Goal: Task Accomplishment & Management: Manage account settings

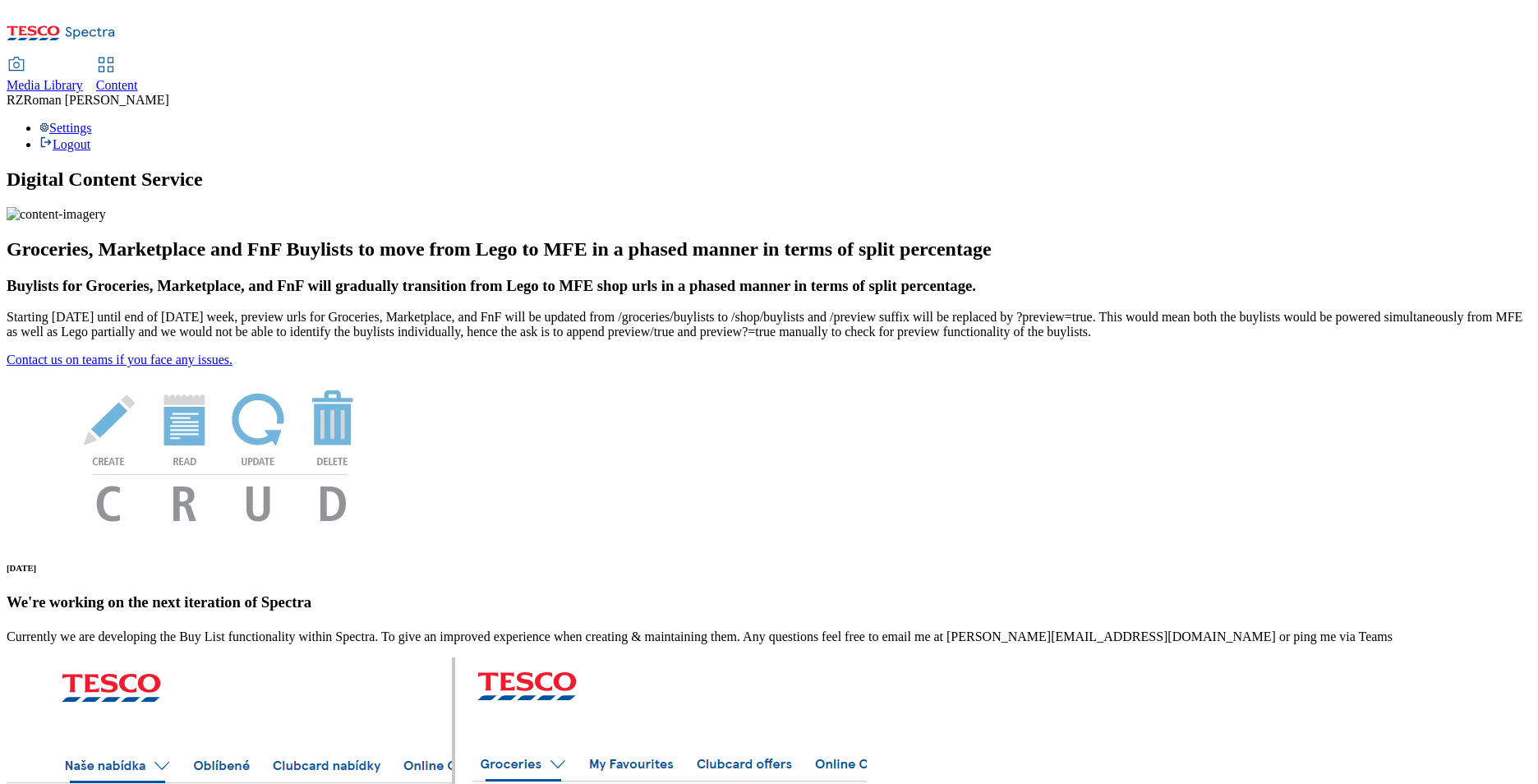
click at [138, 78] on div "Content" at bounding box center [117, 85] width 42 height 15
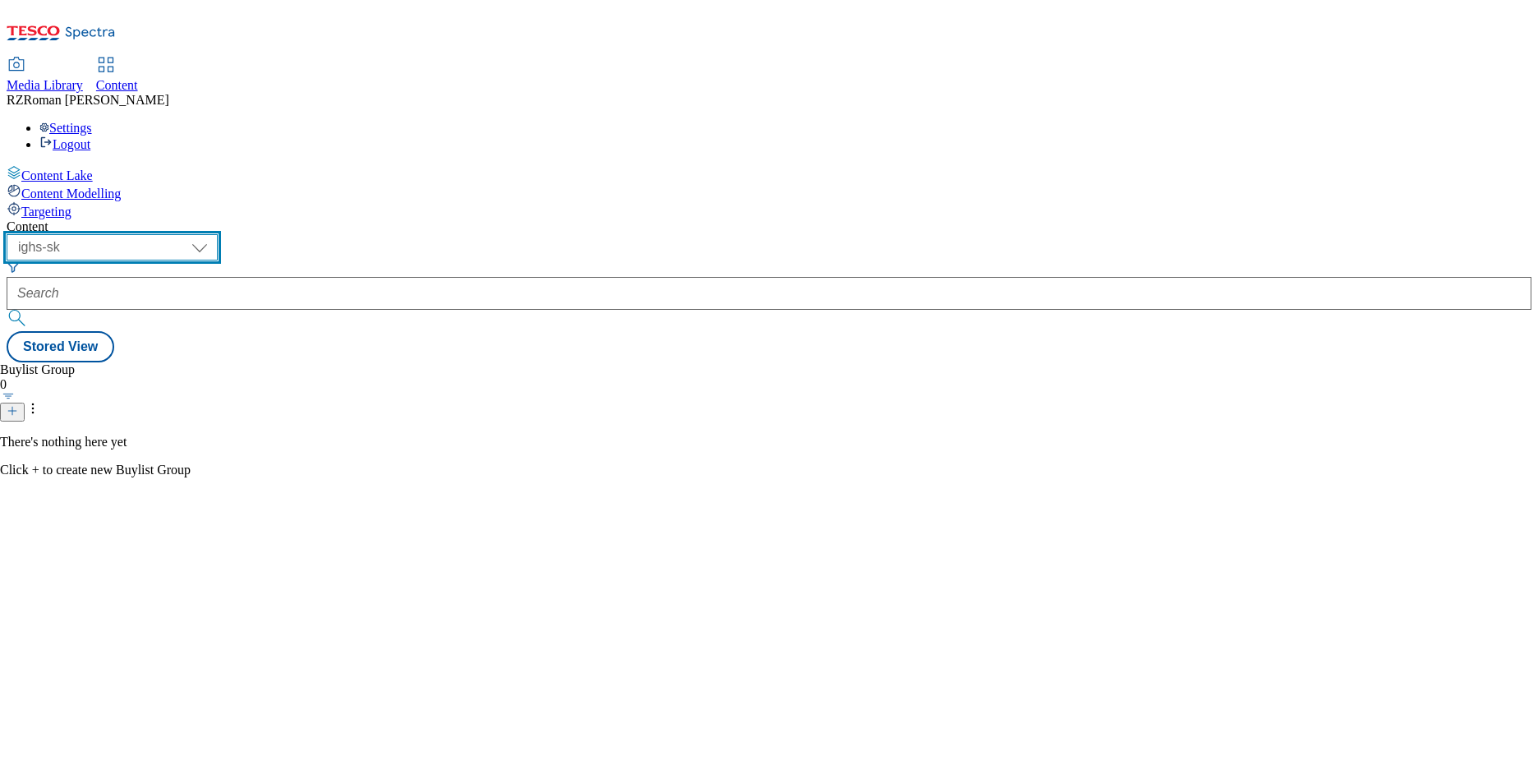
click at [218, 234] on select "ghs-roi ghs-uk ighs-cz ighs-hu ighs-sk" at bounding box center [112, 247] width 211 height 26
click at [214, 234] on select "ghs-roi ghs-uk ighs-cz ighs-hu ighs-sk" at bounding box center [112, 247] width 211 height 26
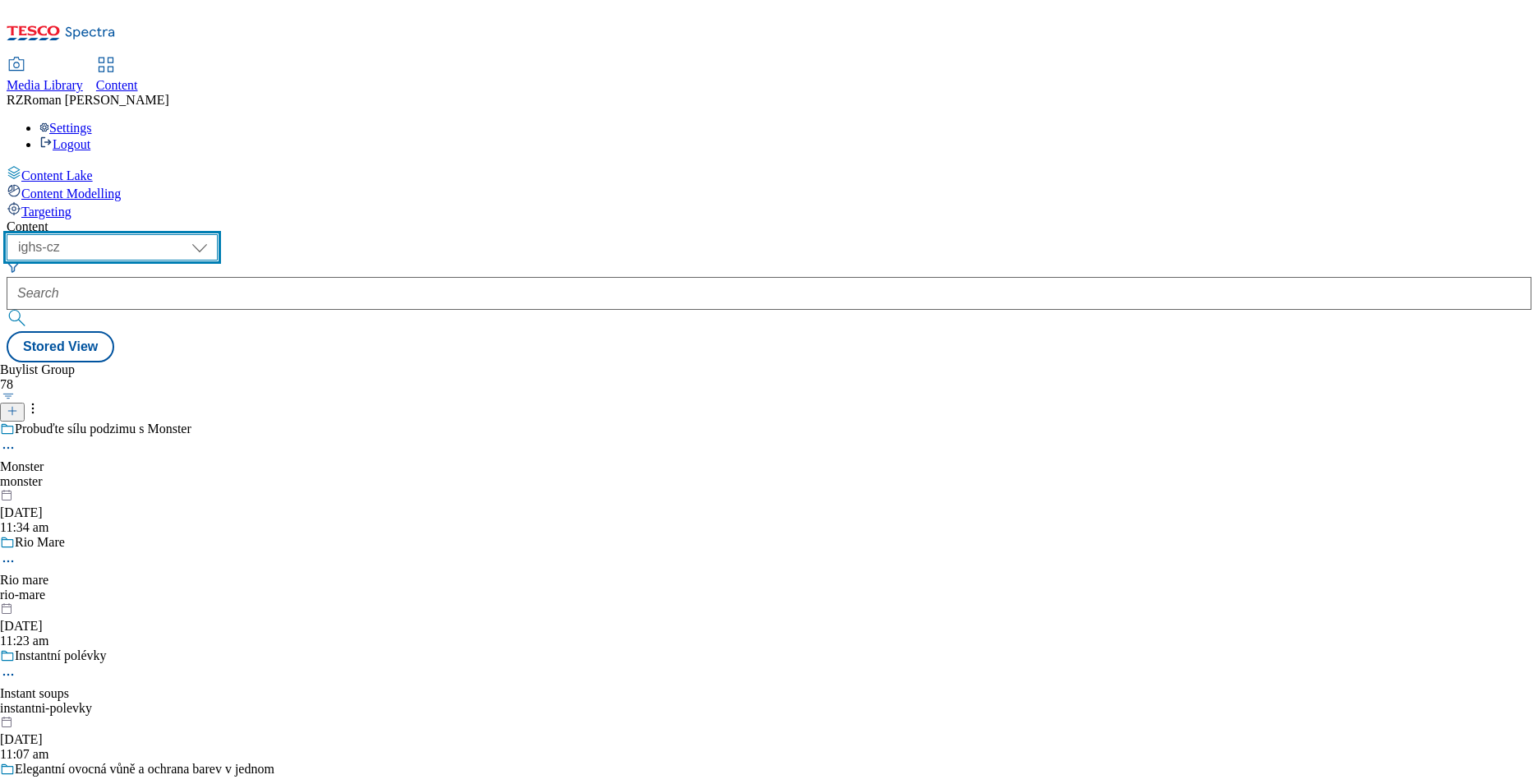
click at [218, 234] on select "ghs-roi ghs-uk ighs-cz ighs-hu ighs-sk" at bounding box center [112, 247] width 211 height 26
select select "ighs-sk"
click at [214, 234] on select "ghs-roi ghs-uk ighs-cz ighs-hu ighs-sk" at bounding box center [112, 247] width 211 height 26
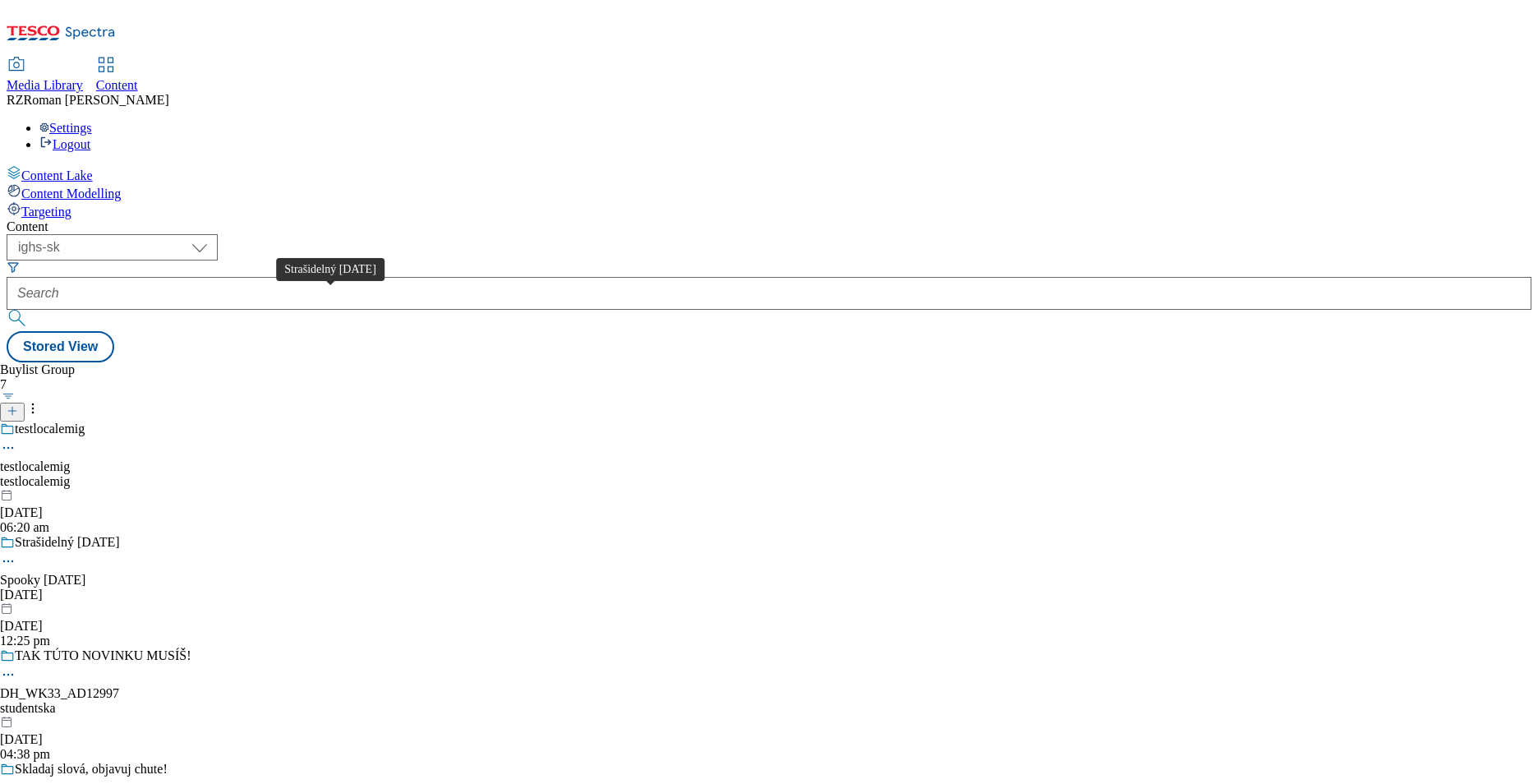
click at [120, 534] on span "Strašidelný Halloween" at bounding box center [67, 543] width 105 height 18
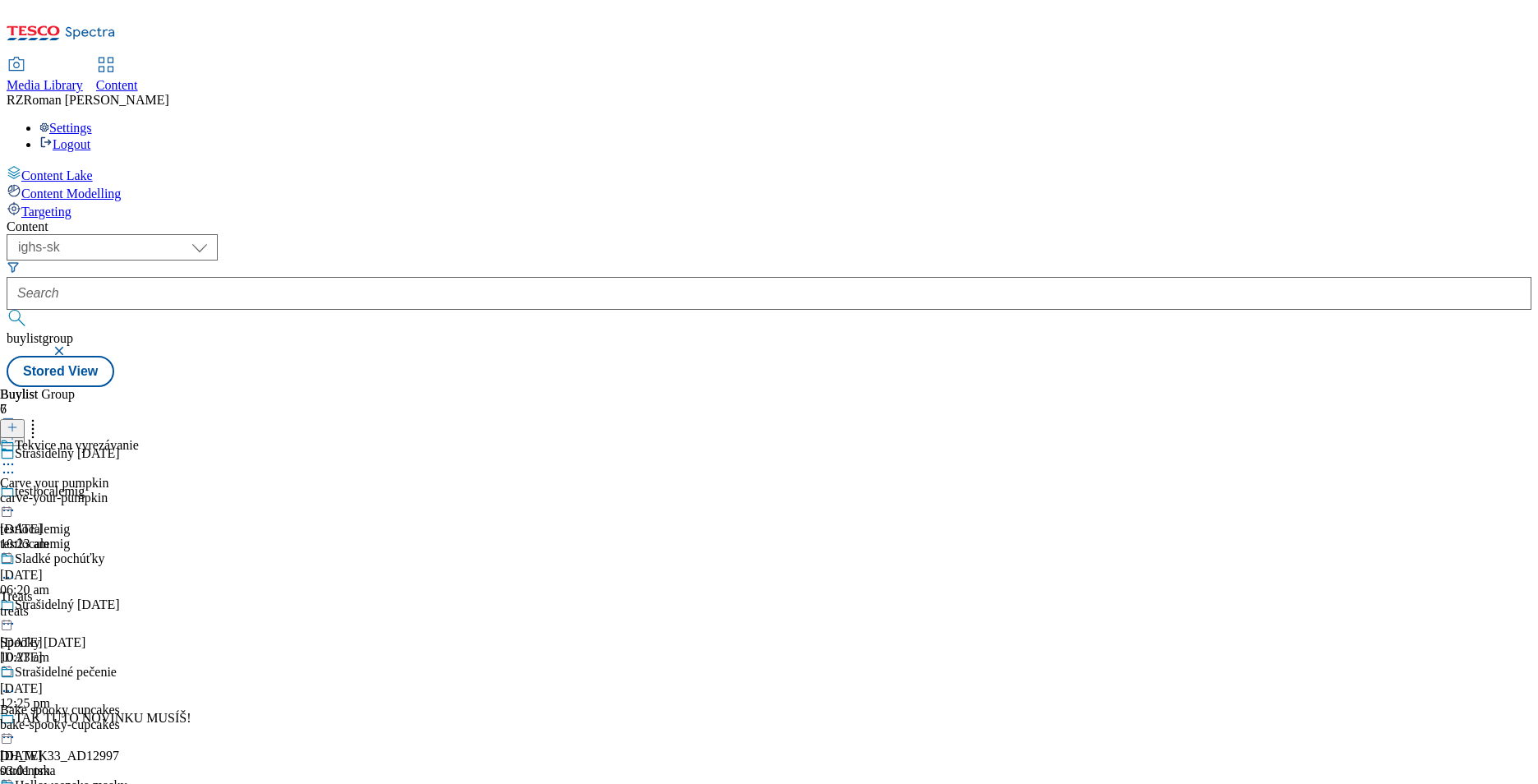
click at [139, 438] on div "Tekvice na vyrezávanie" at bounding box center [69, 457] width 139 height 38
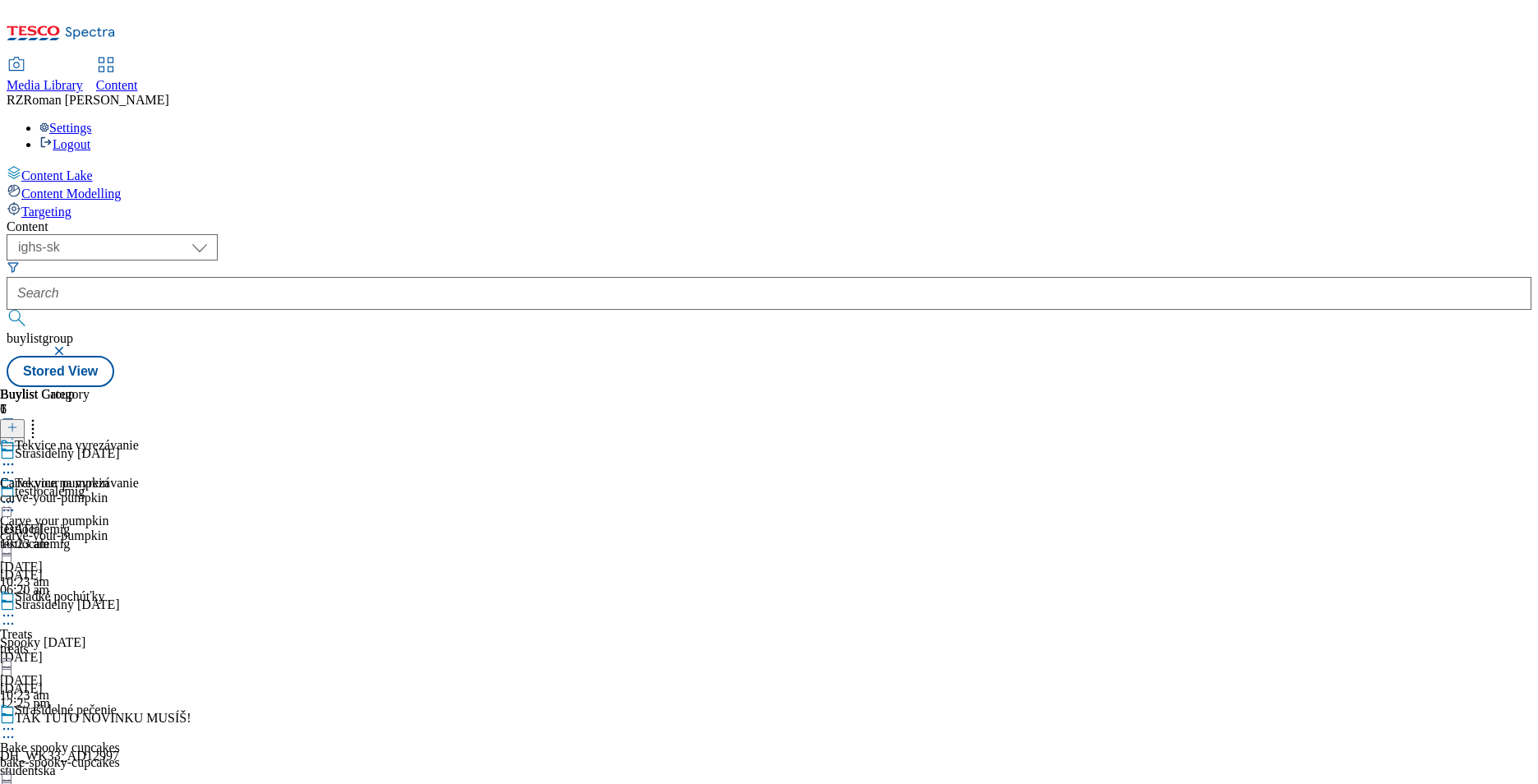
click at [17, 494] on icon at bounding box center [8, 501] width 17 height 17
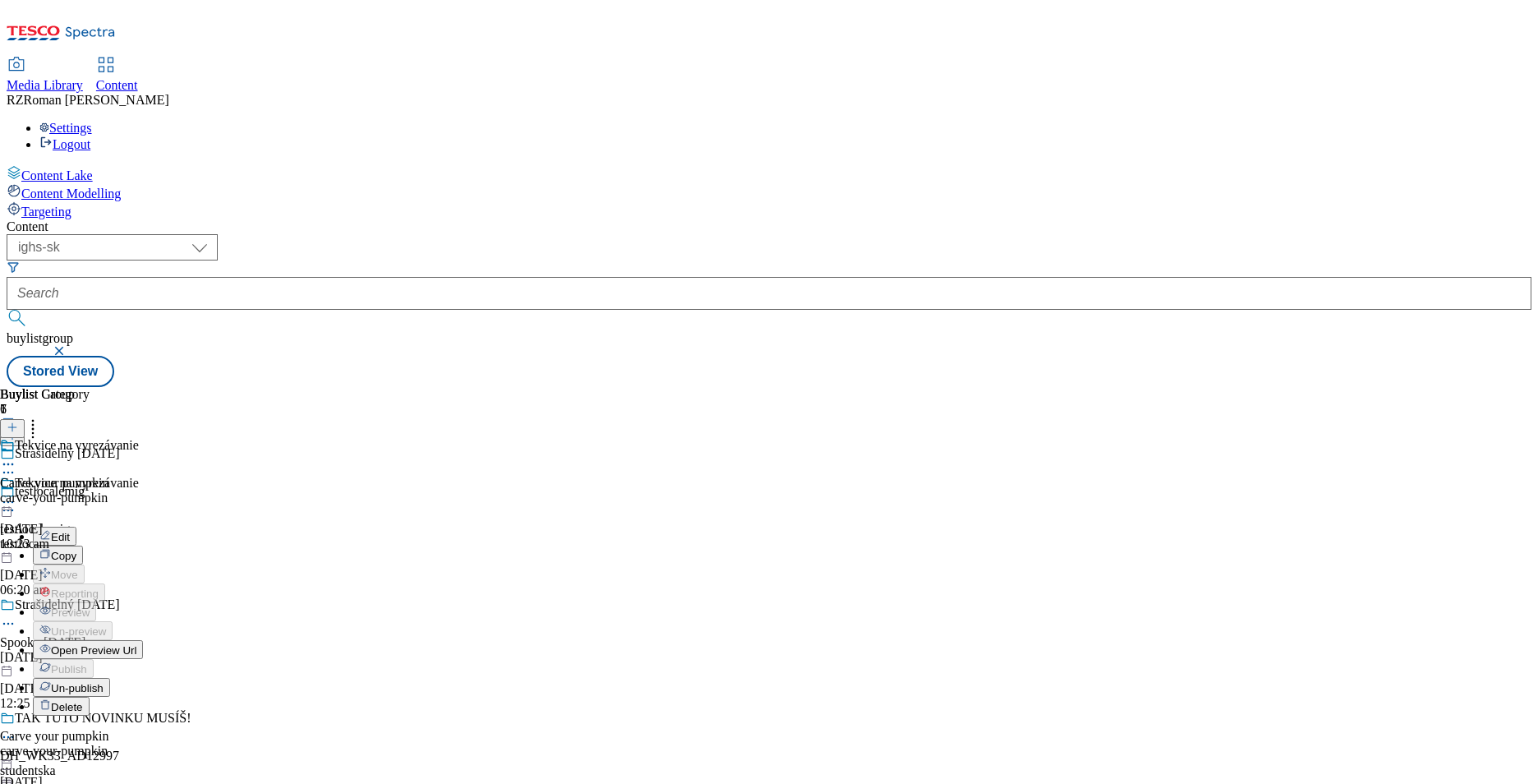
click at [143, 475] on div "Tekvice na vyrezávanie Edit Copy Move Reporting Preview Un-preview Open Preview…" at bounding box center [71, 639] width 143 height 328
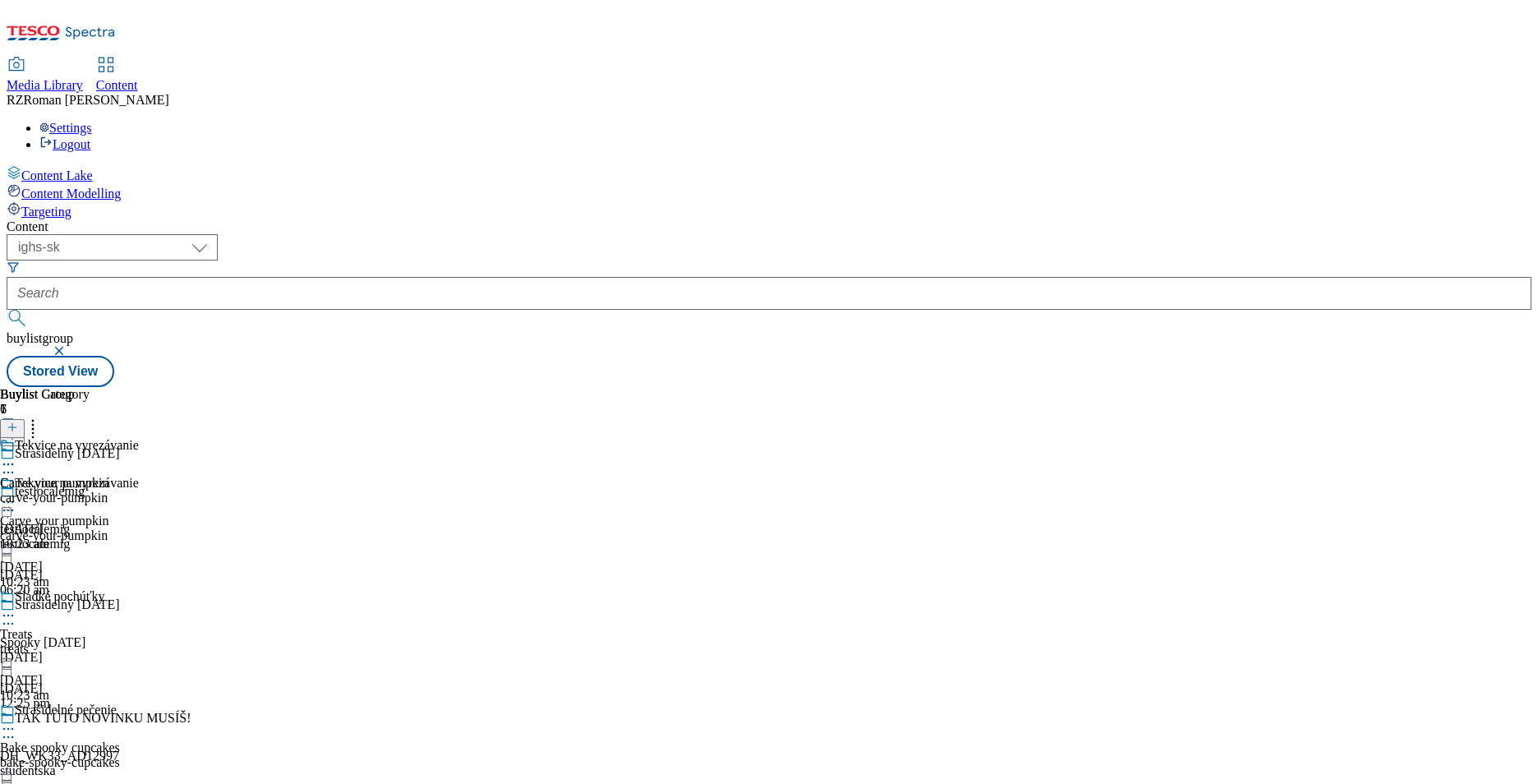
drag, startPoint x: 758, startPoint y: 259, endPoint x: 748, endPoint y: 260, distance: 10.0
click at [6, 501] on circle at bounding box center [4, 502] width 3 height 3
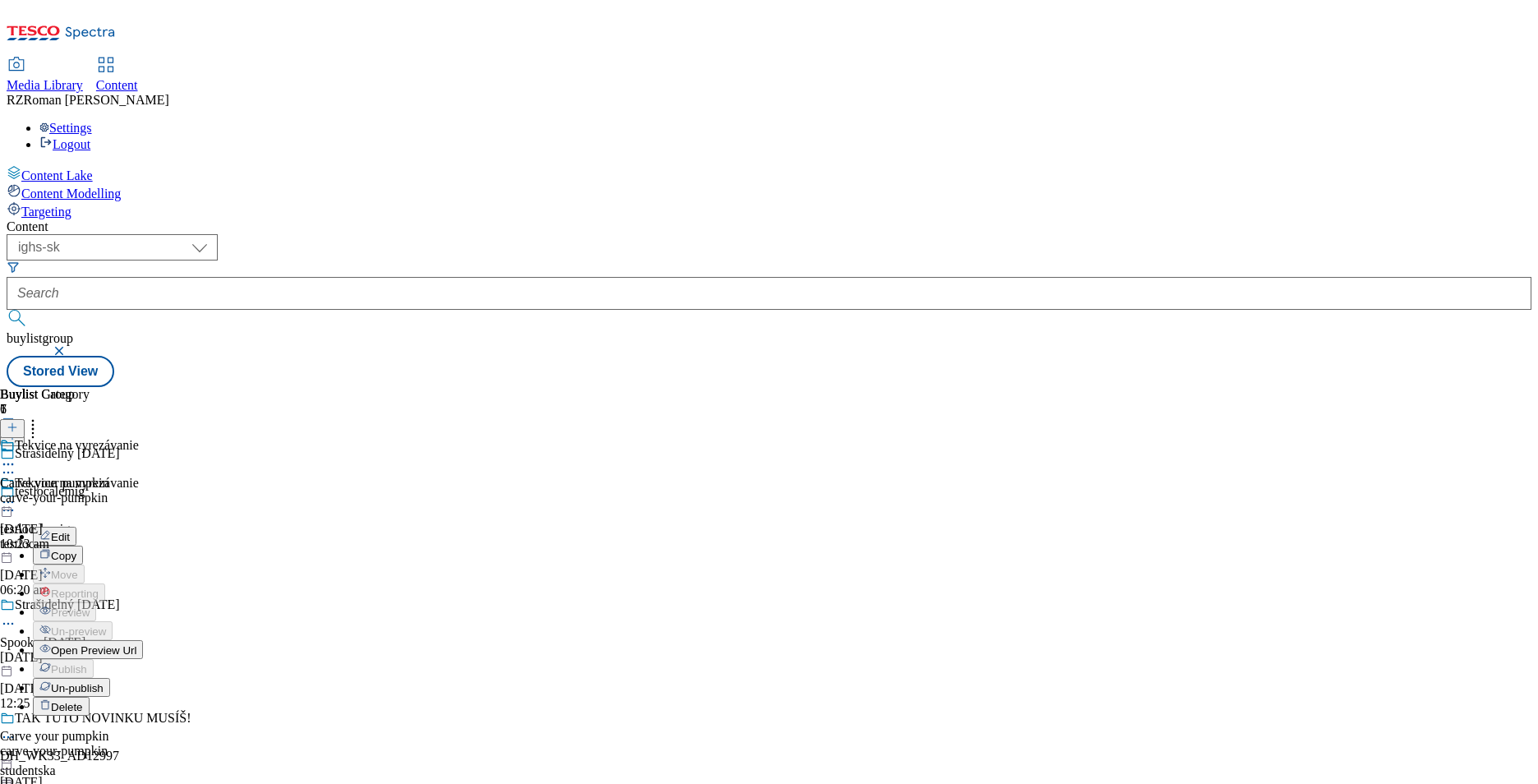
click at [143, 642] on div "Open Preview Url" at bounding box center [87, 649] width 110 height 14
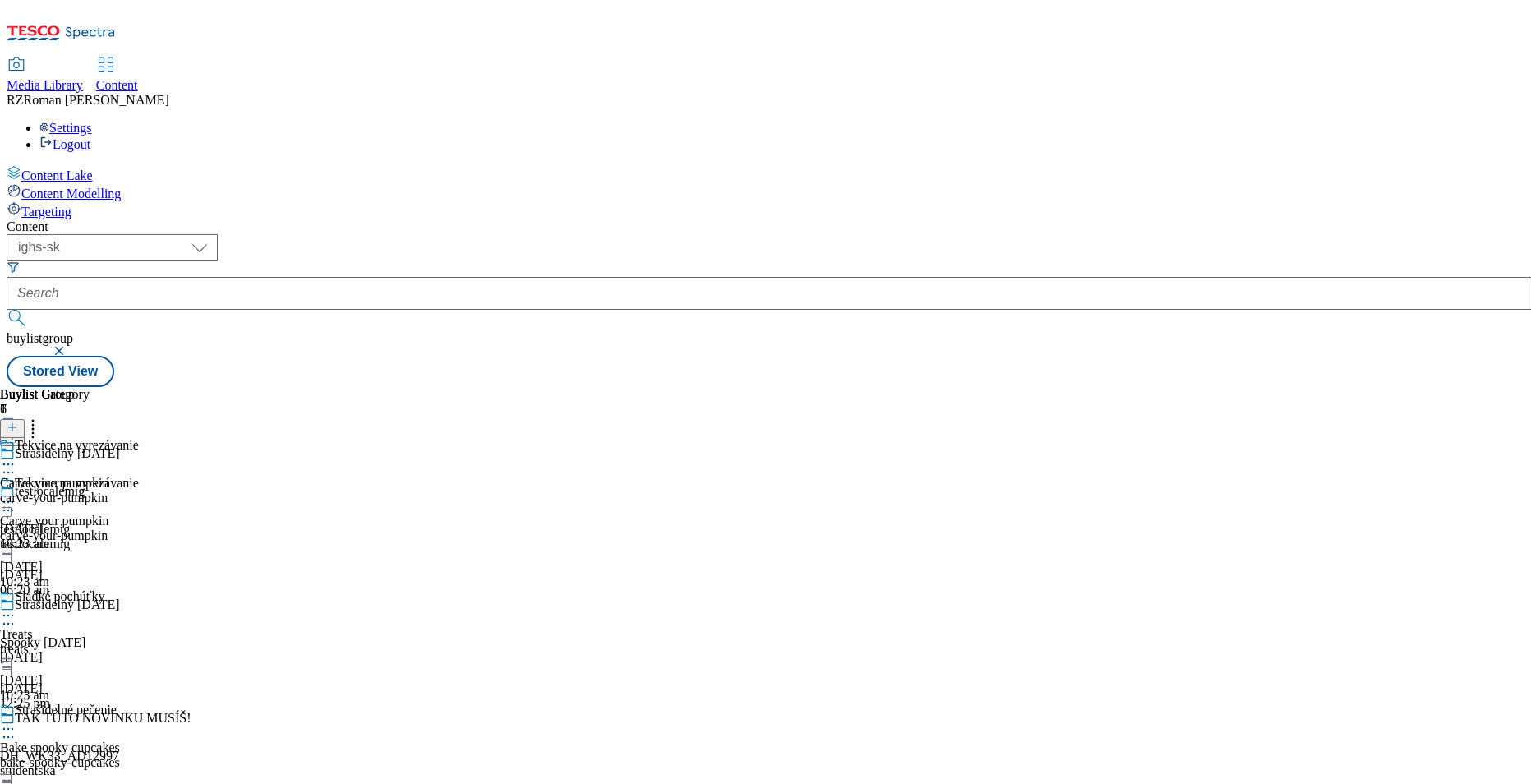
click at [17, 494] on icon at bounding box center [8, 501] width 17 height 17
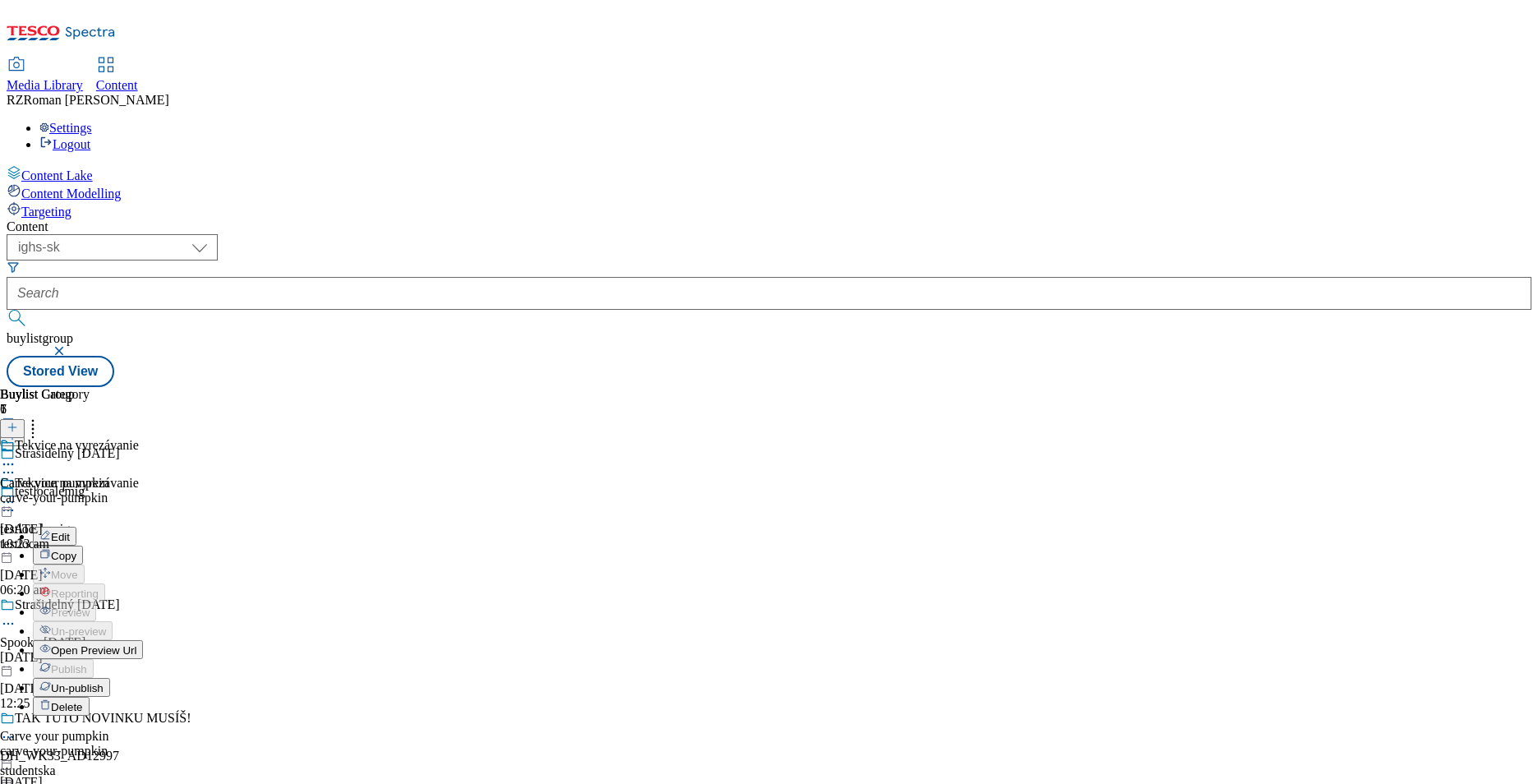
click at [136, 644] on span "Open Preview Url" at bounding box center [93, 650] width 85 height 13
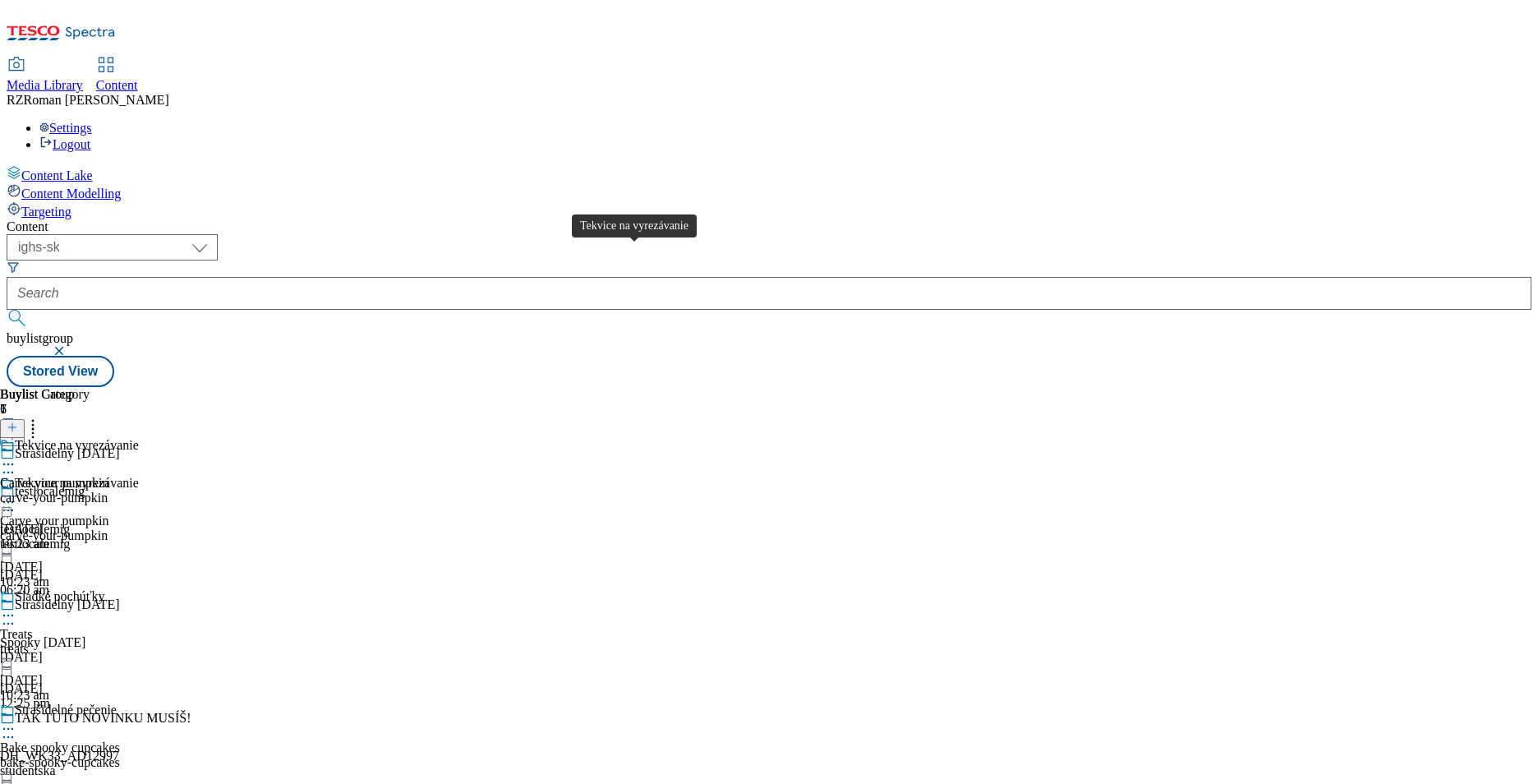
click at [139, 475] on div "Tekvice na vyrezávanie" at bounding box center [77, 482] width 124 height 15
click at [109, 438] on div "Carve your pumpkin carve-your-pumpkin 1 Oct 2025 10:23 am" at bounding box center [54, 494] width 109 height 114
click at [17, 494] on icon at bounding box center [8, 501] width 17 height 17
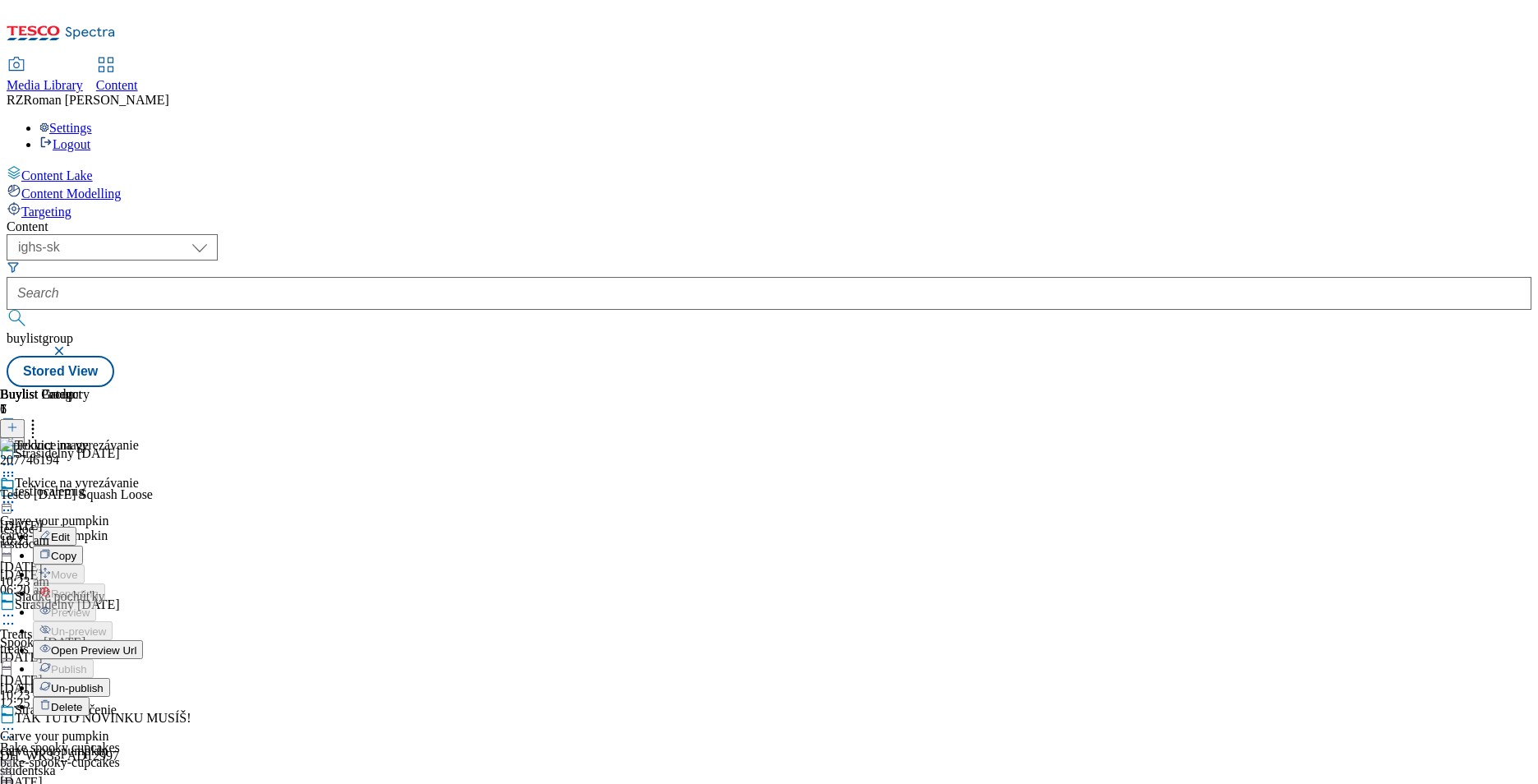
click at [77, 527] on button "Edit" at bounding box center [54, 535] width 44 height 18
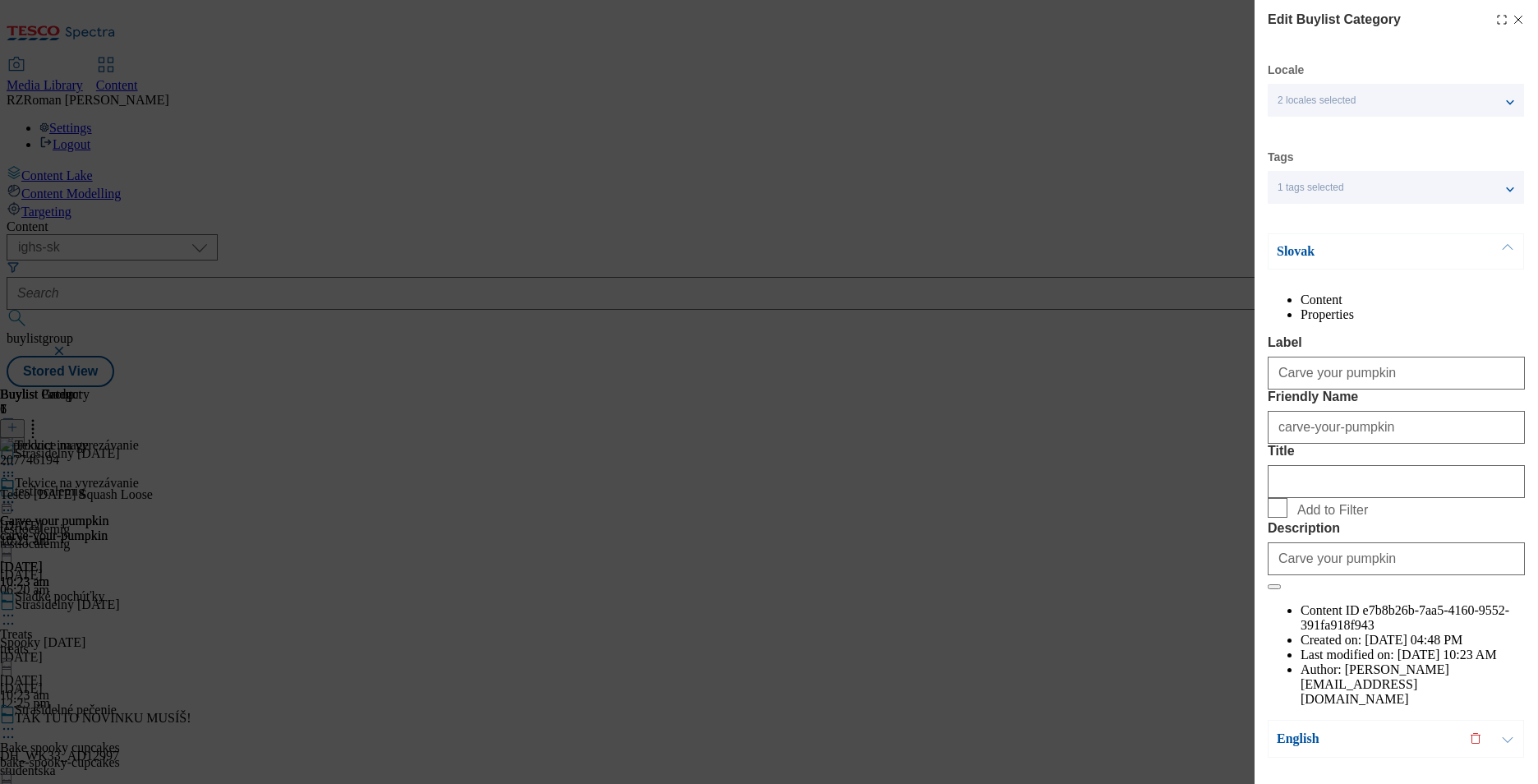
click at [1426, 319] on li "Properties" at bounding box center [1412, 314] width 224 height 15
click at [1330, 307] on li "Content" at bounding box center [1412, 299] width 224 height 15
click at [1512, 19] on icon "Modal" at bounding box center [1519, 20] width 14 height 14
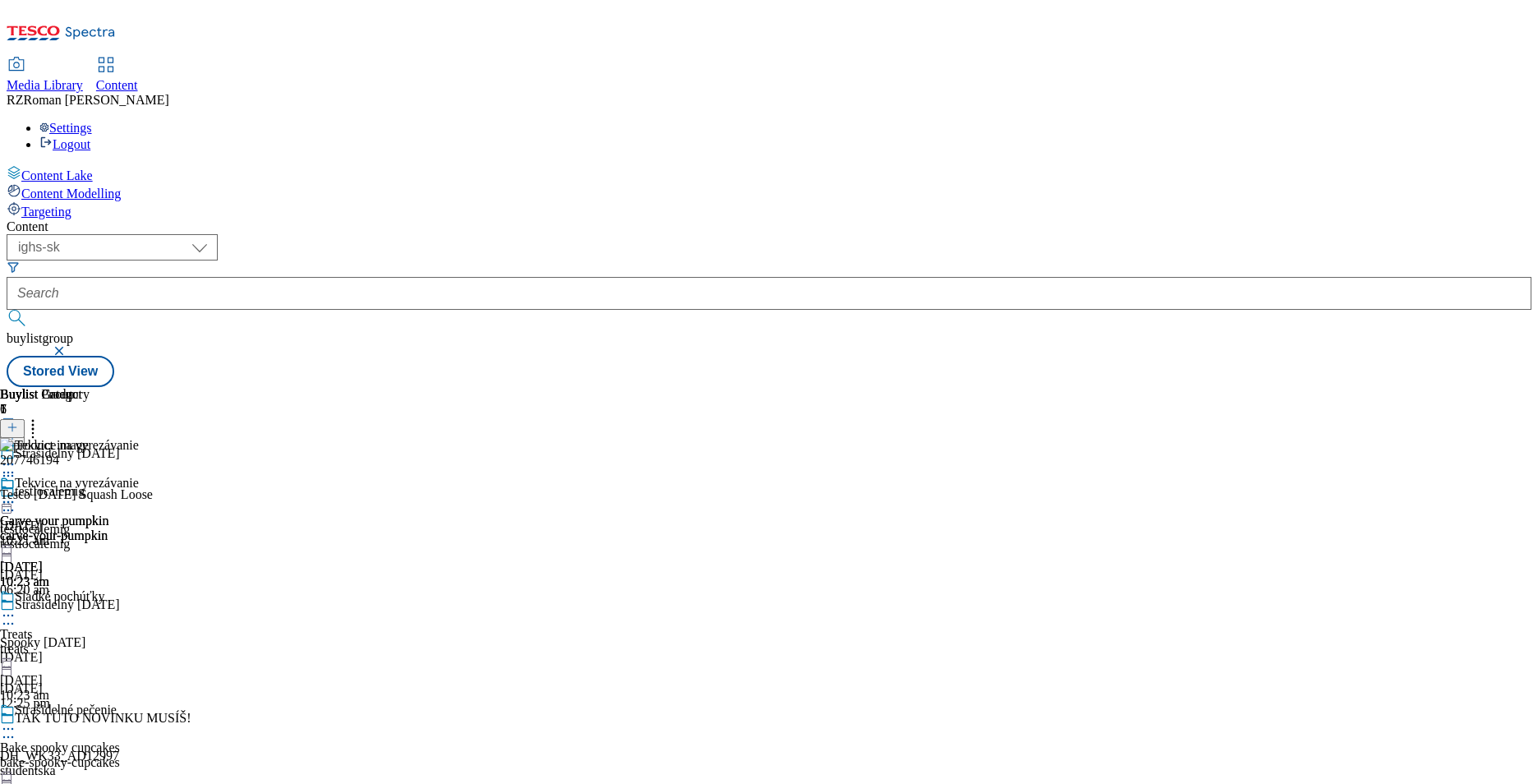
click at [17, 494] on icon at bounding box center [8, 501] width 17 height 17
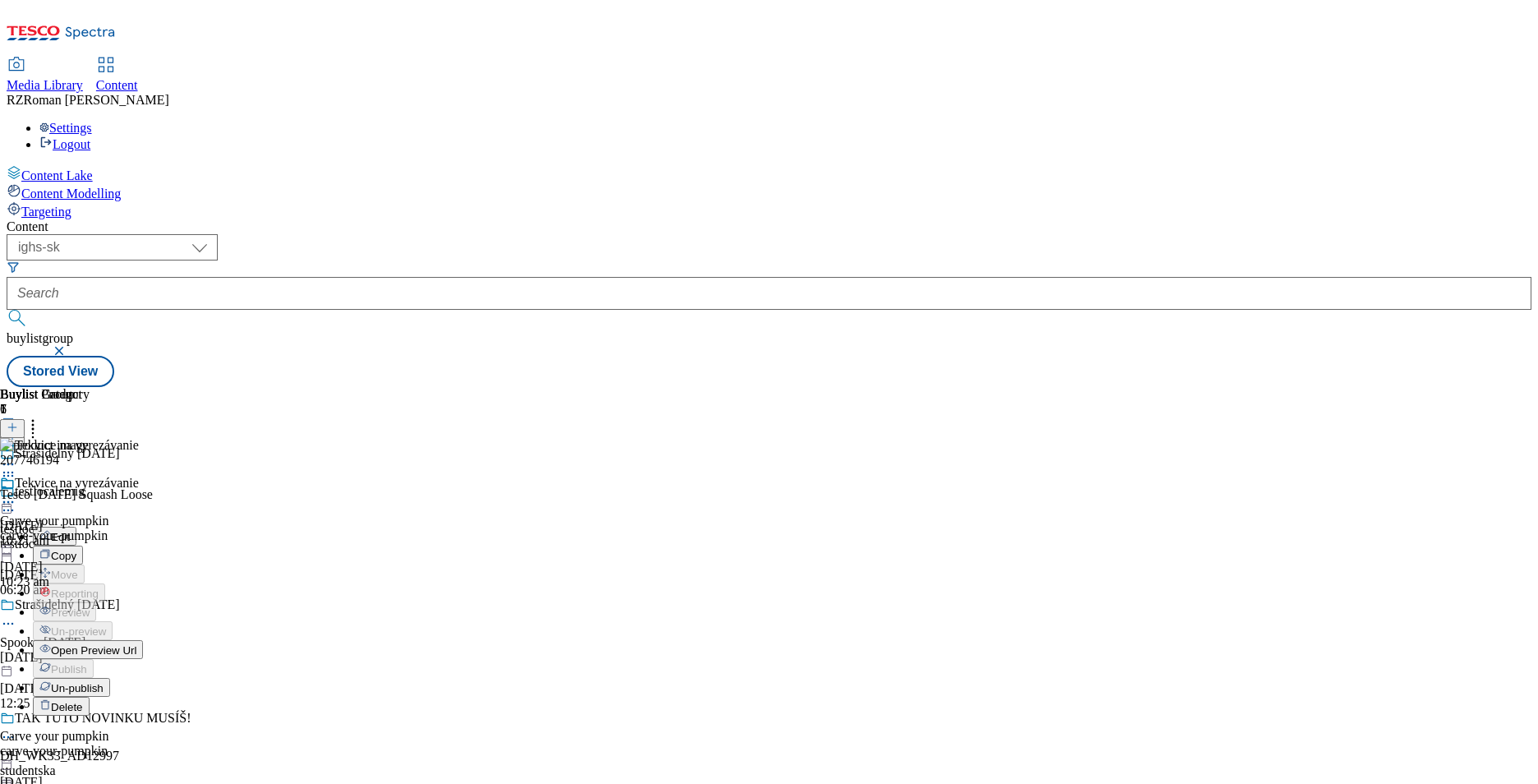
click at [143, 527] on li "Edit" at bounding box center [87, 535] width 110 height 18
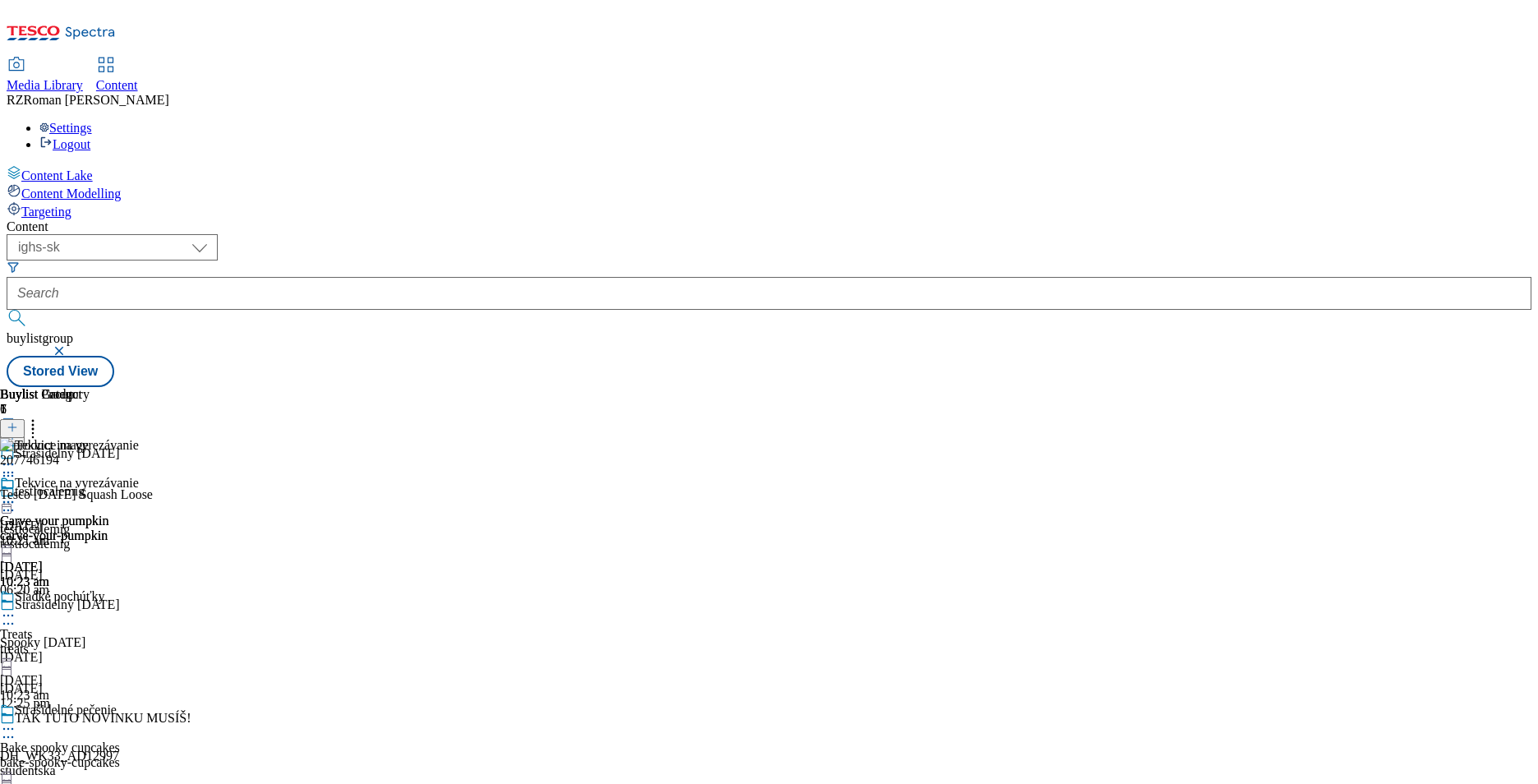
click at [17, 494] on icon at bounding box center [8, 501] width 17 height 17
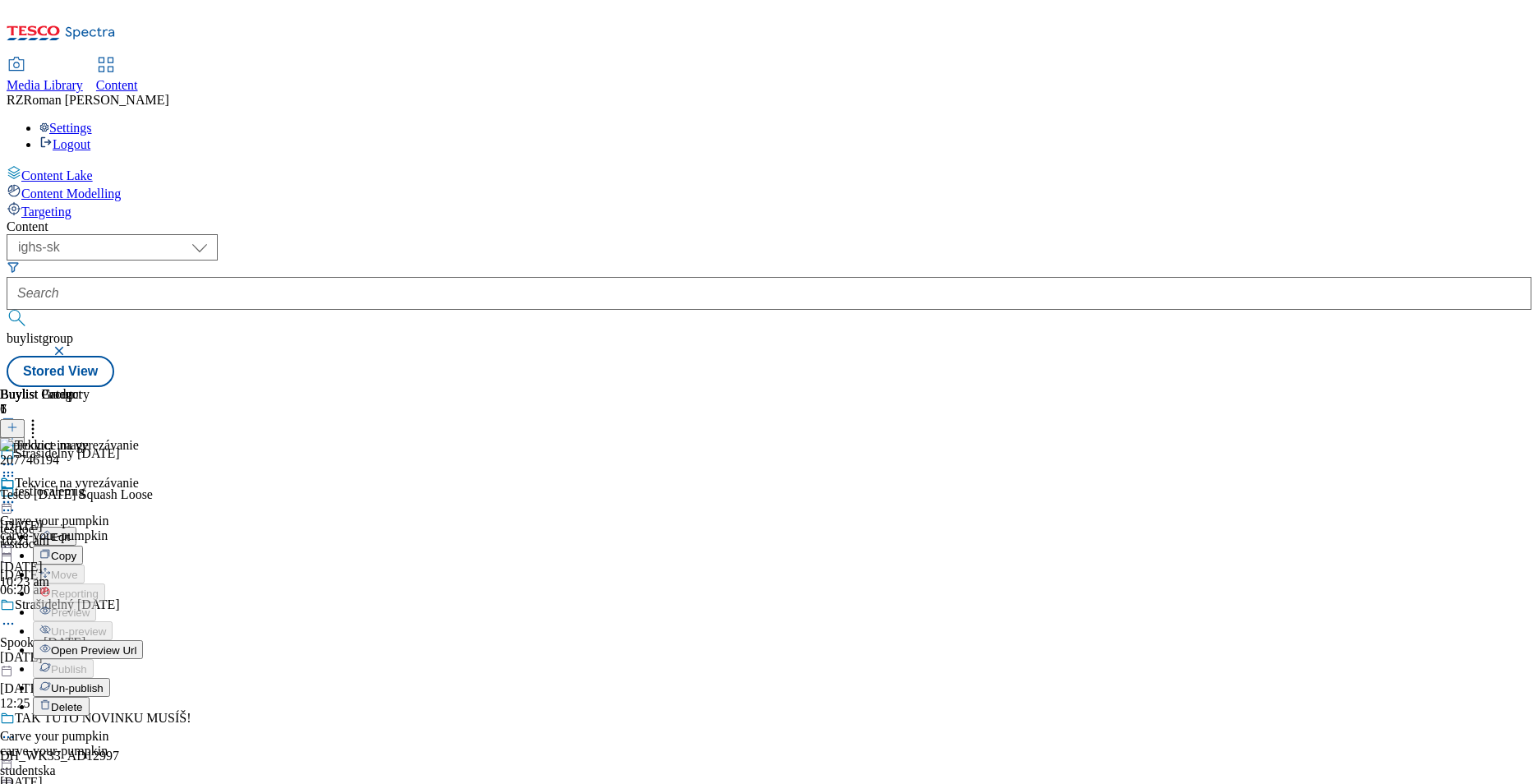
click at [77, 527] on button "Edit" at bounding box center [54, 535] width 44 height 18
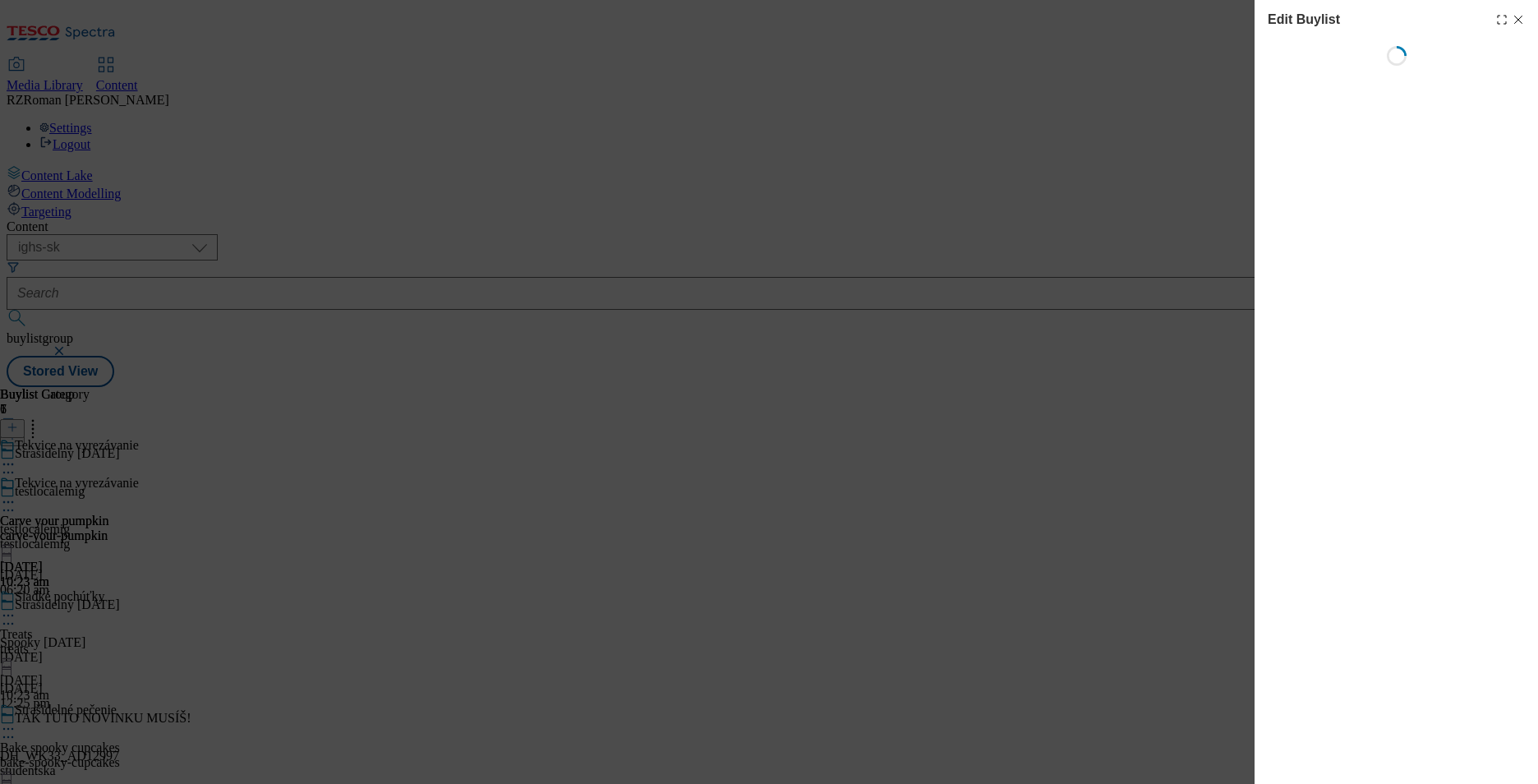
select select "evergreen"
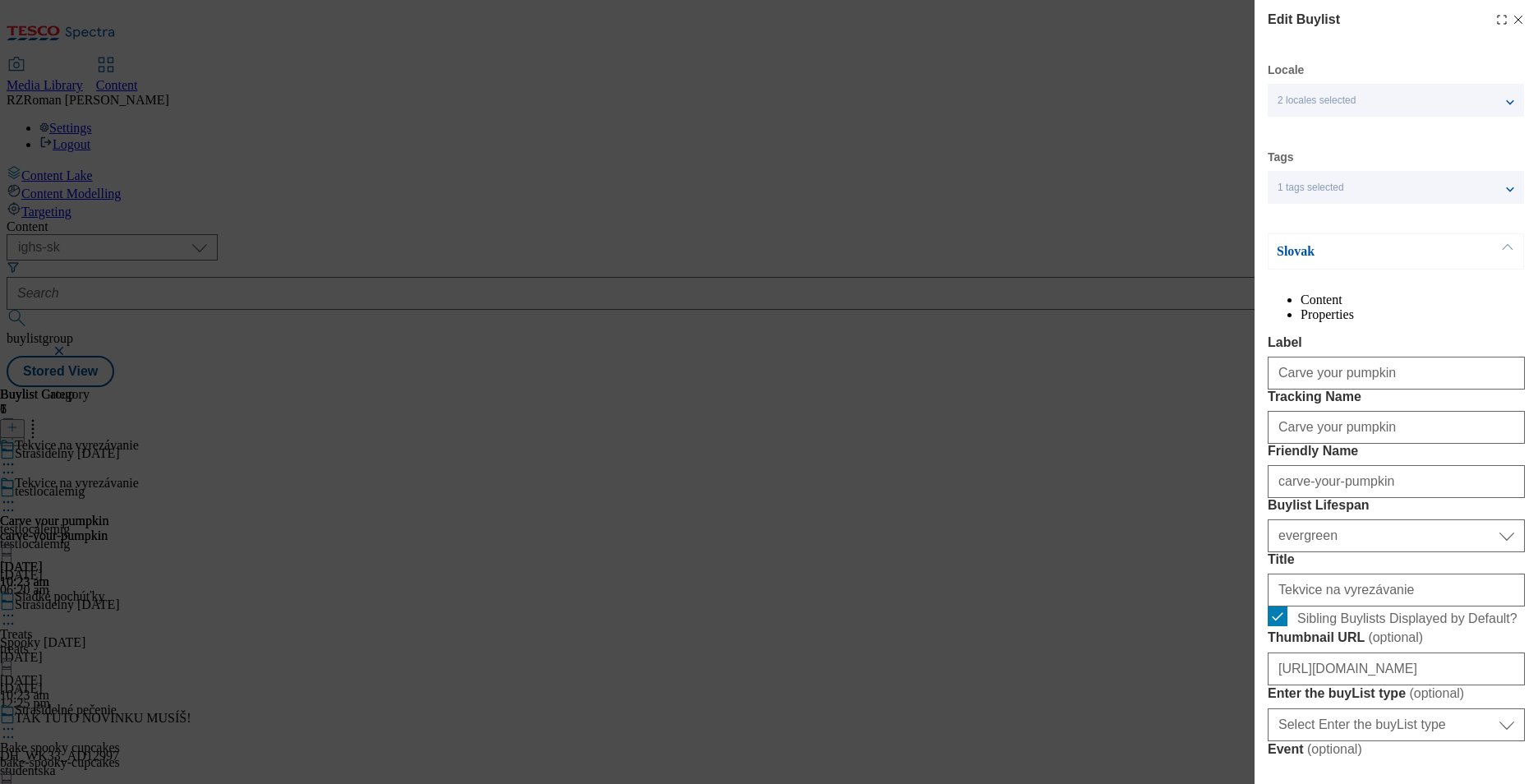
select select "Banner"
click at [1512, 19] on icon "Modal" at bounding box center [1519, 20] width 14 height 14
select select "evergreen"
select select "Banner"
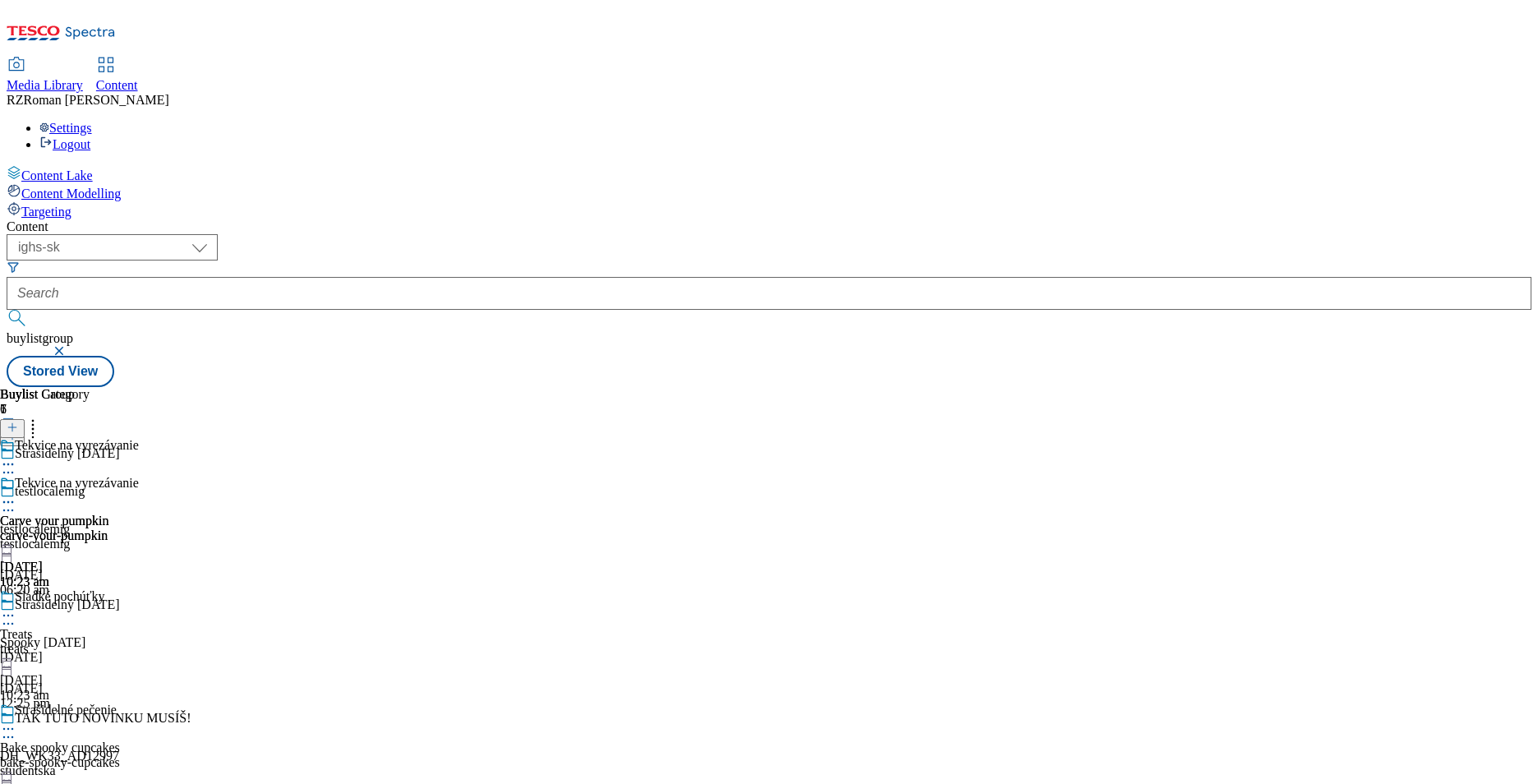
click at [17, 615] on icon at bounding box center [8, 623] width 17 height 17
click at [77, 648] on button "Edit" at bounding box center [54, 657] width 44 height 18
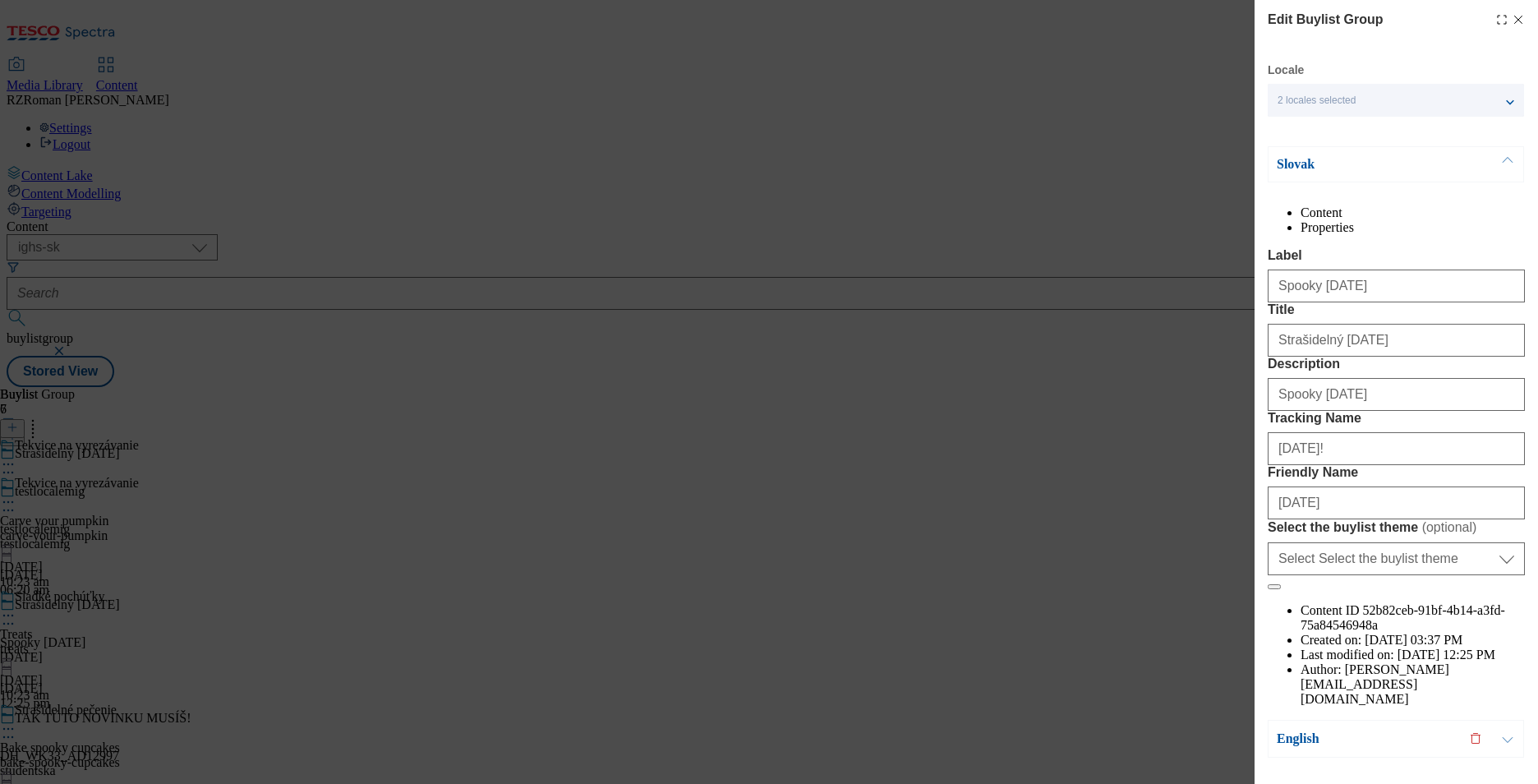
click at [1385, 170] on p "Slovak" at bounding box center [1363, 164] width 173 height 17
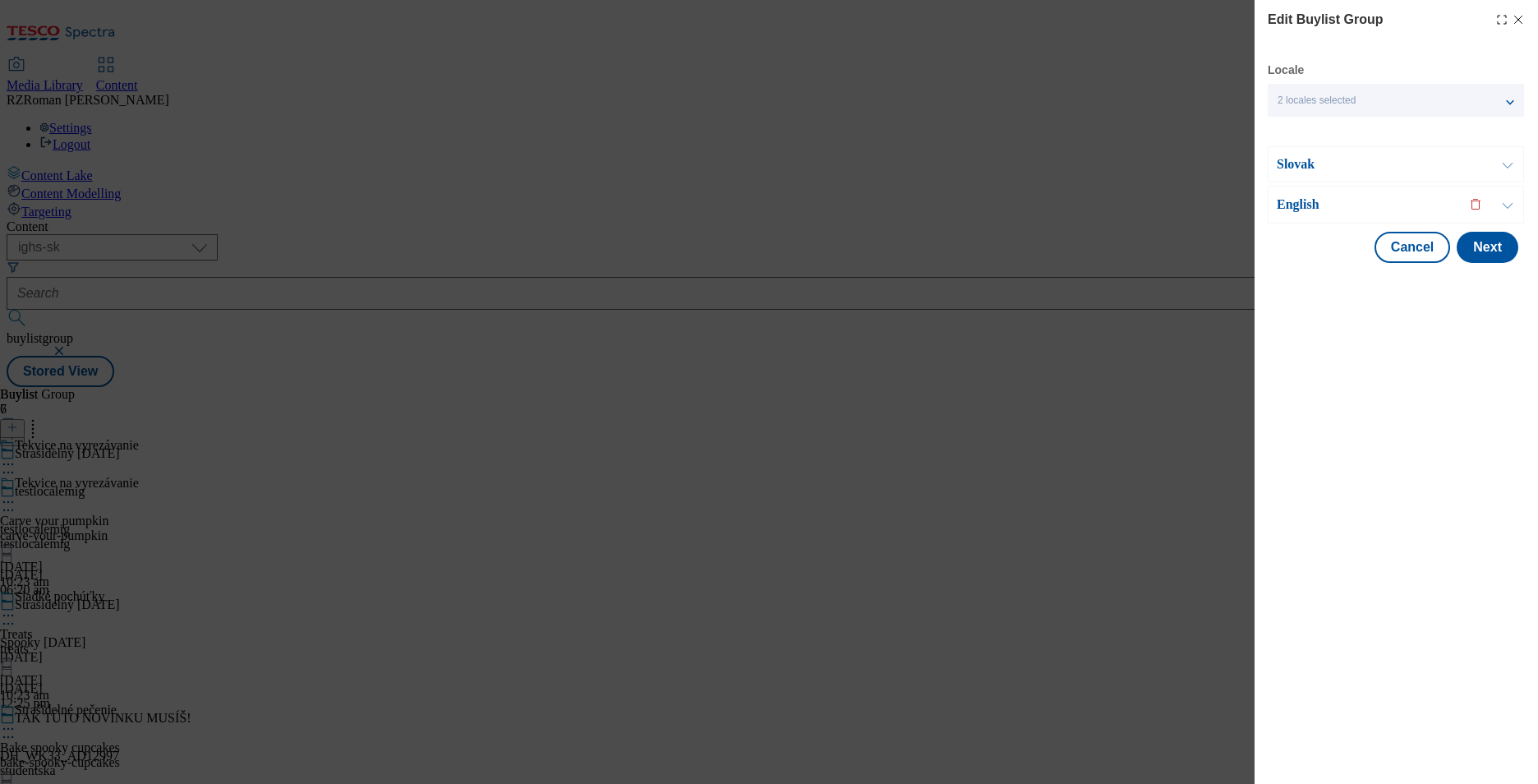
click at [1383, 199] on p "English" at bounding box center [1363, 204] width 173 height 17
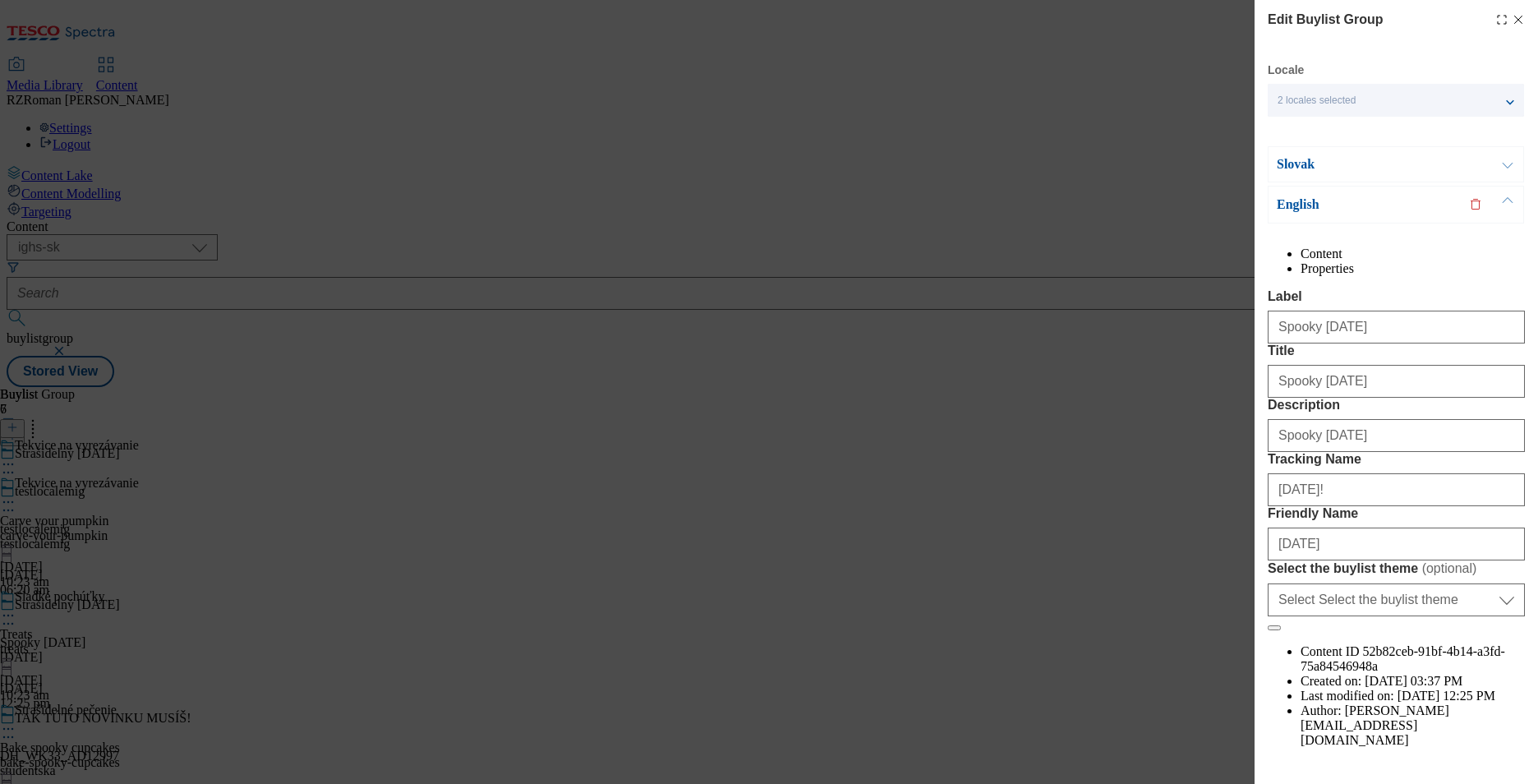
click at [1383, 199] on p "English" at bounding box center [1363, 204] width 173 height 17
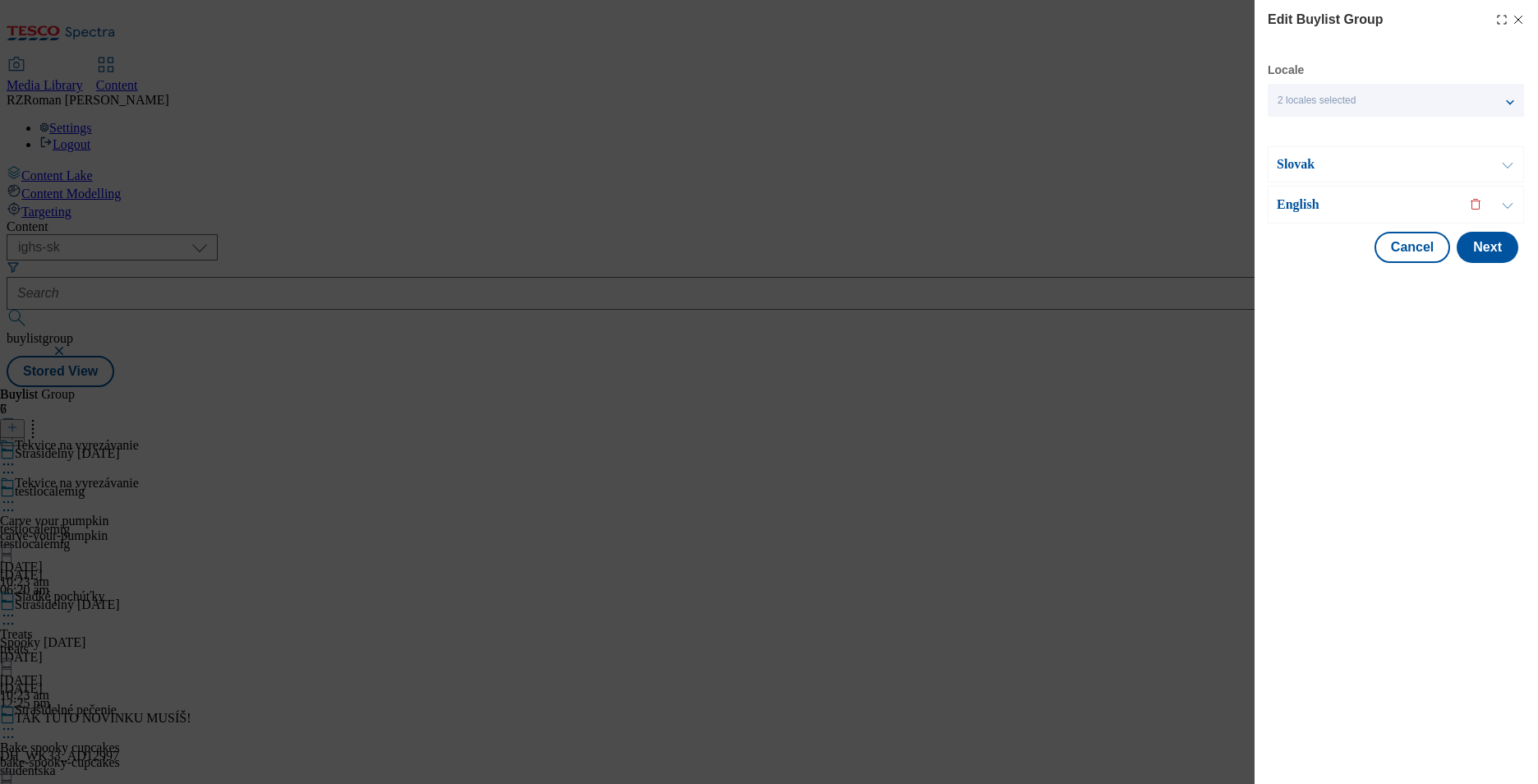
click at [1374, 176] on div "Slovak" at bounding box center [1395, 163] width 256 height 36
click at [1368, 172] on p "Slovak" at bounding box center [1363, 164] width 173 height 17
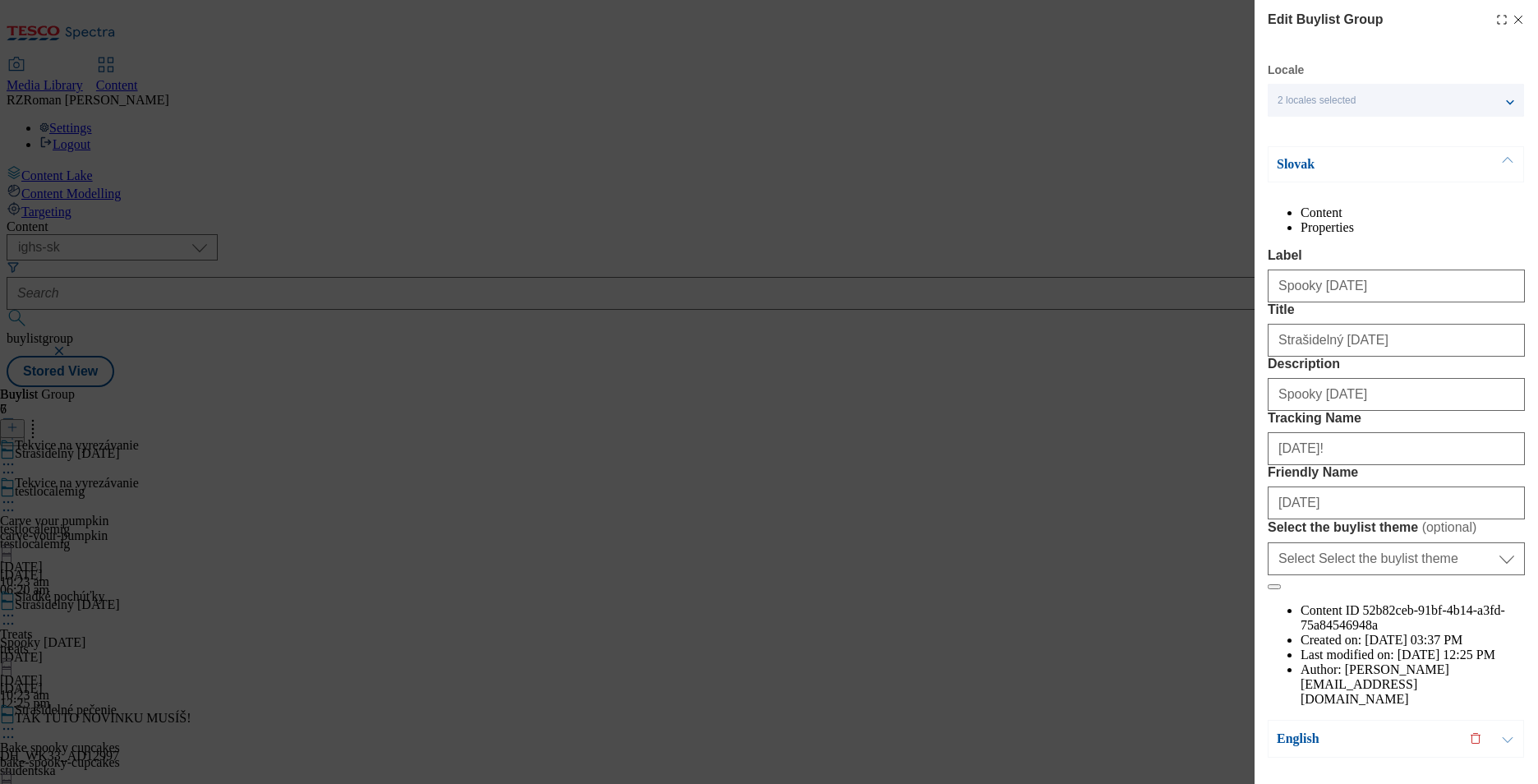
click at [1512, 24] on icon "Modal" at bounding box center [1519, 20] width 14 height 14
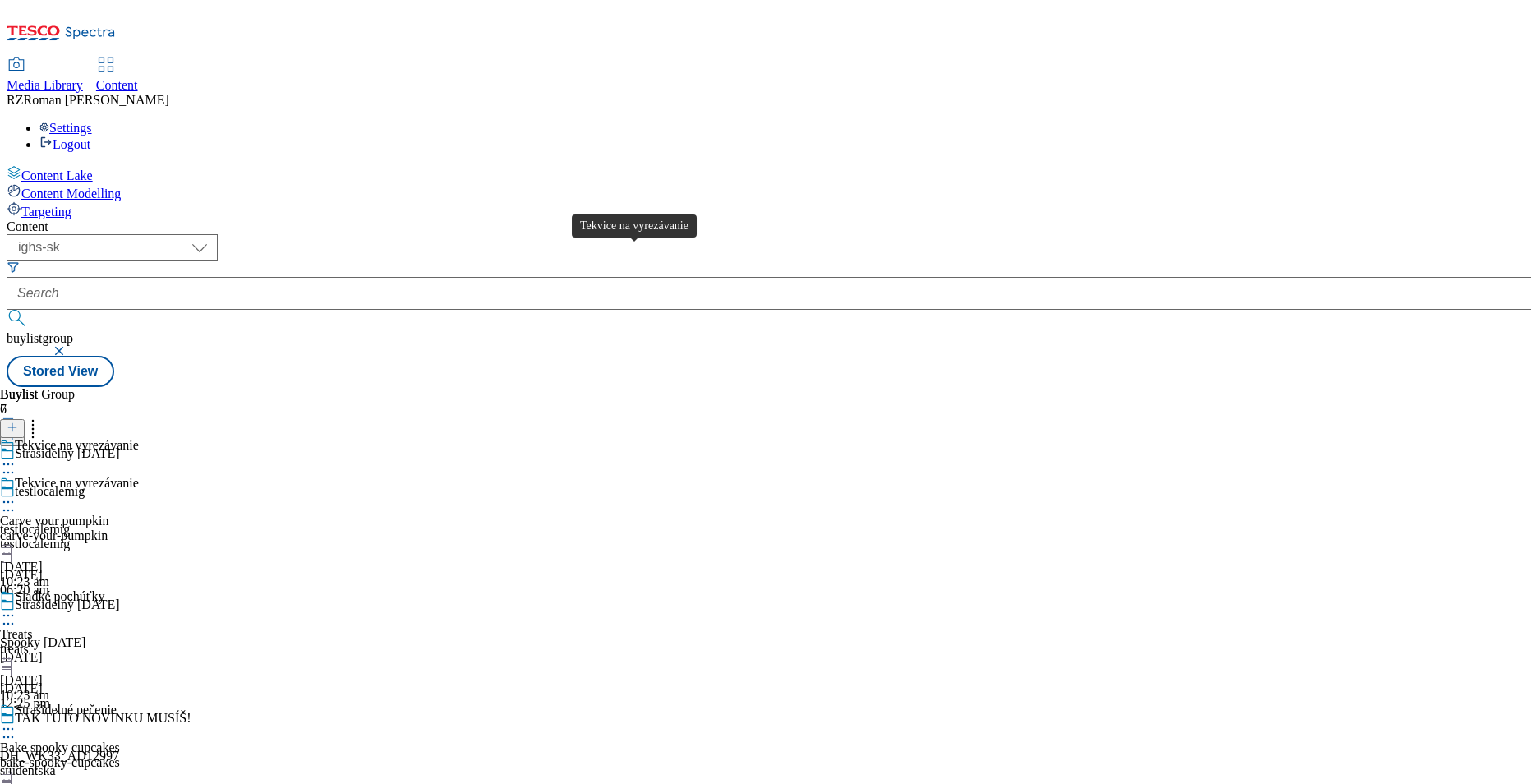
click at [139, 475] on div "Tekvice na vyrezávanie" at bounding box center [77, 482] width 124 height 15
click at [17, 494] on icon at bounding box center [8, 501] width 17 height 17
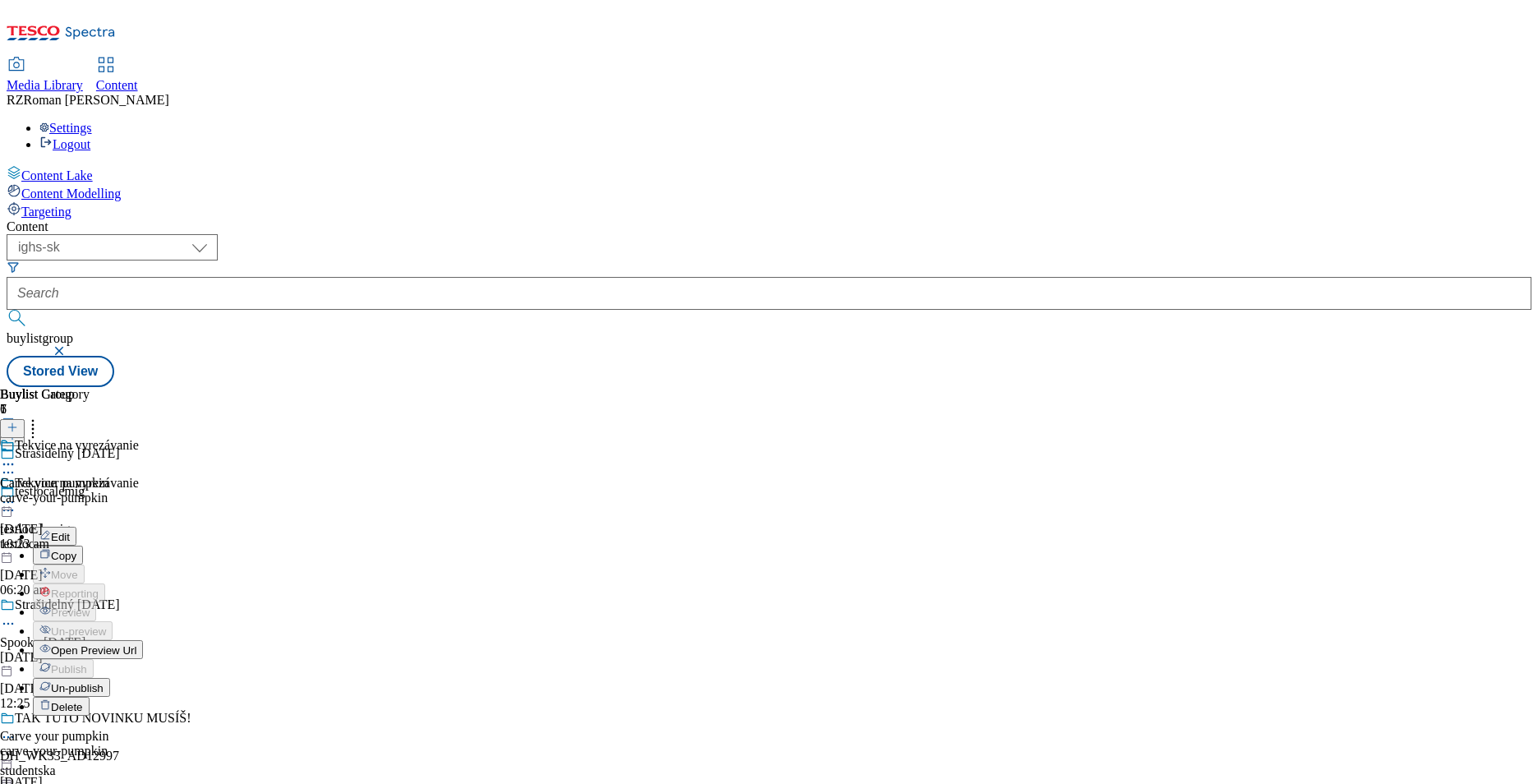
click at [143, 438] on div at bounding box center [71, 438] width 143 height 0
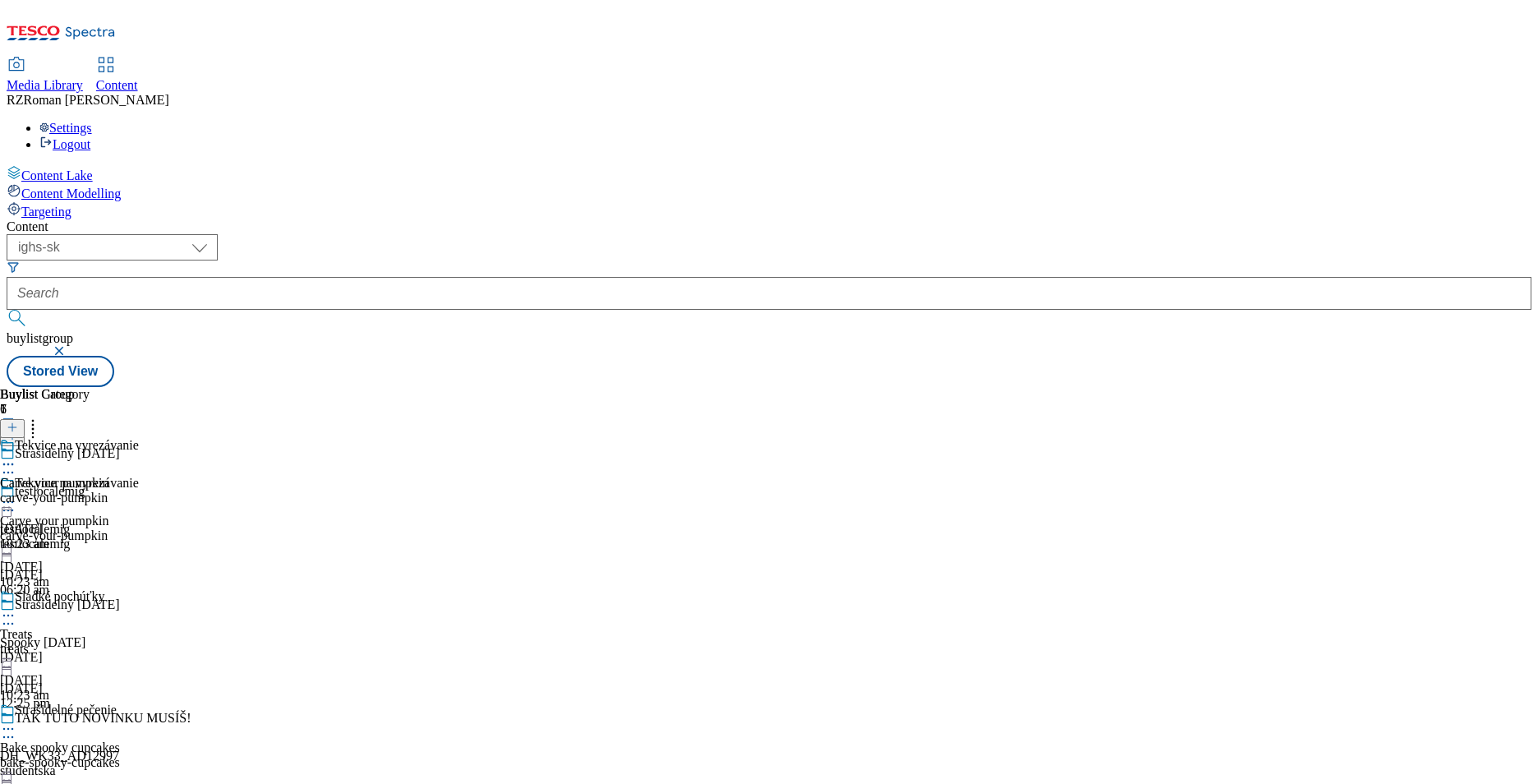
scroll to position [187, 0]
click at [117, 702] on span "Strašidelné pečenie" at bounding box center [65, 711] width 102 height 18
click at [17, 720] on icon at bounding box center [8, 728] width 17 height 17
click at [77, 753] on button "Edit" at bounding box center [54, 762] width 44 height 18
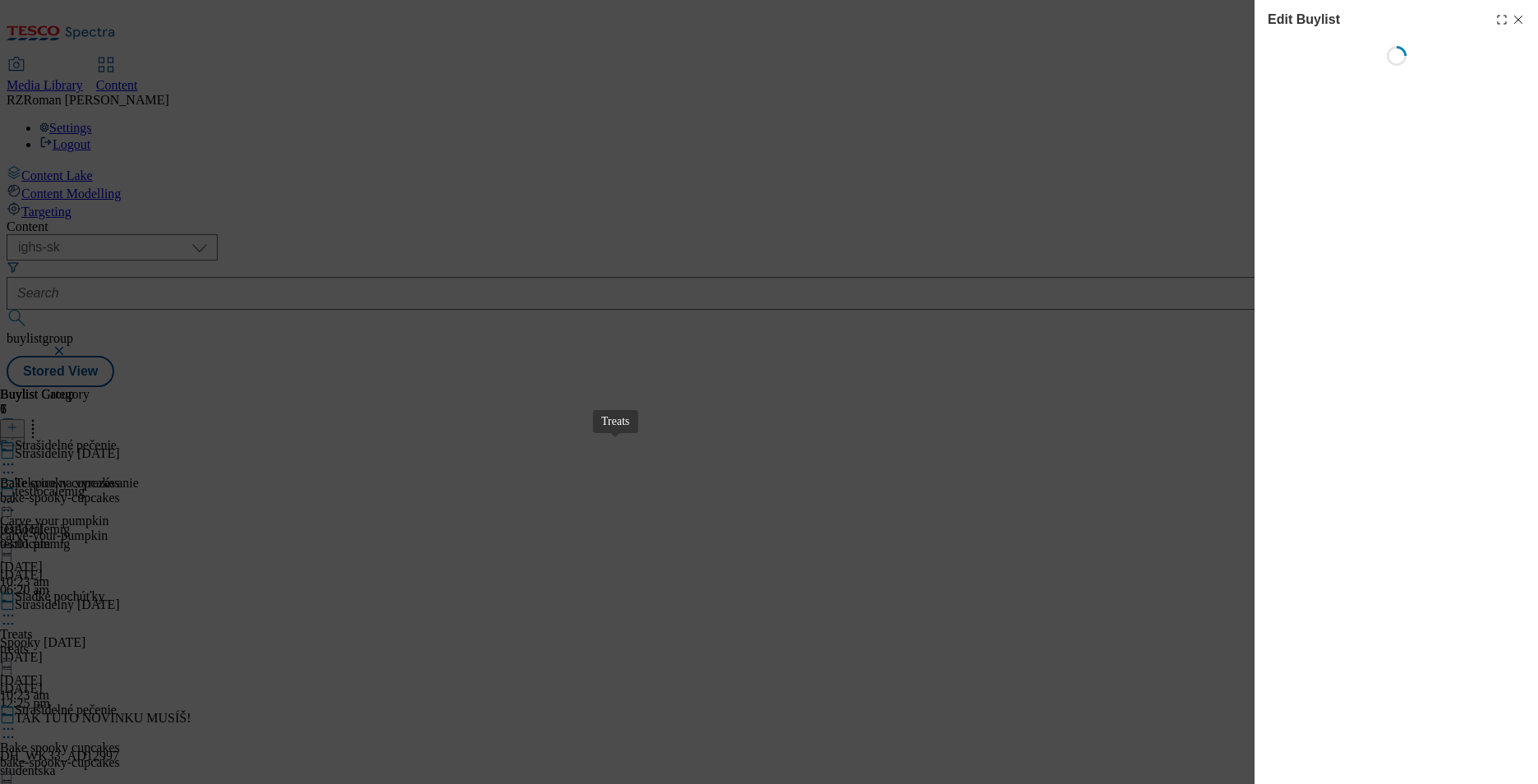
select select "evergreen"
select select "Banner"
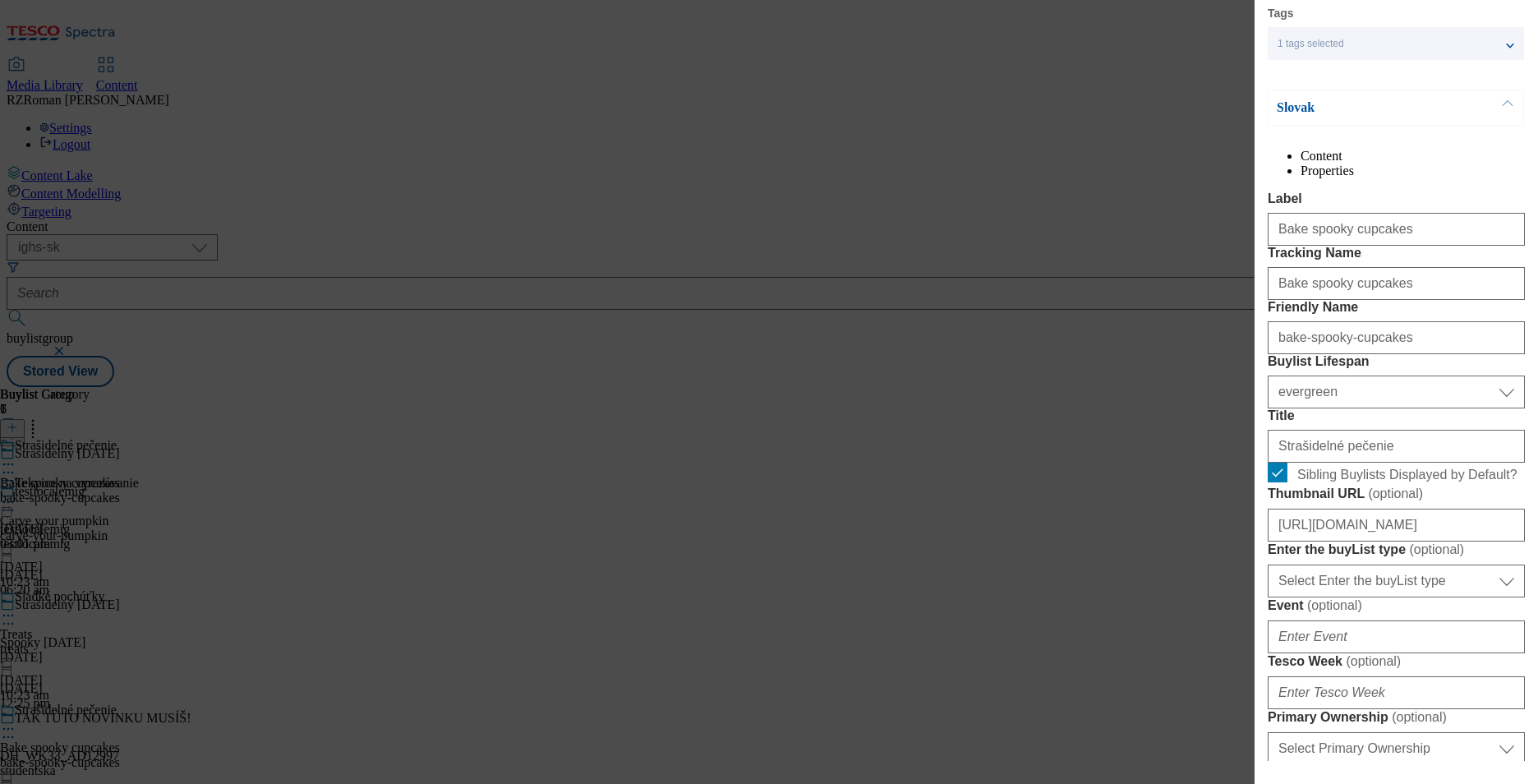
scroll to position [156, 0]
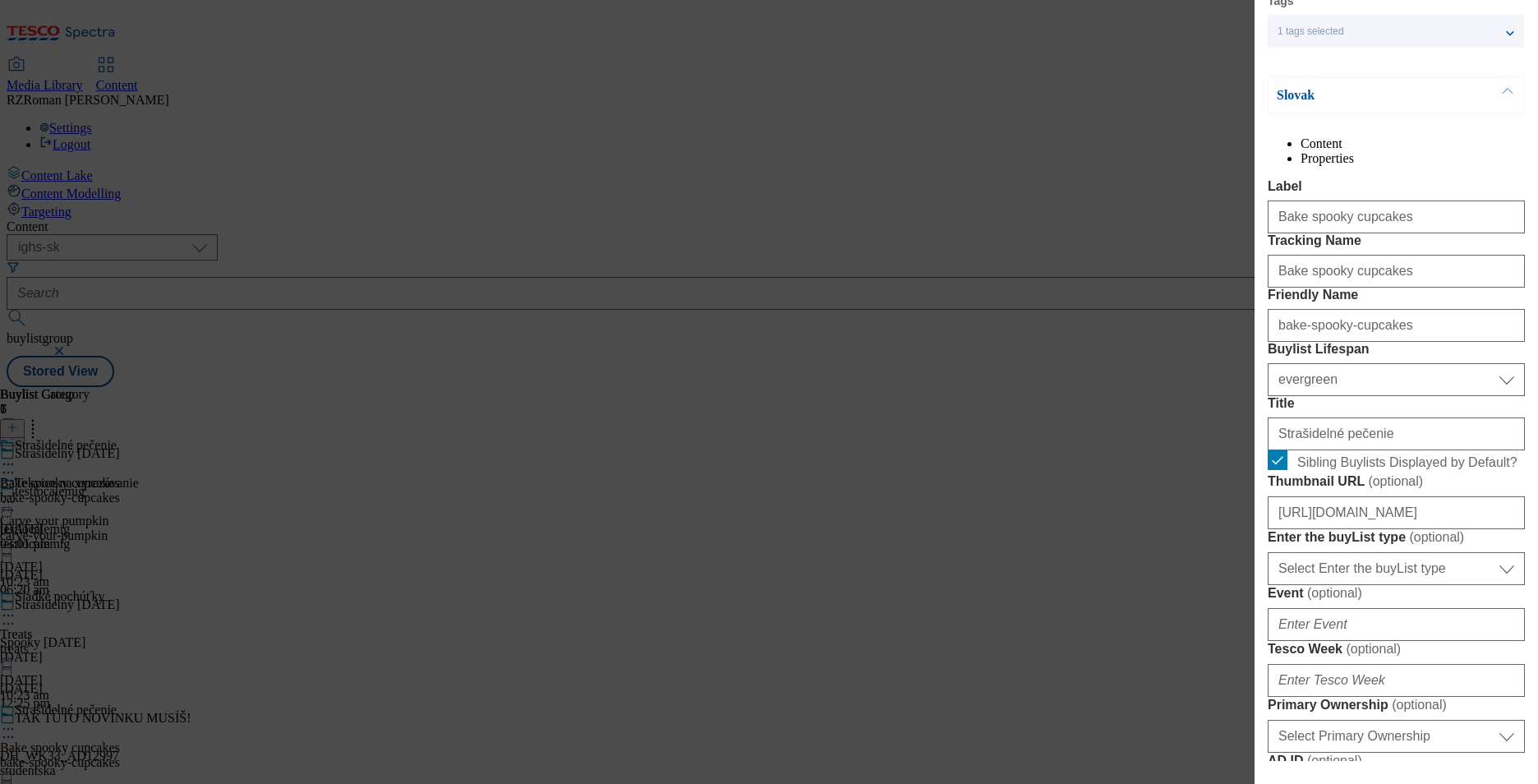
click at [1070, 507] on div "Edit Buylist Locale 2 locales selected Slovak English Tags 1 tags selected buyl…" at bounding box center [769, 392] width 1538 height 784
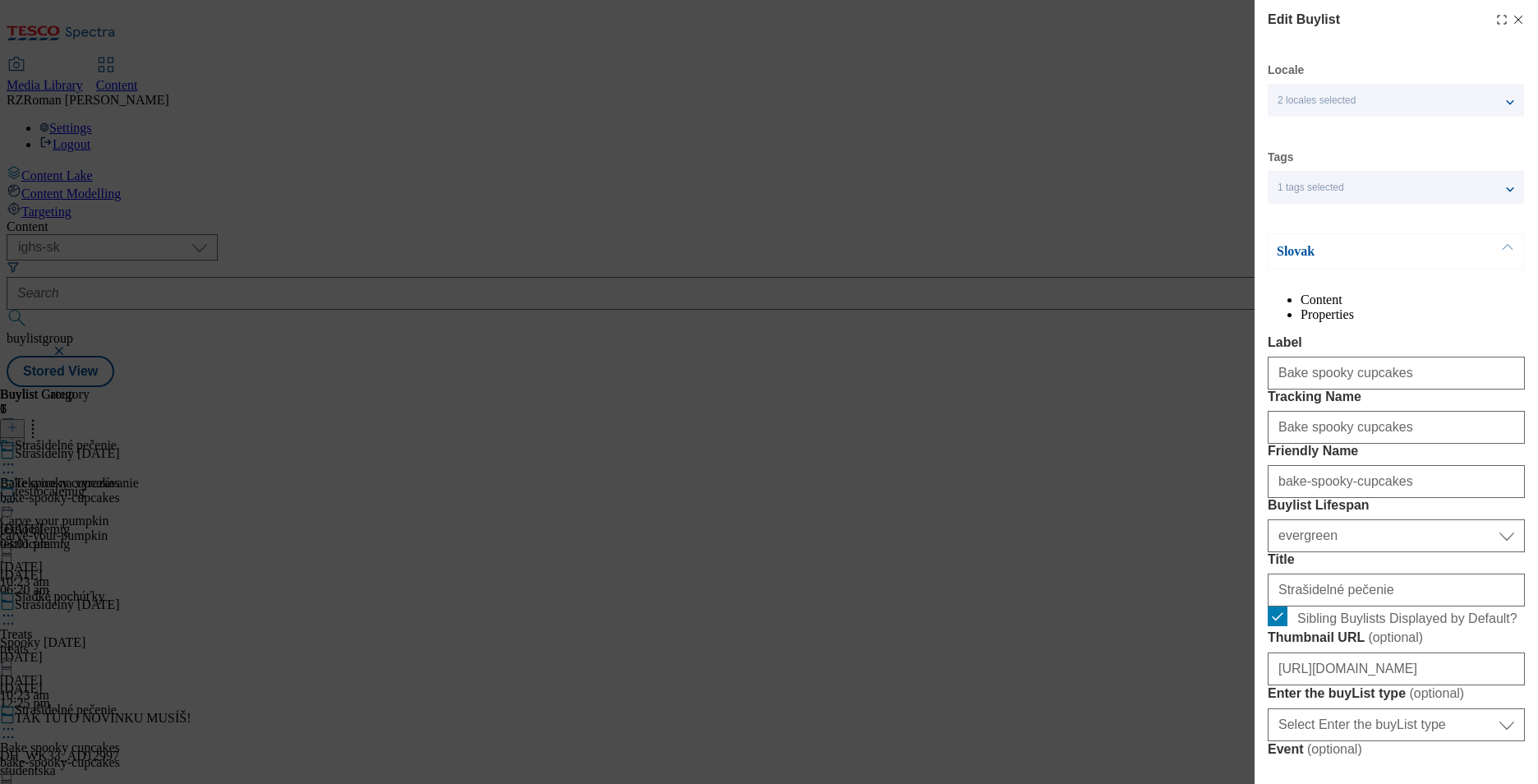
click at [1512, 20] on icon "Modal" at bounding box center [1519, 20] width 14 height 14
select select "evergreen"
select select "Banner"
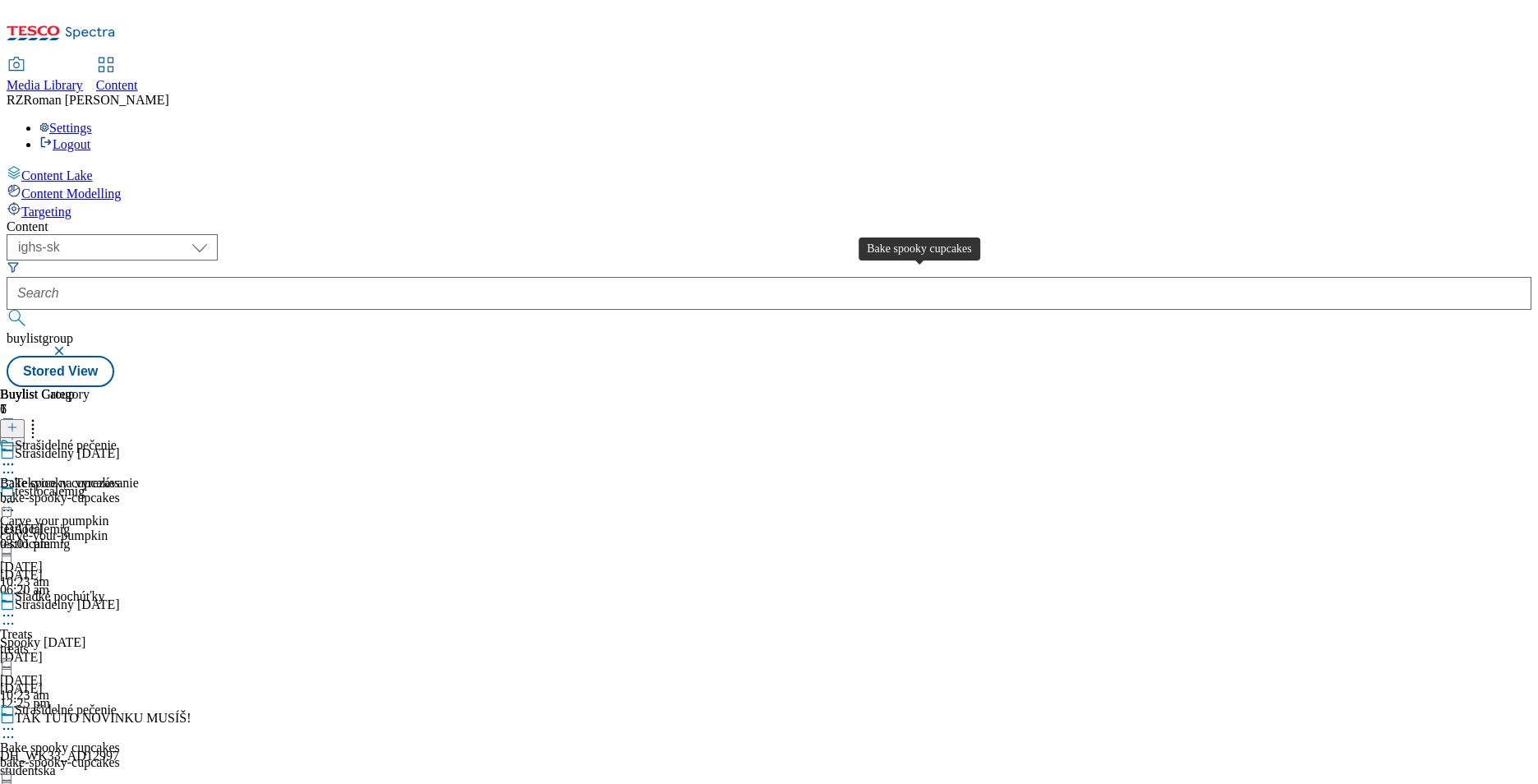
click at [120, 475] on div "Bake spooky cupcakes" at bounding box center [59, 482] width 120 height 15
click at [17, 494] on icon at bounding box center [8, 501] width 17 height 17
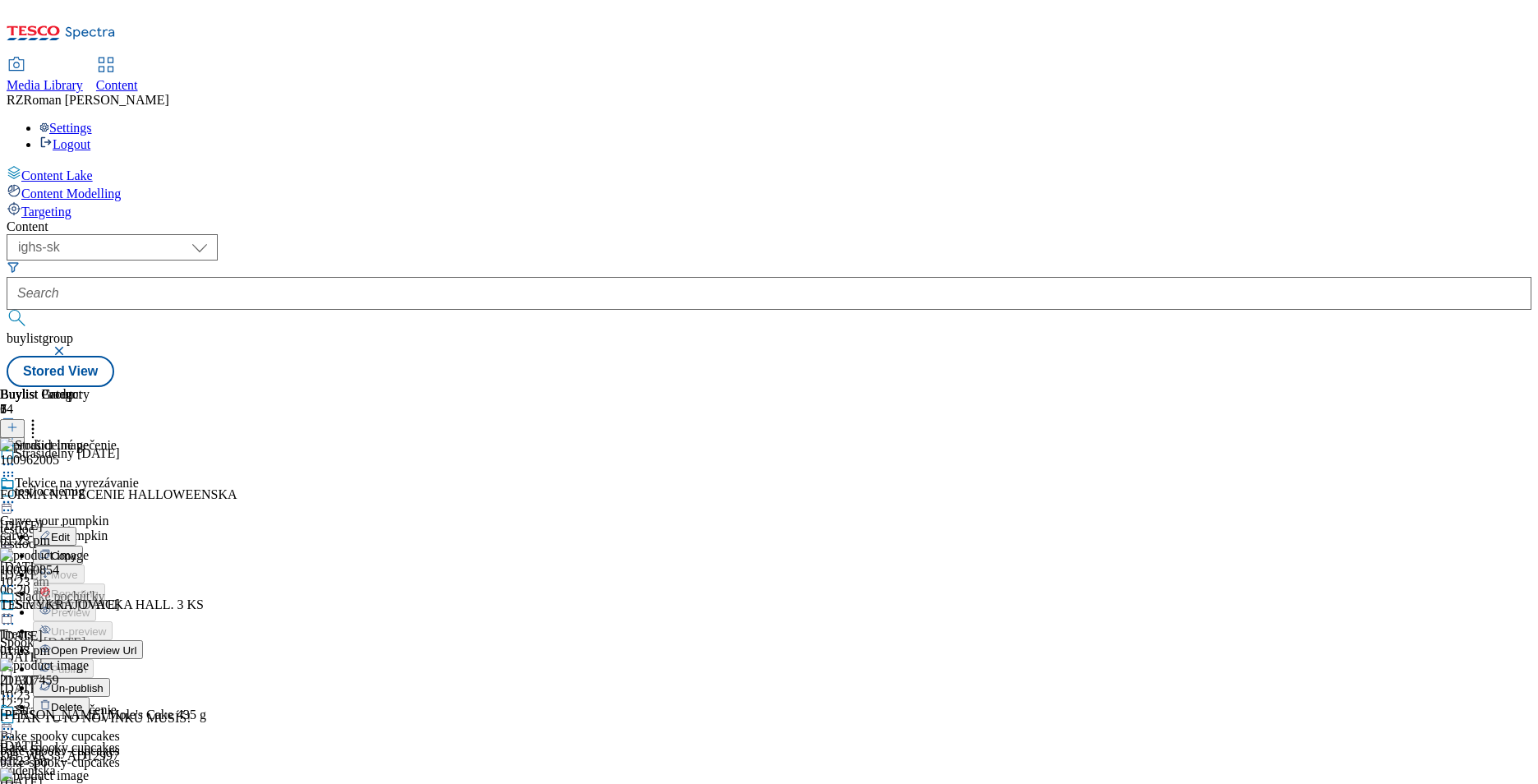
click at [77, 527] on button "Edit" at bounding box center [54, 535] width 44 height 18
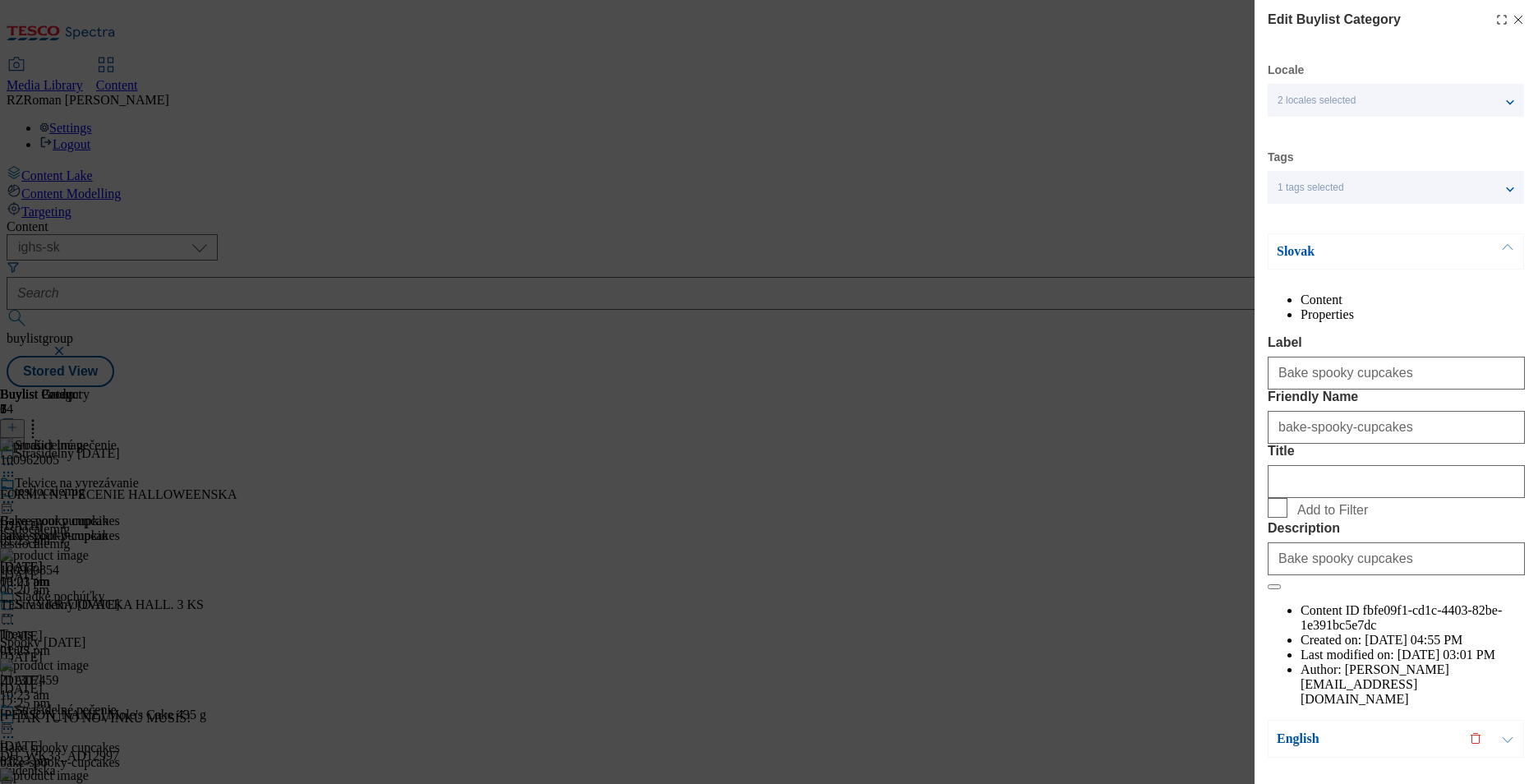
scroll to position [62, 0]
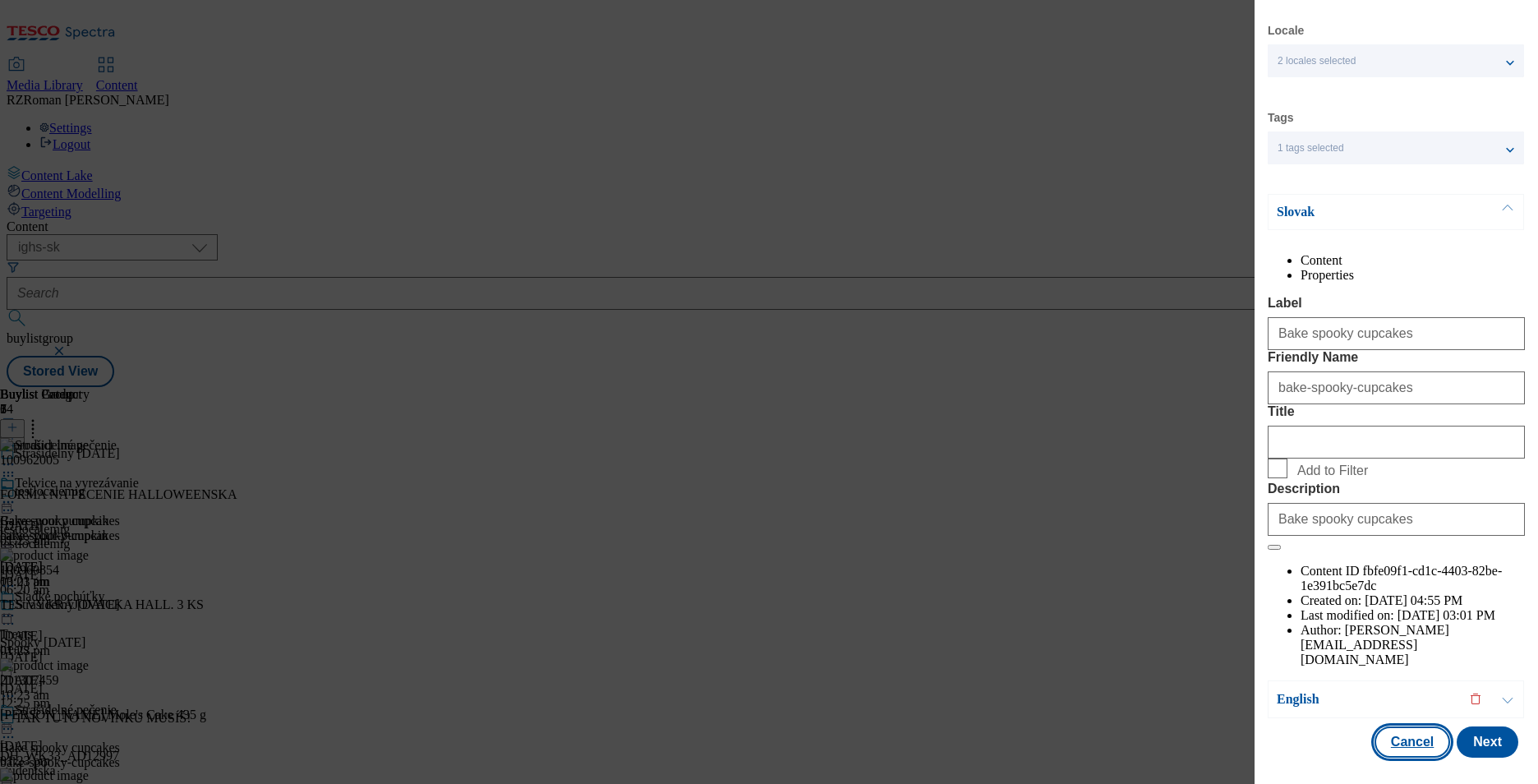
click at [1406, 742] on button "Cancel" at bounding box center [1412, 741] width 76 height 31
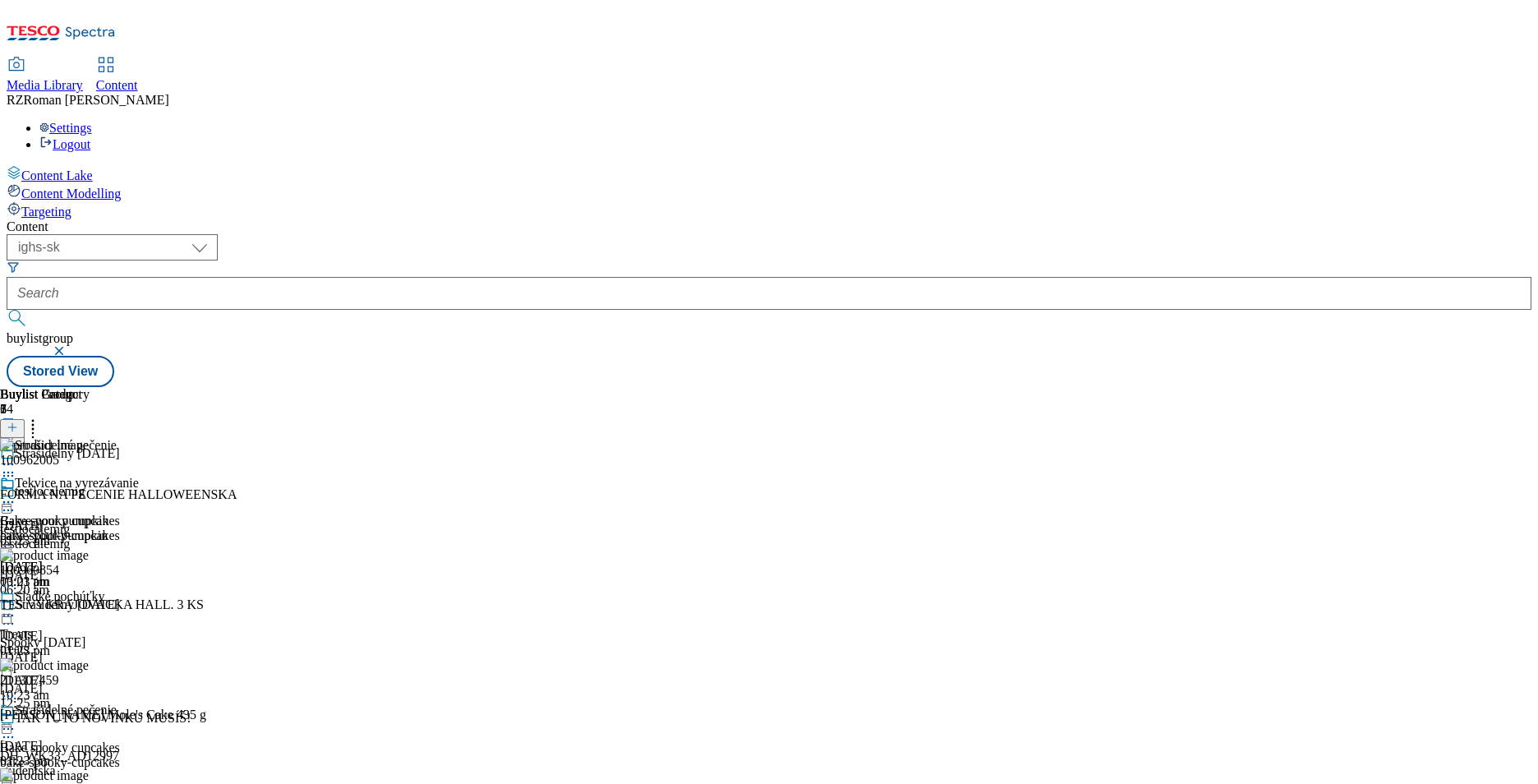
scroll to position [0, 0]
click at [259, 387] on div "Buylist Group 7 Strašidelný Halloween testlocalemig testlocalemig testlocalemig…" at bounding box center [769, 387] width 1524 height 0
click at [218, 234] on select "ghs-roi ghs-uk ighs-cz ighs-hu ighs-sk" at bounding box center [112, 247] width 211 height 26
select select "ighs-cz"
click at [214, 234] on select "ghs-roi ghs-uk ighs-cz ighs-hu ighs-sk" at bounding box center [112, 247] width 211 height 26
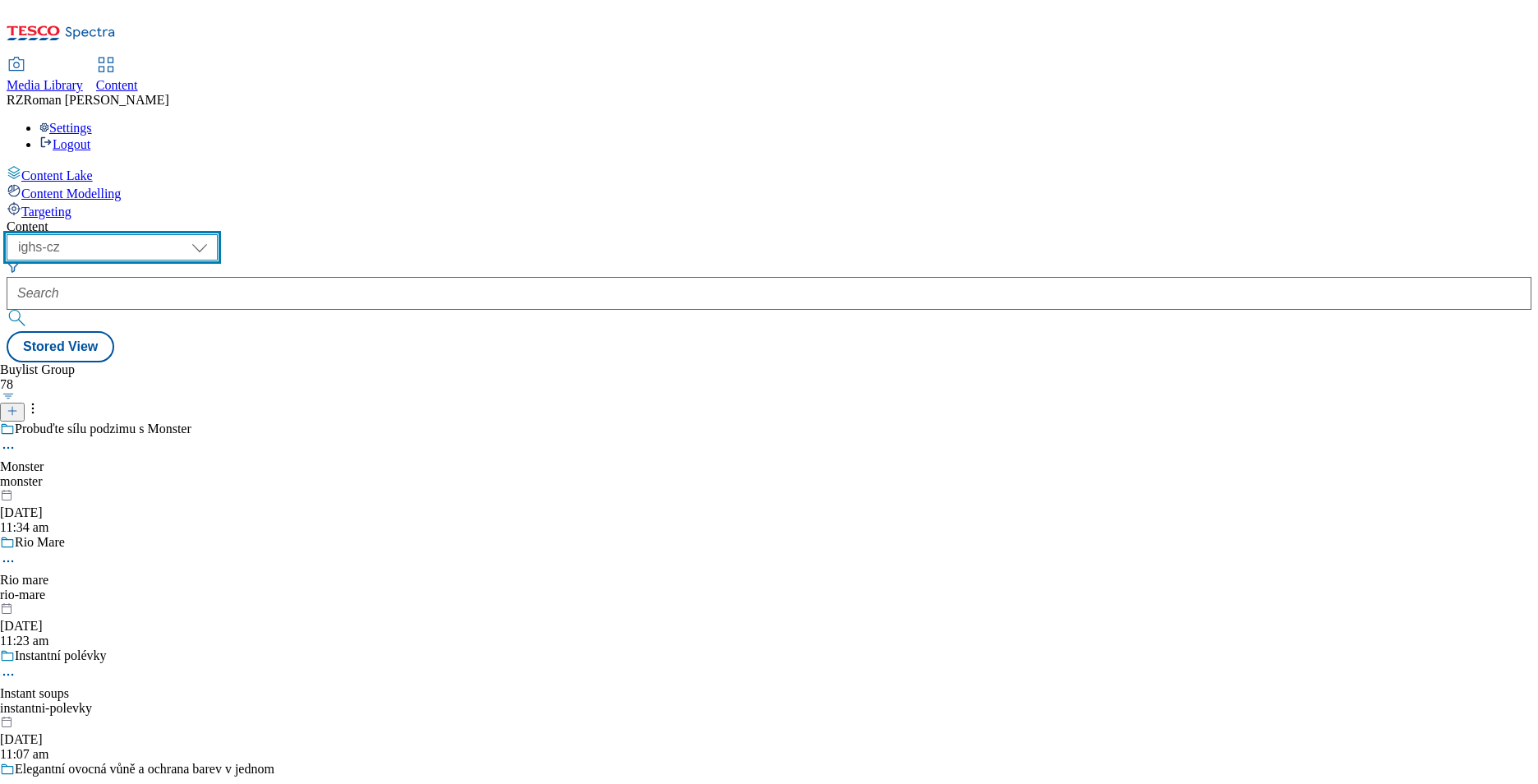
scroll to position [1110, 0]
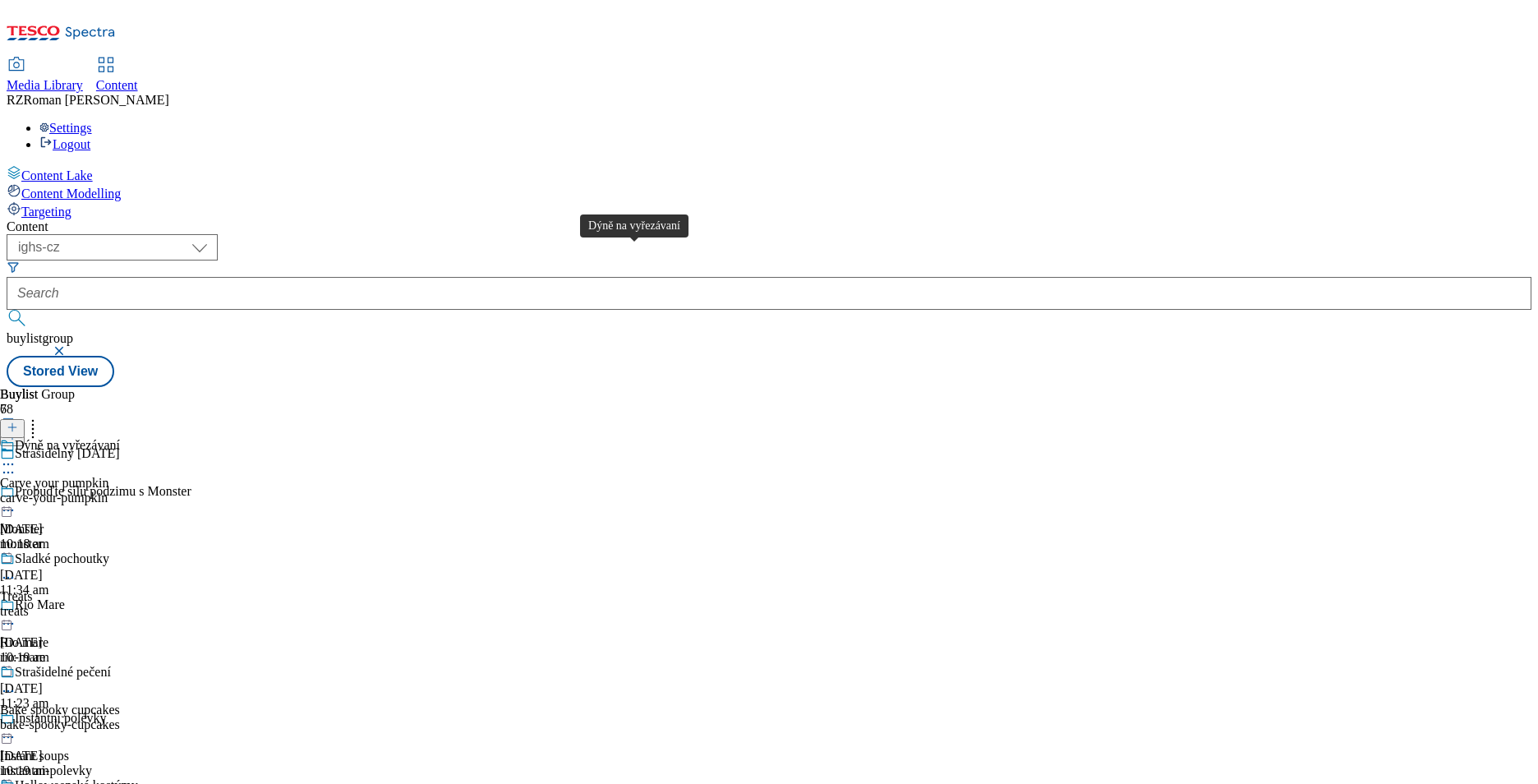
click at [120, 438] on div "Dýně na vyřezávaní" at bounding box center [67, 445] width 105 height 15
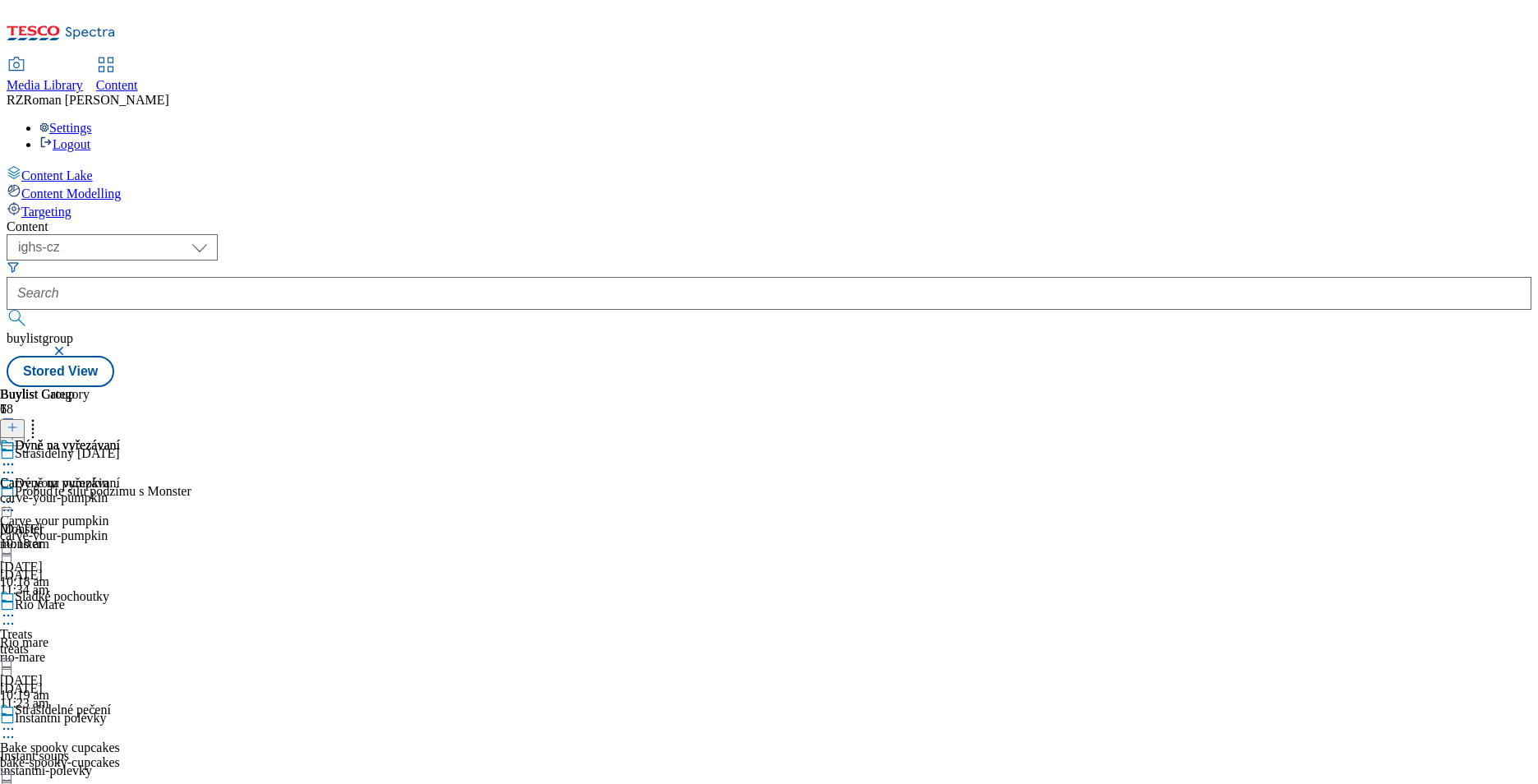
click at [17, 494] on icon at bounding box center [8, 501] width 17 height 17
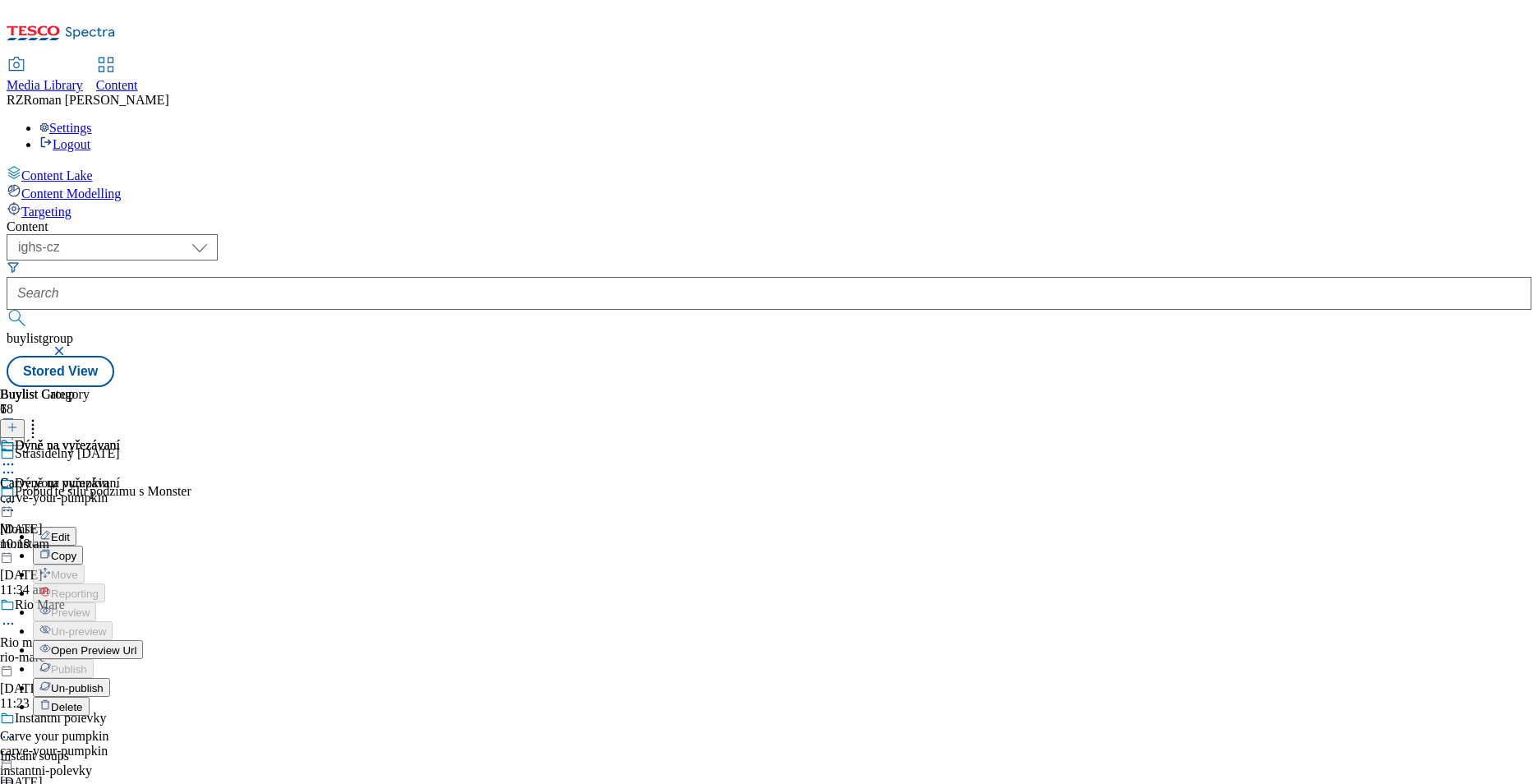
click at [136, 644] on span "Open Preview Url" at bounding box center [93, 650] width 85 height 13
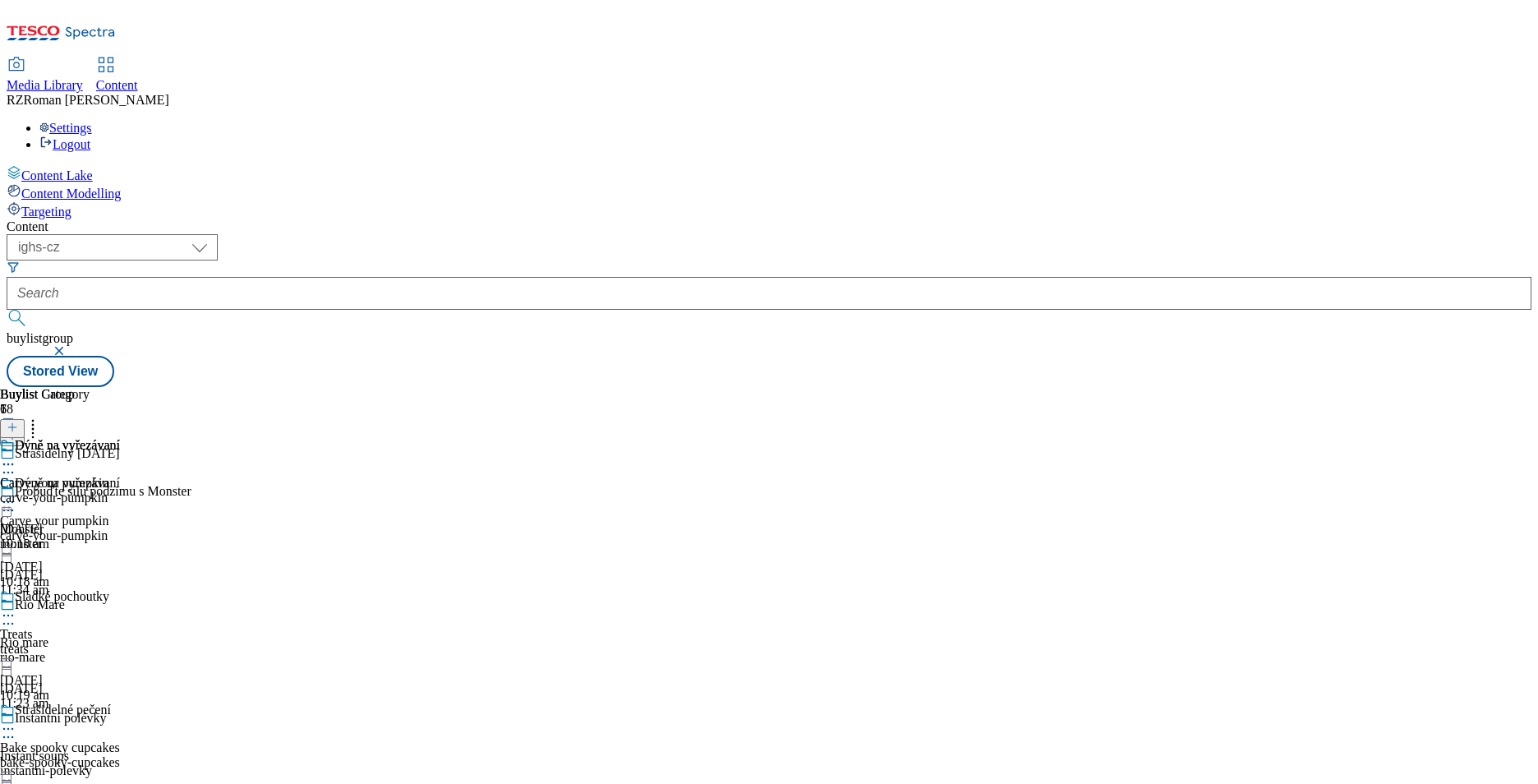
click at [17, 494] on icon at bounding box center [8, 501] width 17 height 17
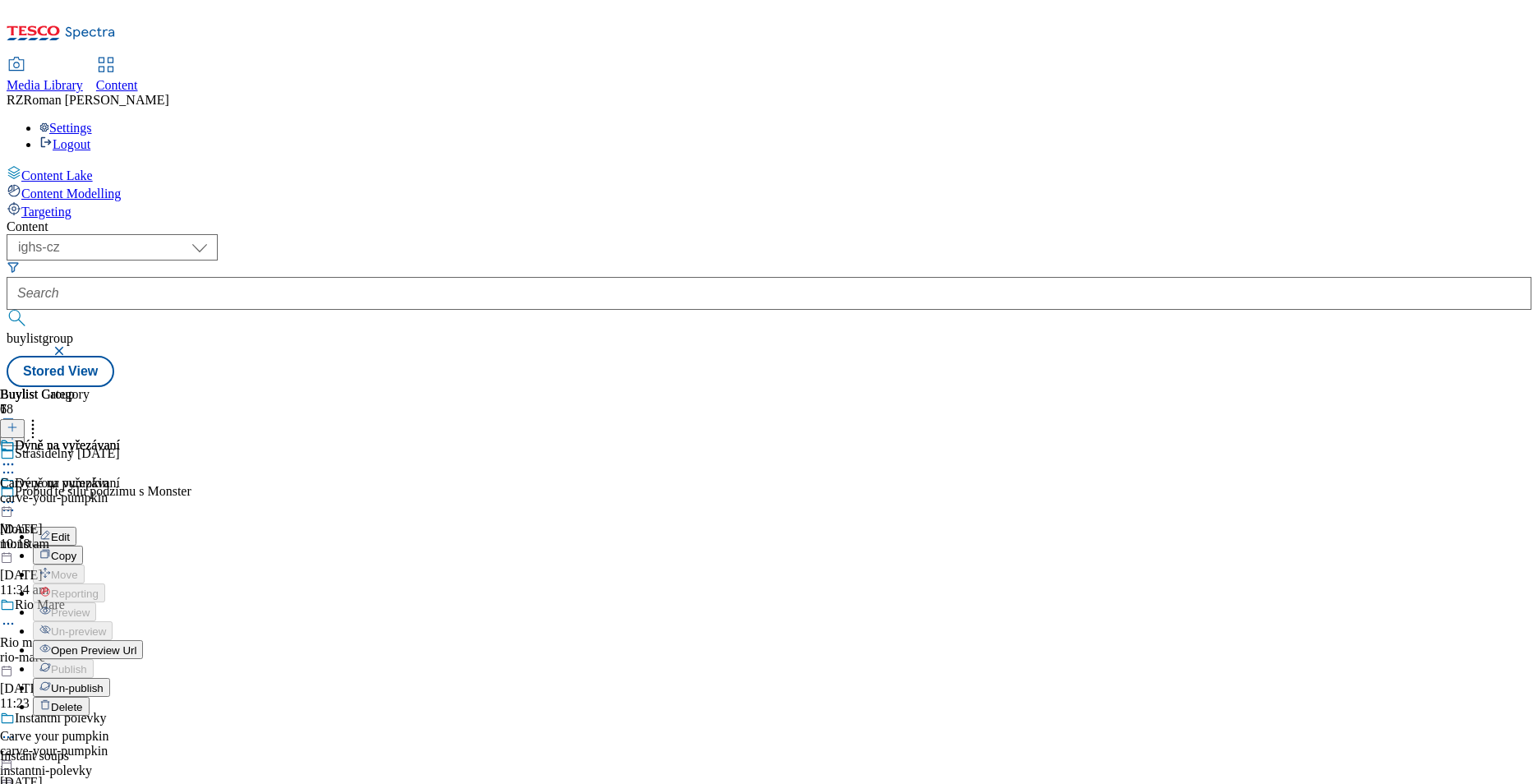
click at [136, 644] on span "Open Preview Url" at bounding box center [93, 650] width 85 height 13
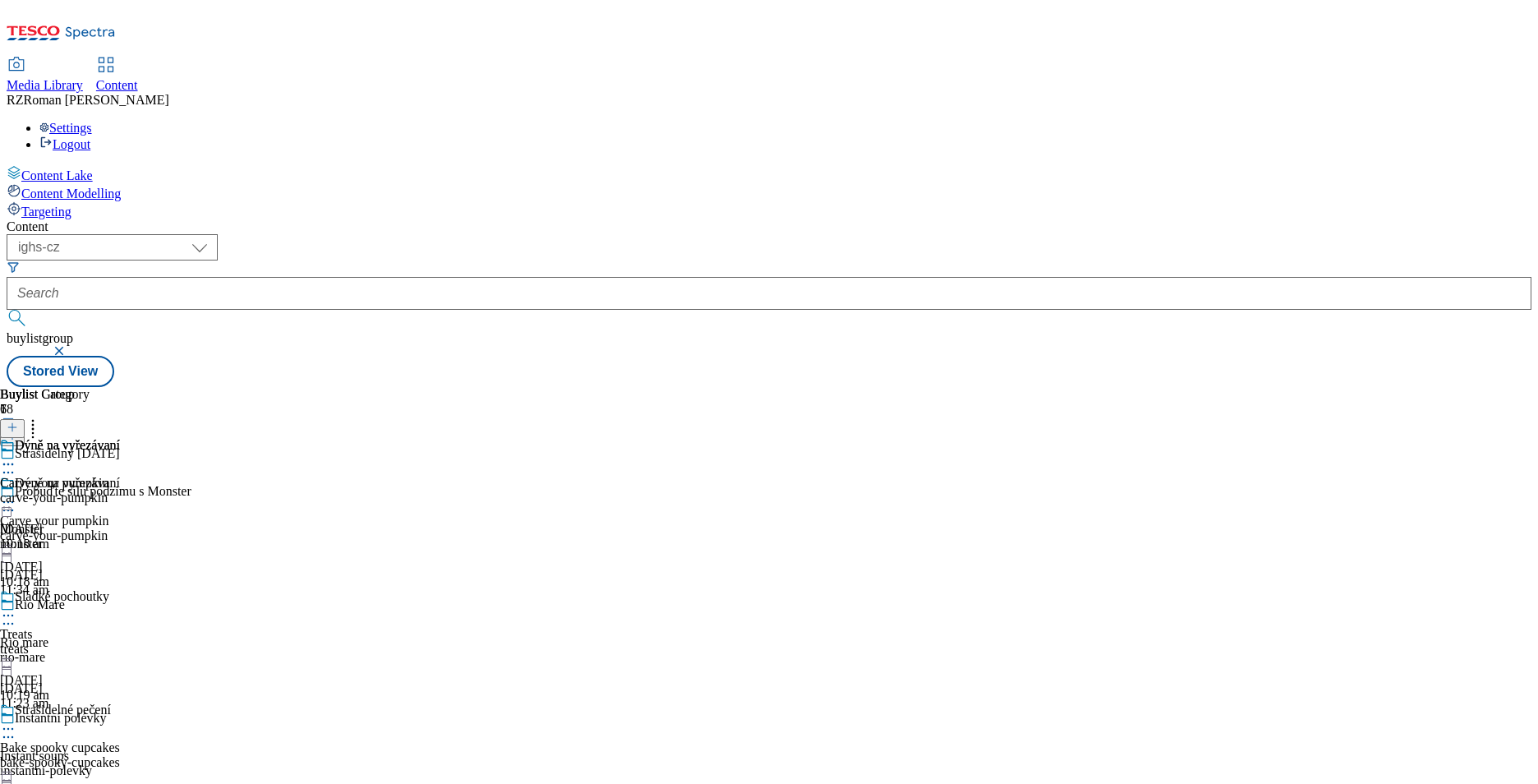
scroll to position [311, 0]
click at [138, 438] on div "Halloweenské kostýmy" at bounding box center [76, 445] width 123 height 15
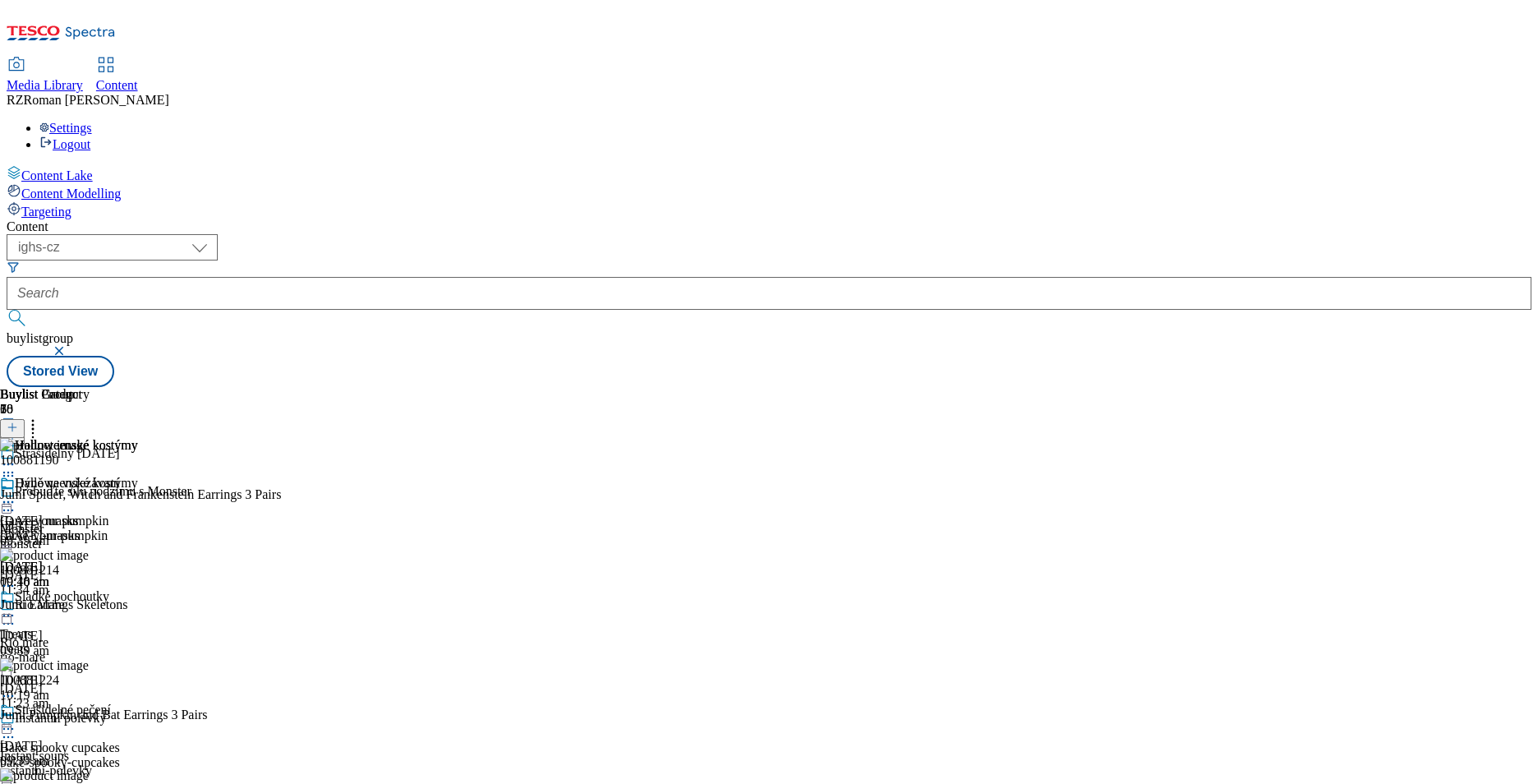
click at [17, 494] on icon at bounding box center [8, 501] width 17 height 17
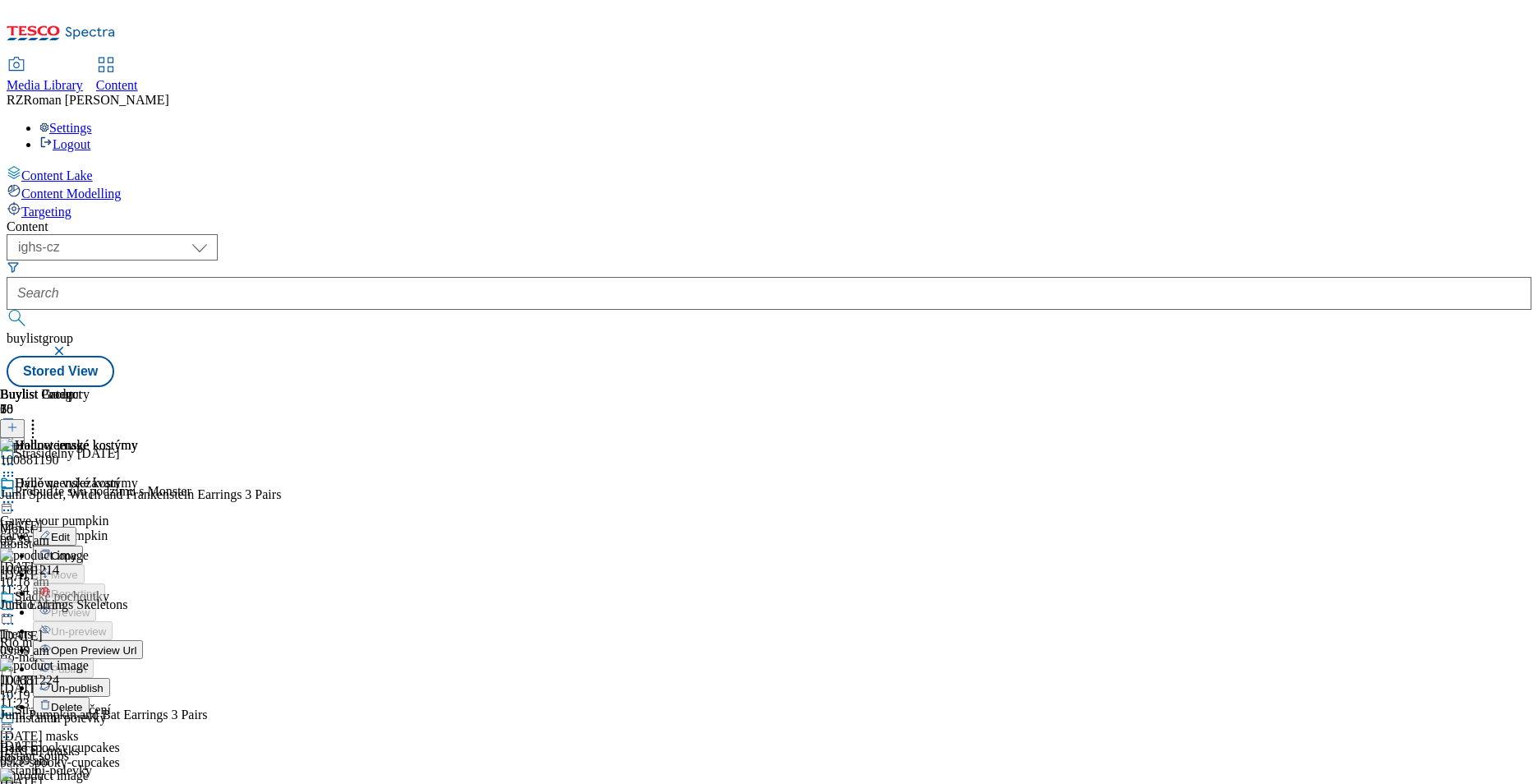
click at [77, 527] on button "Edit" at bounding box center [54, 535] width 44 height 18
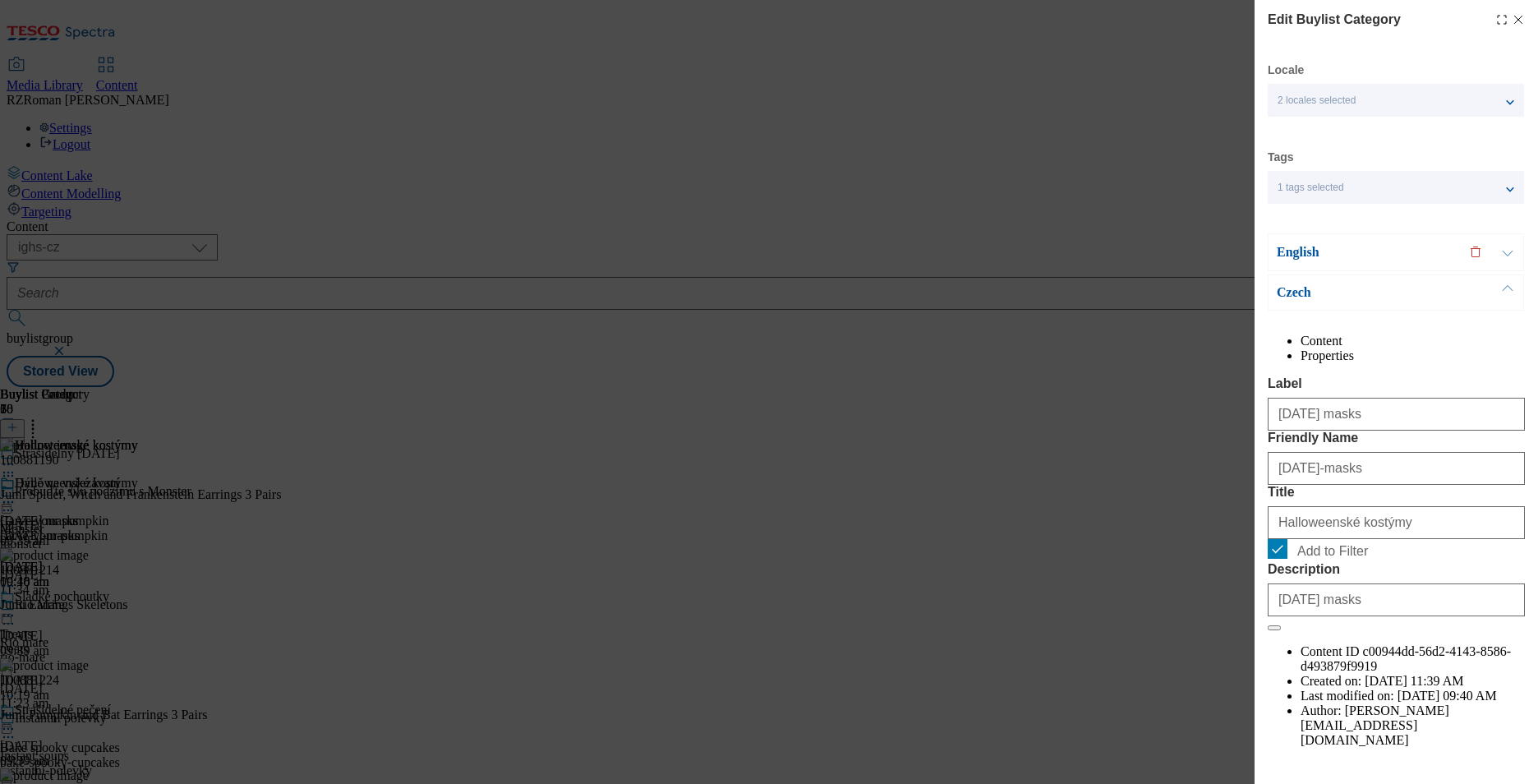
click at [1059, 153] on div "Edit Buylist Category Locale 2 locales selected English Czech Tags 1 tags selec…" at bounding box center [769, 392] width 1538 height 784
click at [1507, 26] on div "Edit Buylist Category" at bounding box center [1395, 19] width 257 height 19
click at [1506, 12] on div "Edit Buylist Category" at bounding box center [1395, 19] width 257 height 19
click at [1512, 23] on icon "Modal" at bounding box center [1519, 20] width 14 height 14
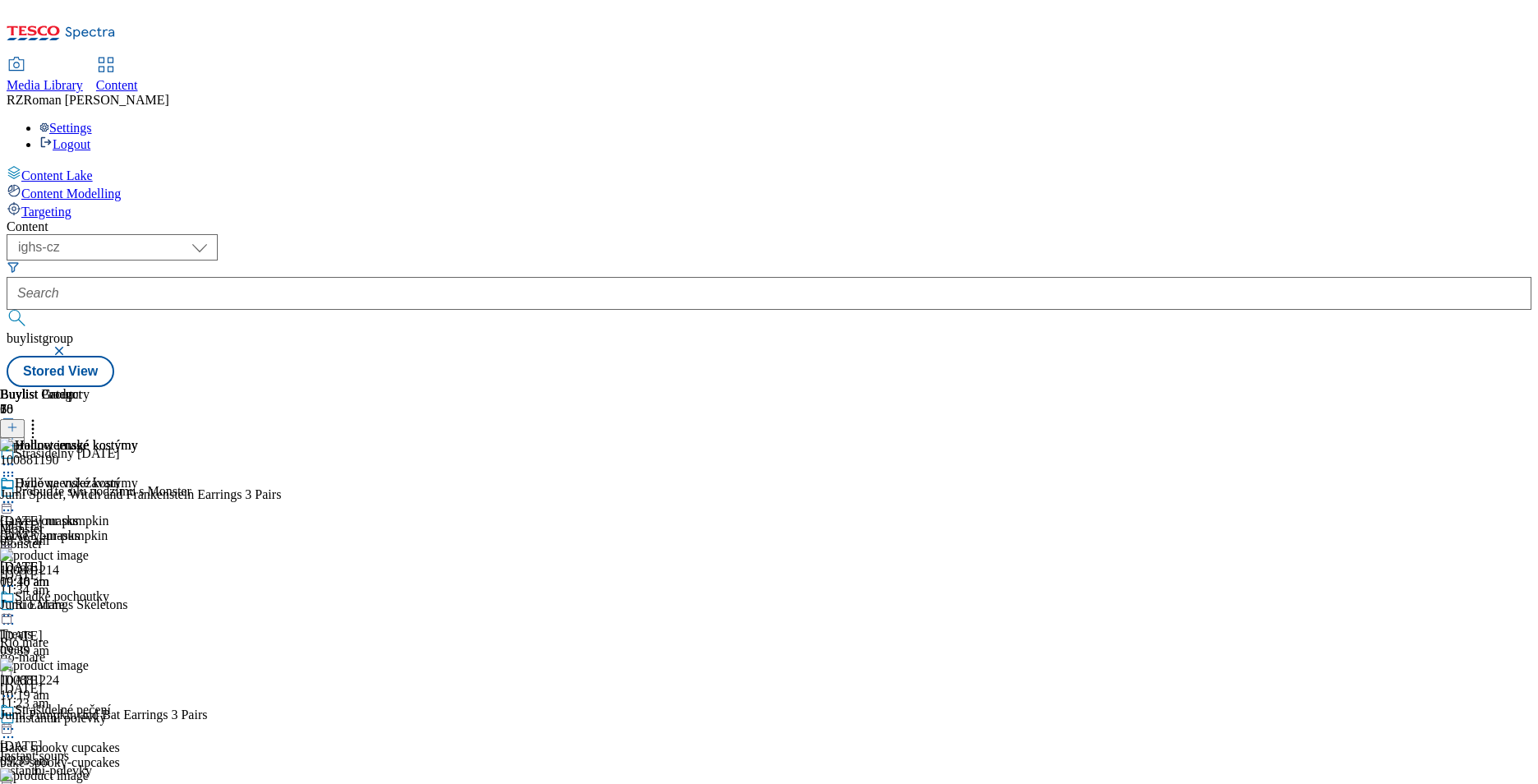
click at [41, 417] on icon at bounding box center [32, 425] width 17 height 17
click at [138, 475] on div "Halloweenské kostýmy Halloween masks halloween-masks 30 Sept 2025 09:40 am" at bounding box center [69, 531] width 138 height 114
click at [17, 494] on icon at bounding box center [8, 501] width 17 height 17
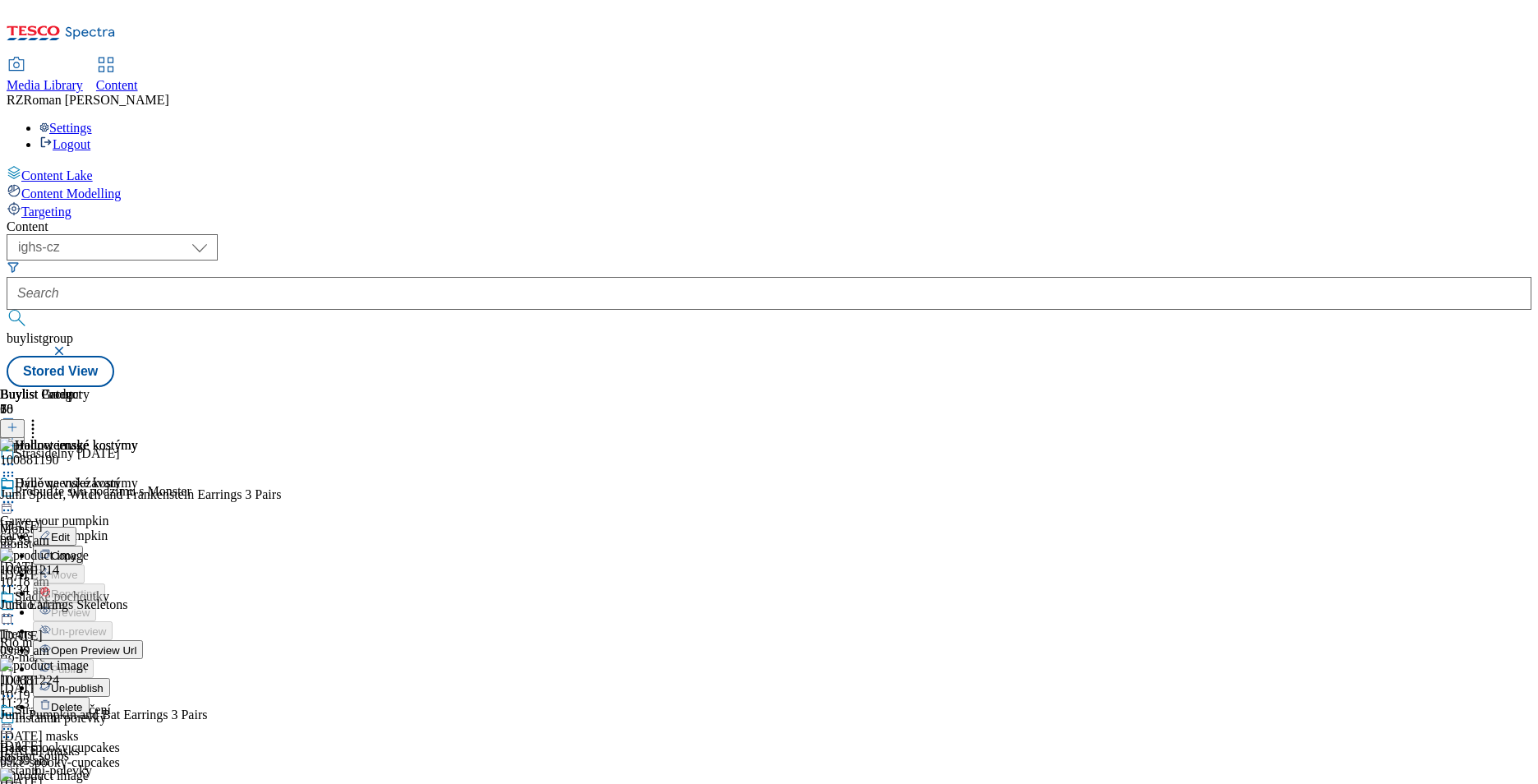
click at [143, 640] on li "Open Preview Url" at bounding box center [87, 649] width 110 height 18
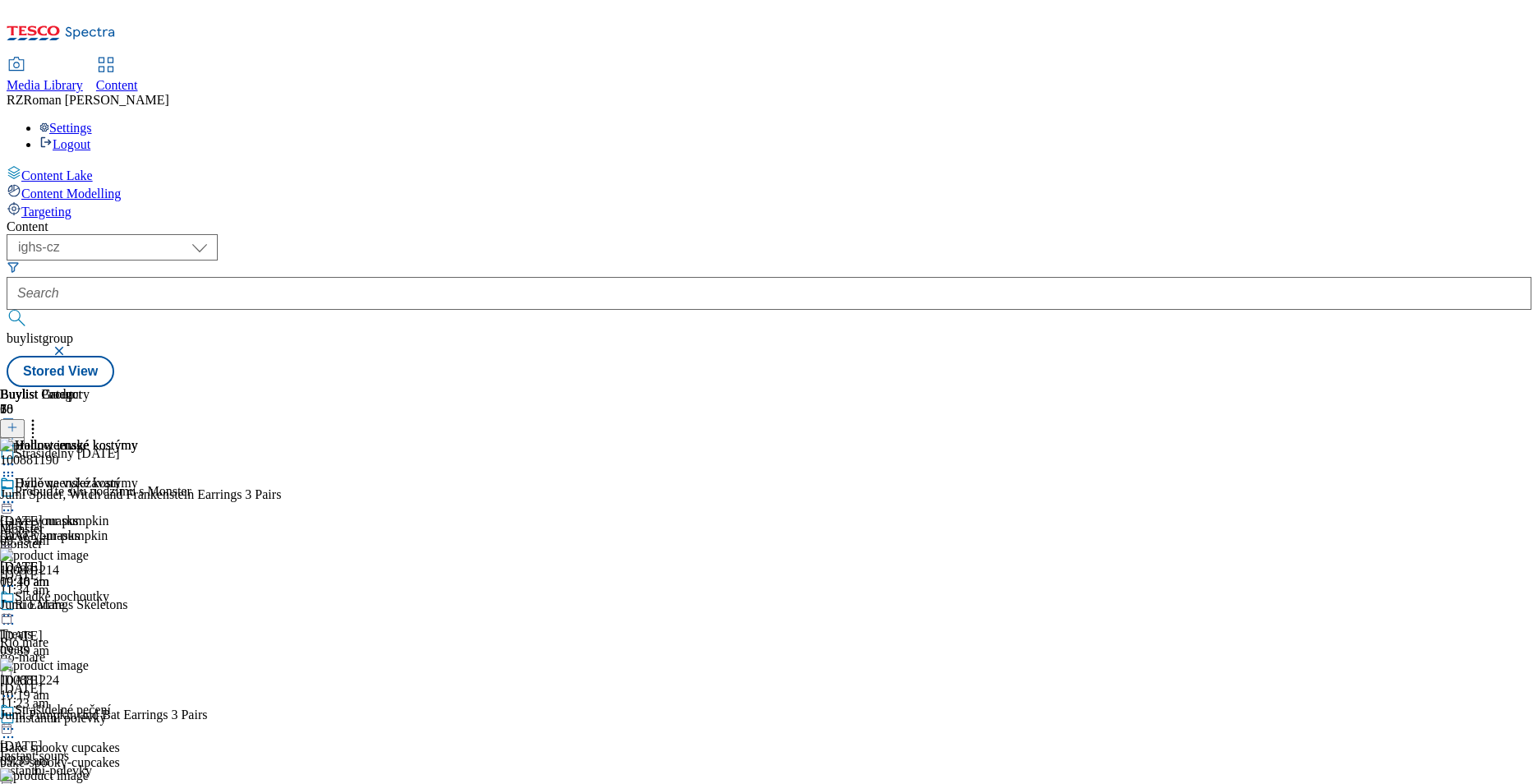
click at [17, 494] on icon at bounding box center [8, 501] width 17 height 17
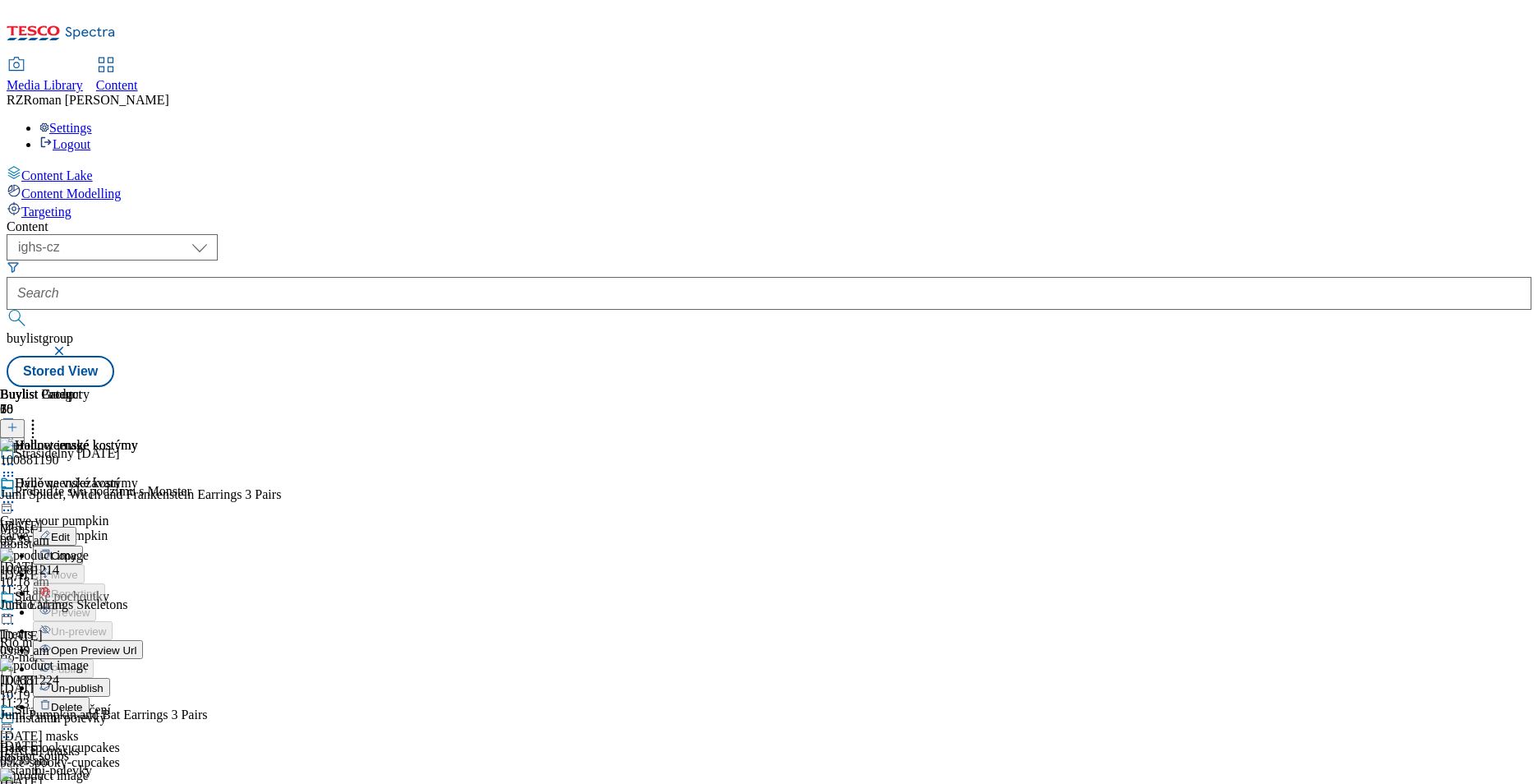
click at [143, 640] on button "Open Preview Url" at bounding box center [87, 649] width 110 height 18
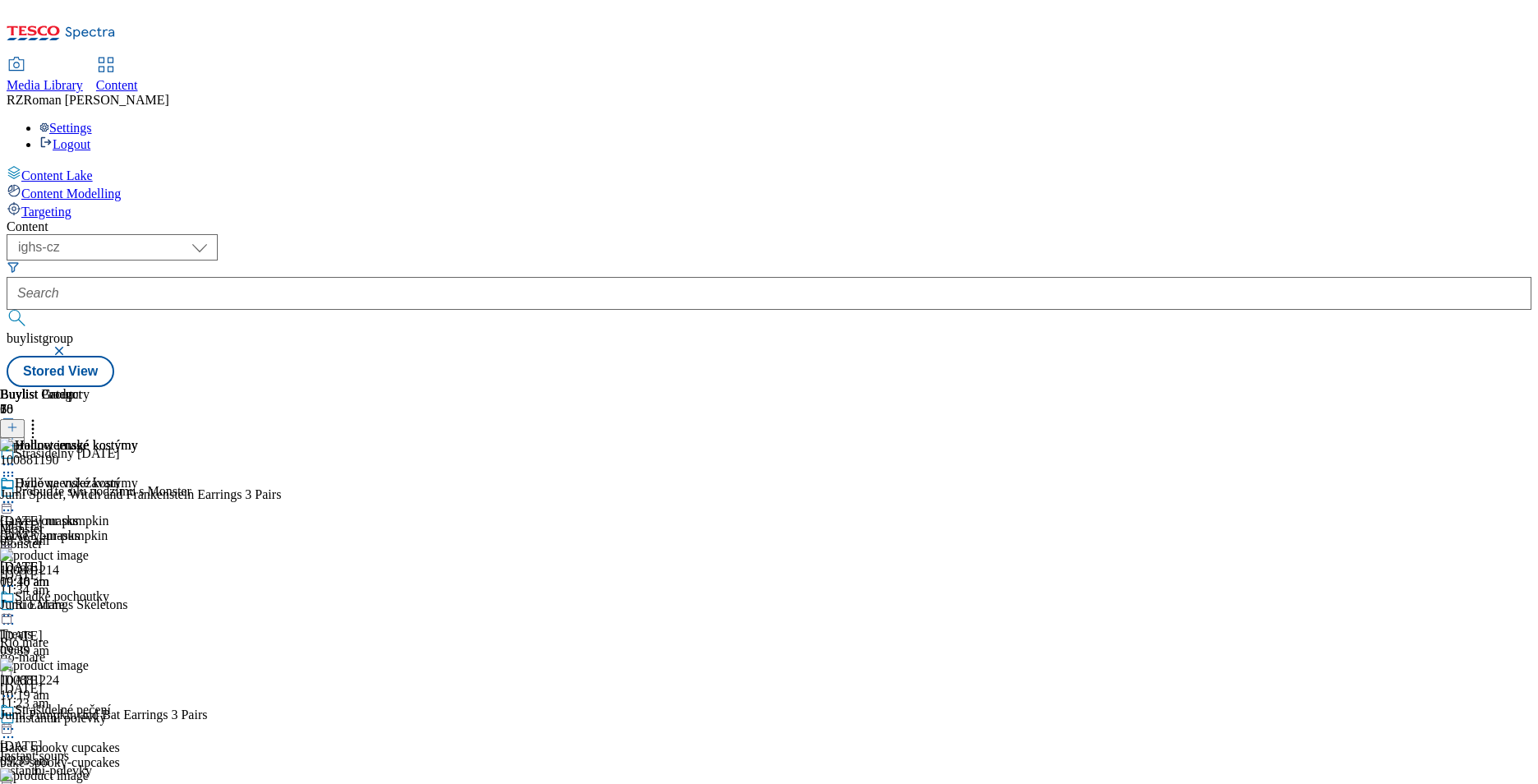
click at [116, 20] on icon at bounding box center [61, 38] width 109 height 35
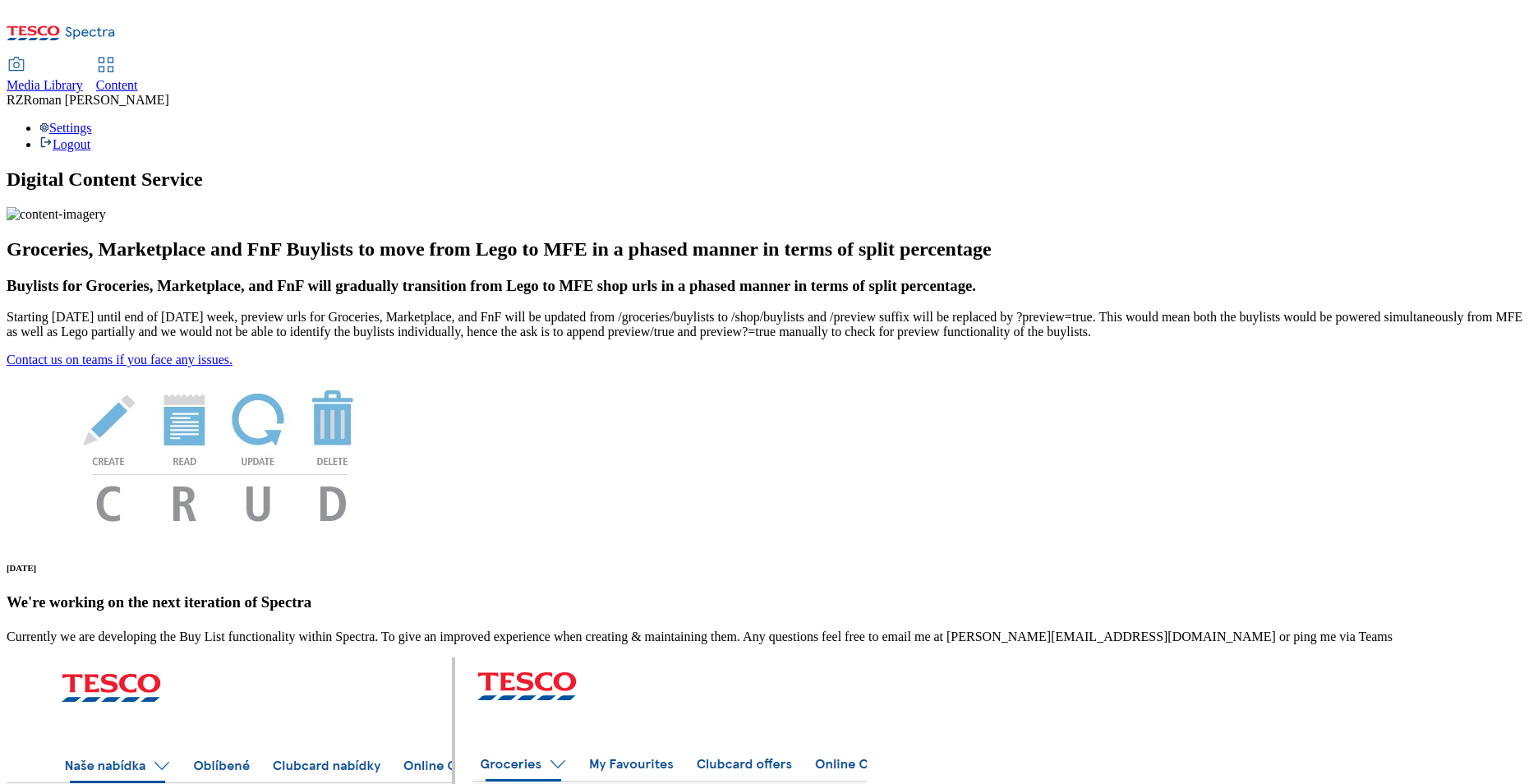
click at [138, 58] on link "Content" at bounding box center [117, 76] width 42 height 35
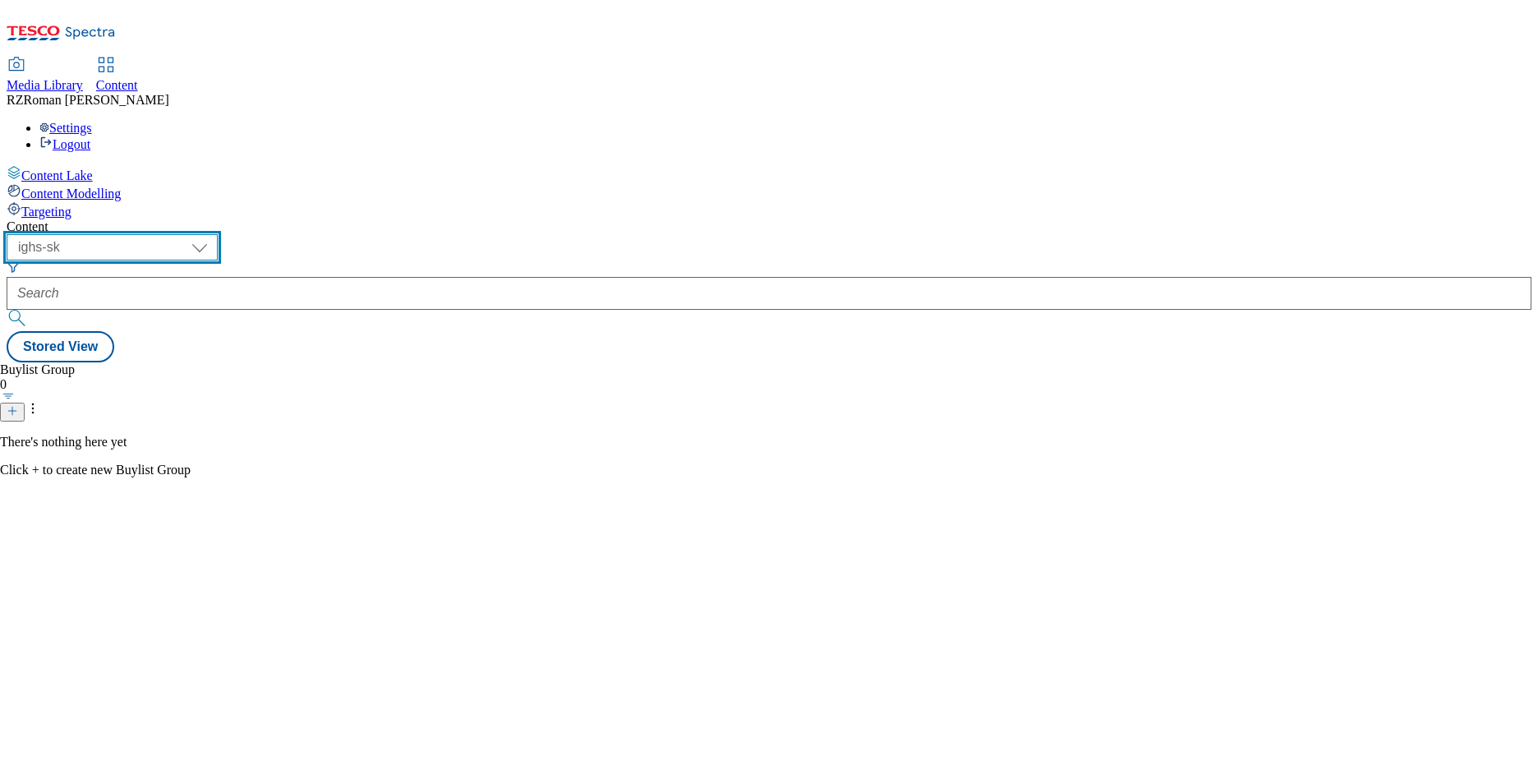
click at [218, 234] on select "ghs-roi ghs-uk ighs-cz ighs-hu ighs-sk" at bounding box center [112, 247] width 211 height 26
select select "ighs-cz"
click at [214, 234] on select "ghs-roi ghs-uk ighs-cz ighs-hu ighs-sk" at bounding box center [112, 247] width 211 height 26
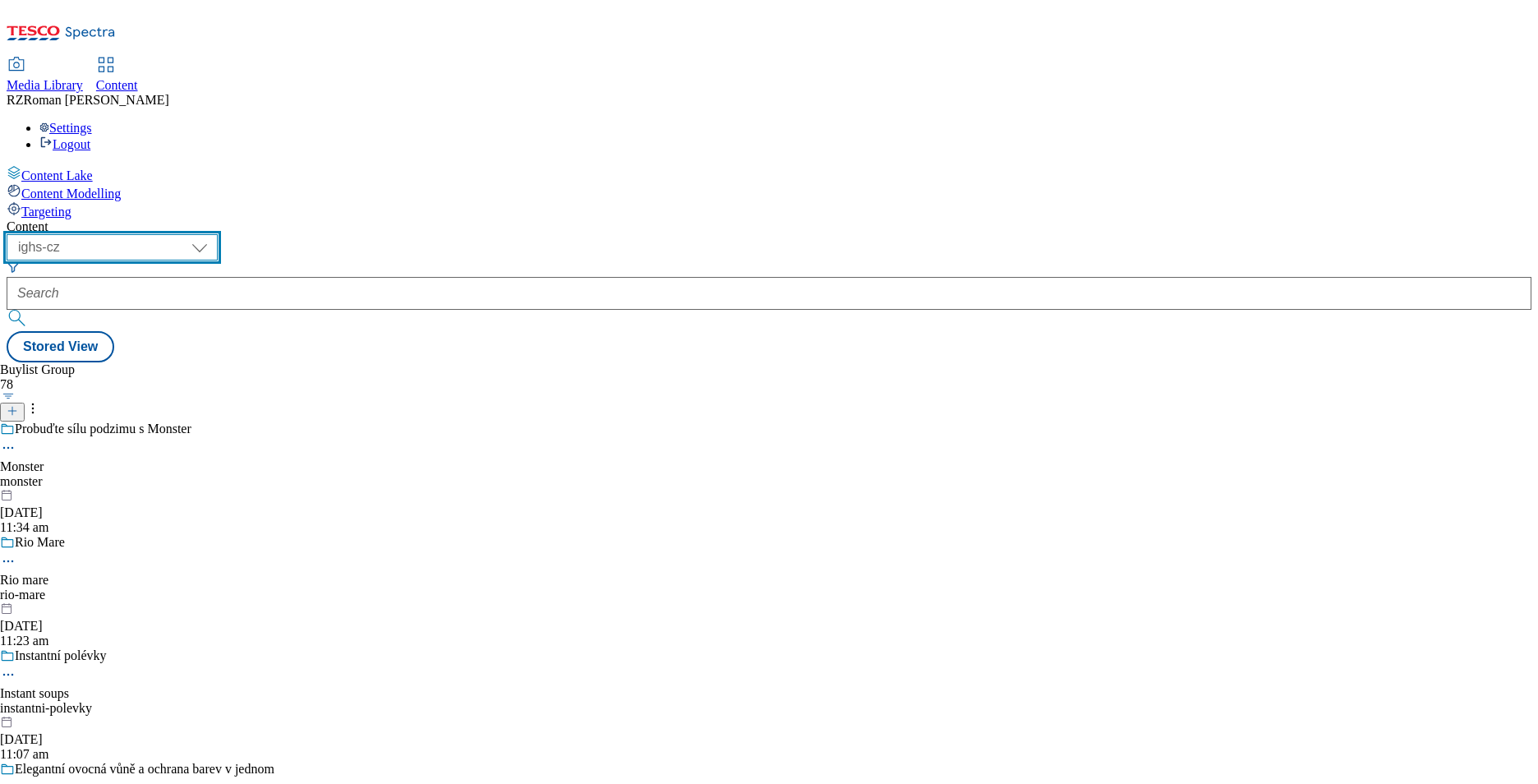
click at [218, 234] on select "ghs-roi ghs-uk ighs-cz ighs-hu ighs-sk" at bounding box center [112, 247] width 211 height 26
click at [214, 234] on select "ghs-roi ghs-uk ighs-cz ighs-hu ighs-sk" at bounding box center [112, 247] width 211 height 26
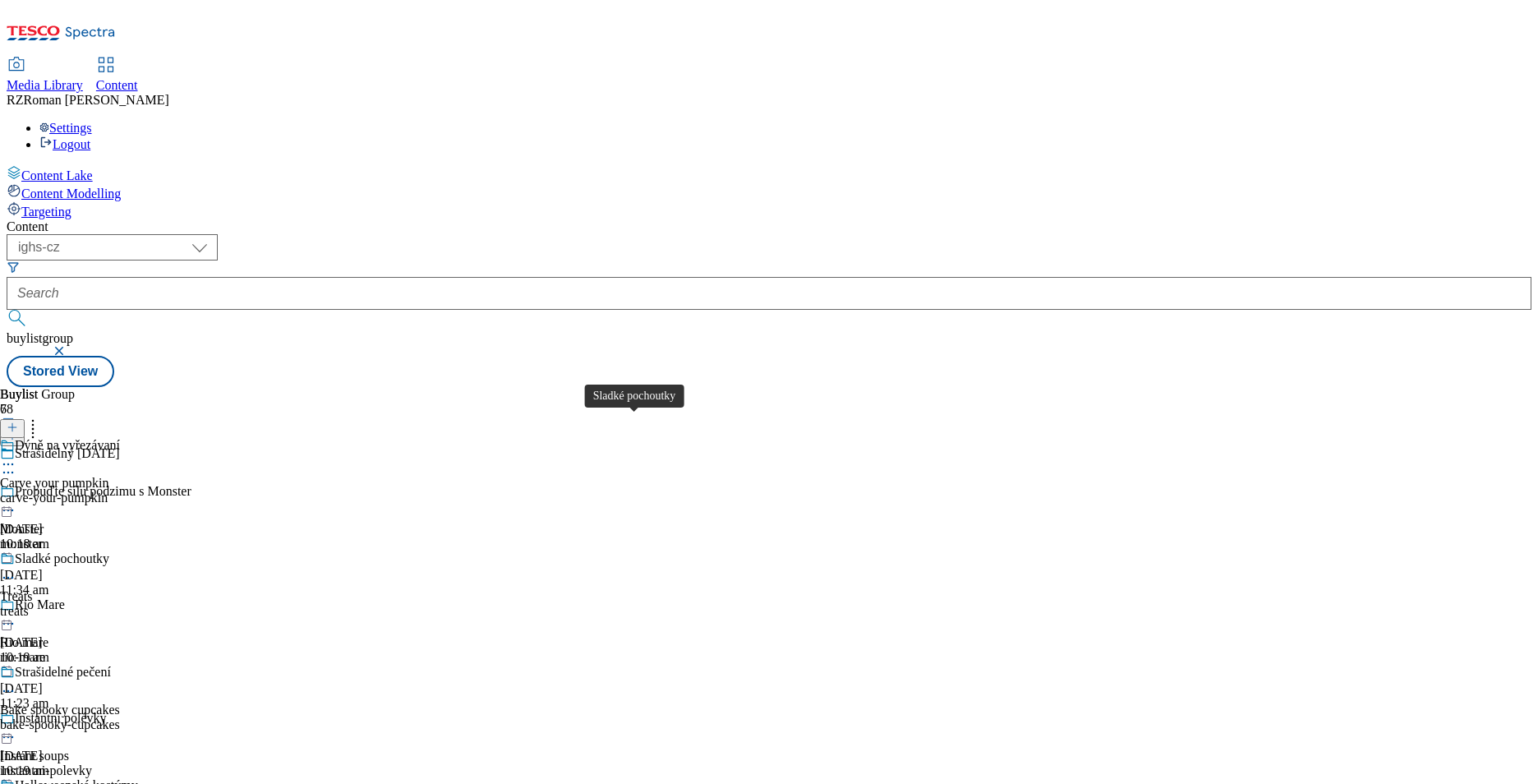
click at [109, 551] on div "Sladké pochoutky" at bounding box center [61, 558] width 94 height 15
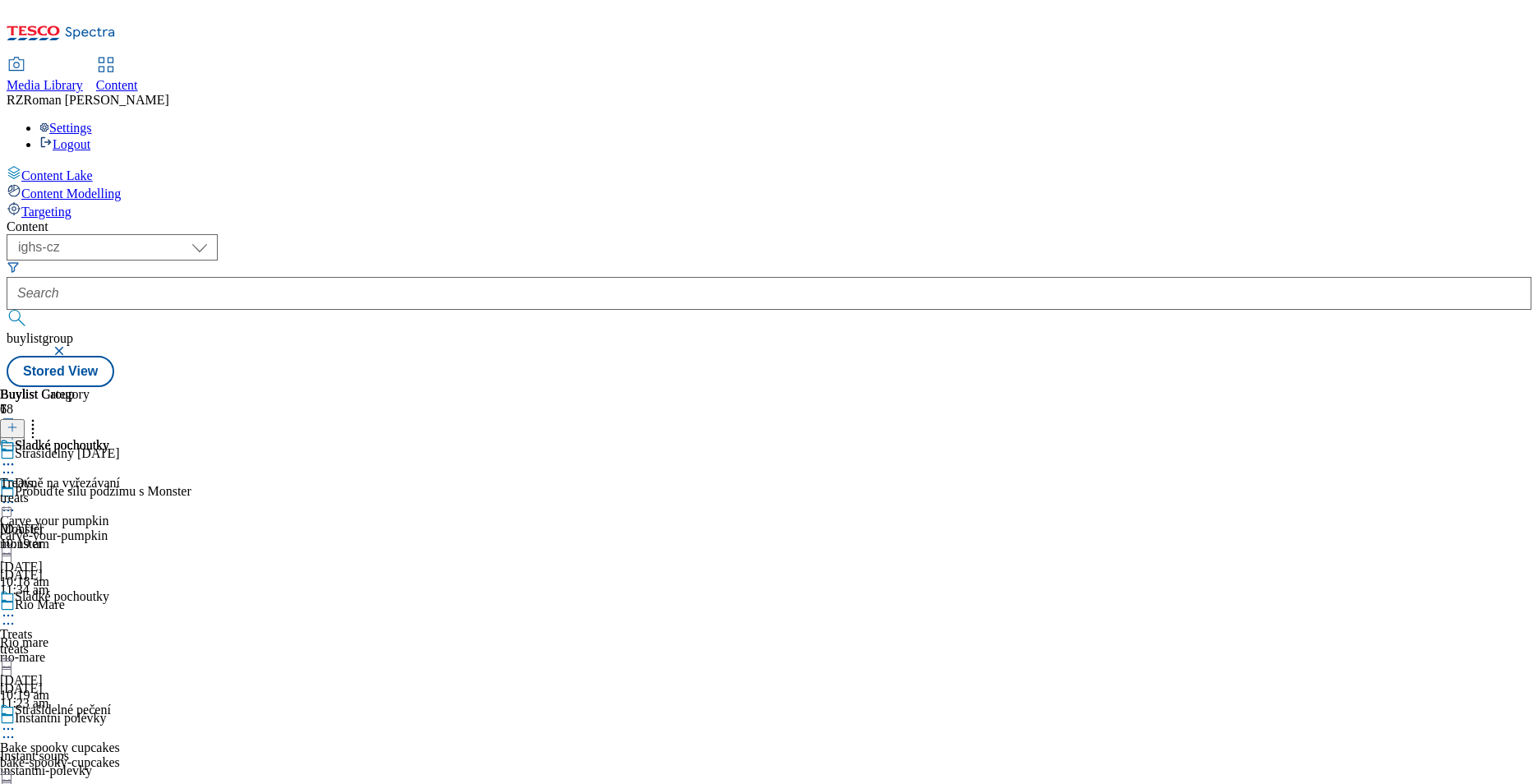
click at [17, 607] on icon at bounding box center [8, 615] width 17 height 17
click at [143, 753] on button "Open Preview Url" at bounding box center [87, 762] width 110 height 18
click at [14, 623] on circle at bounding box center [13, 624] width 3 height 3
click at [65, 597] on div "Rio Mare" at bounding box center [40, 604] width 51 height 15
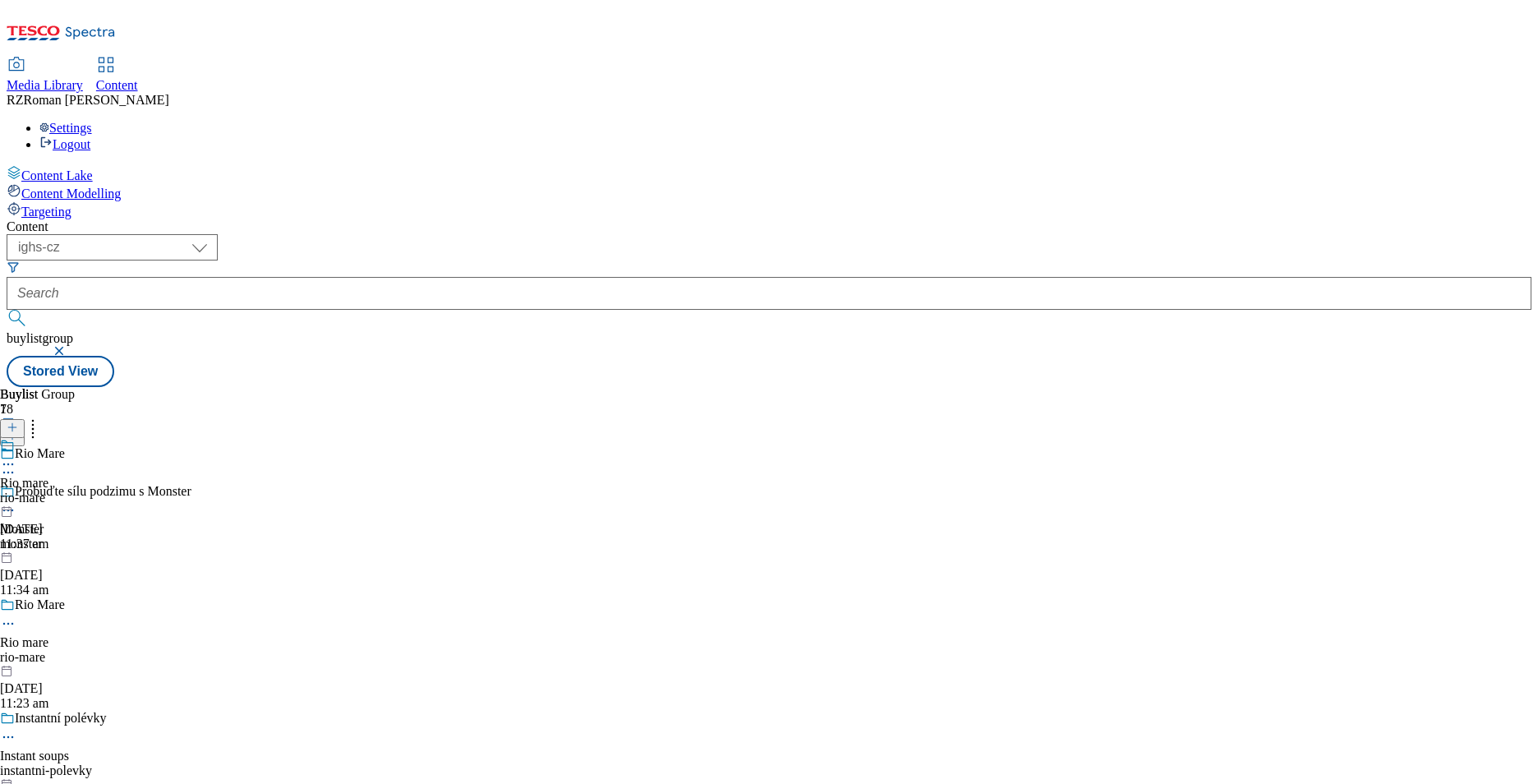
scroll to position [3062, 0]
click at [17, 456] on icon at bounding box center [8, 463] width 17 height 17
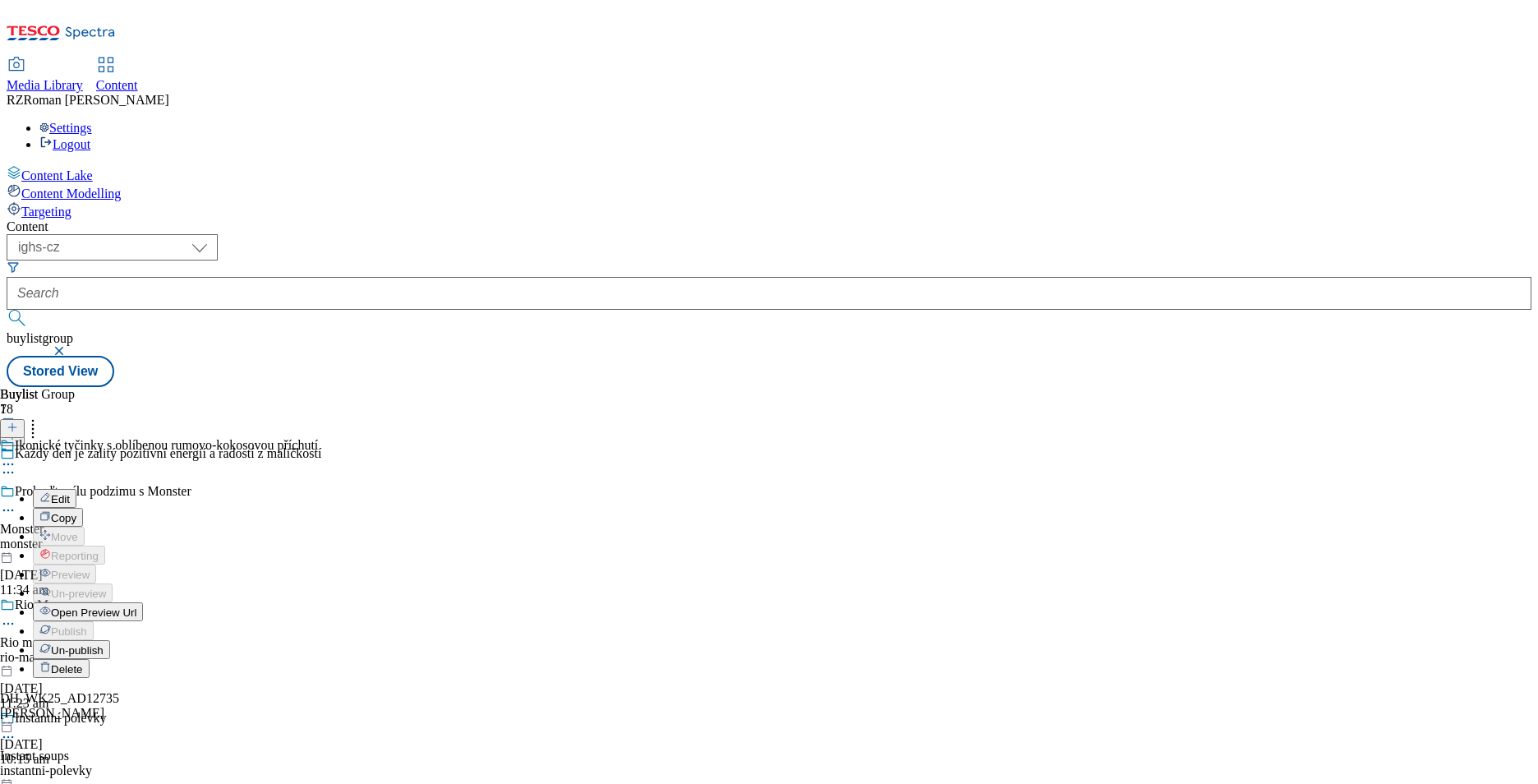
click at [136, 606] on span "Open Preview Url" at bounding box center [93, 612] width 85 height 13
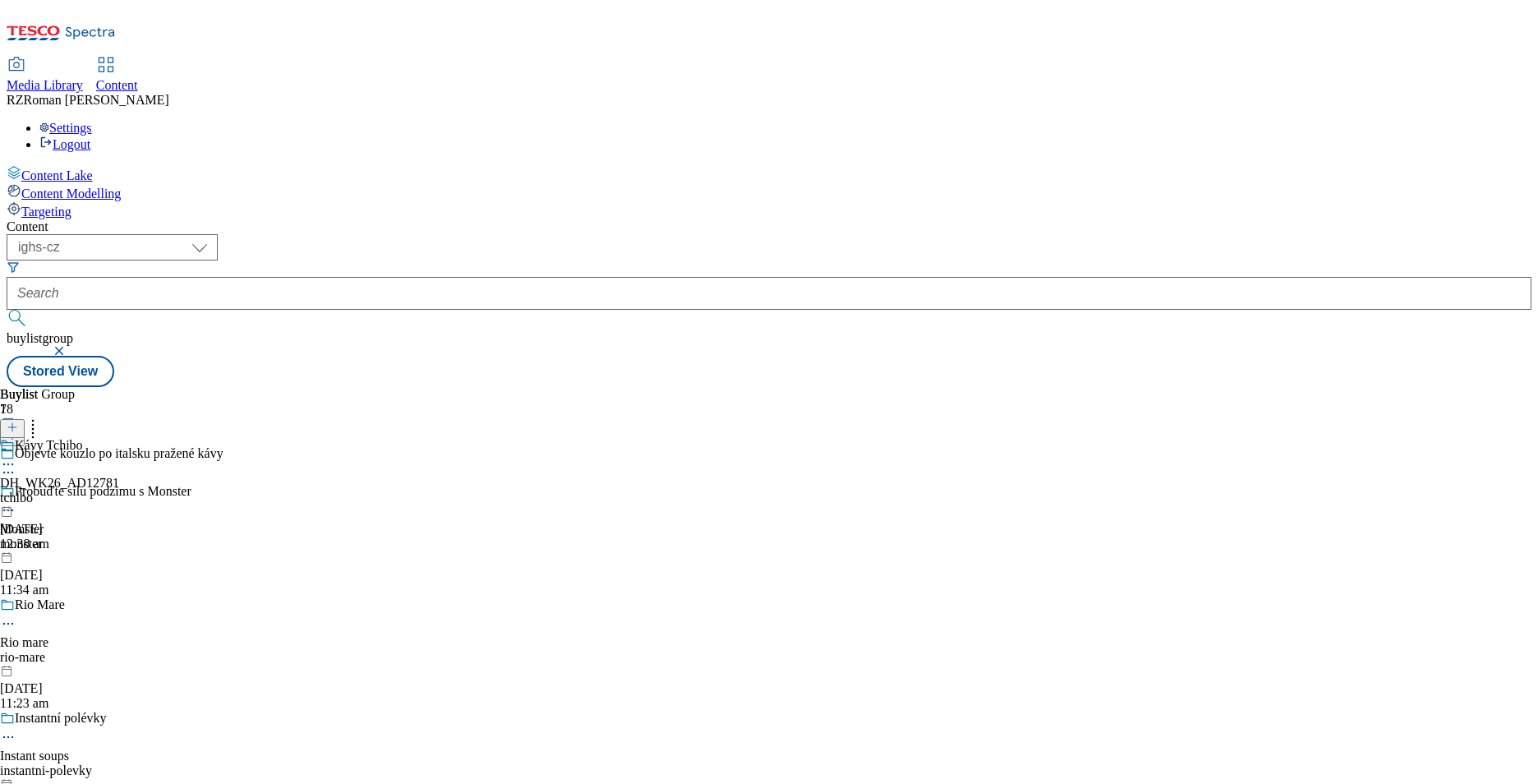
scroll to position [3192, 0]
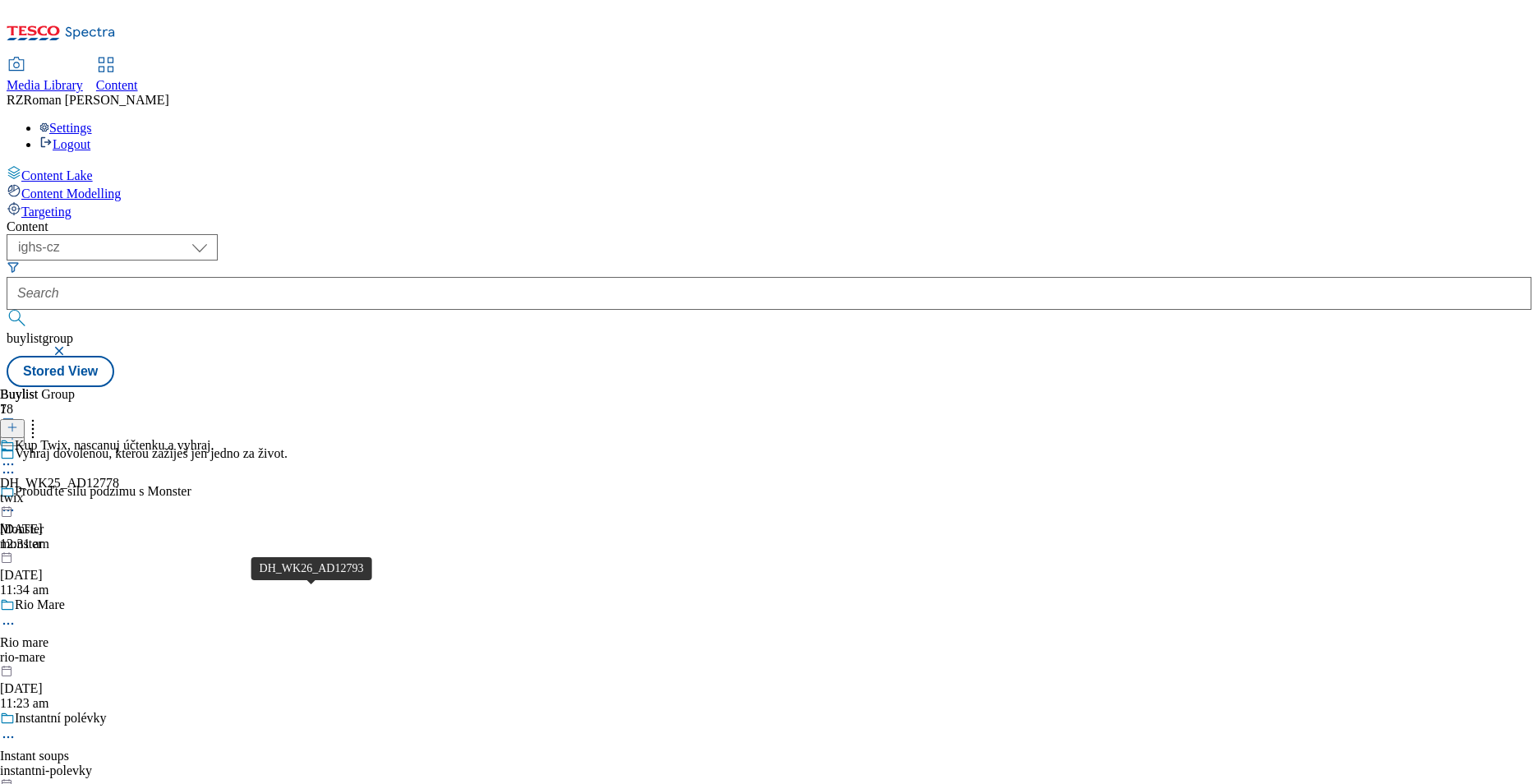
scroll to position [3425, 0]
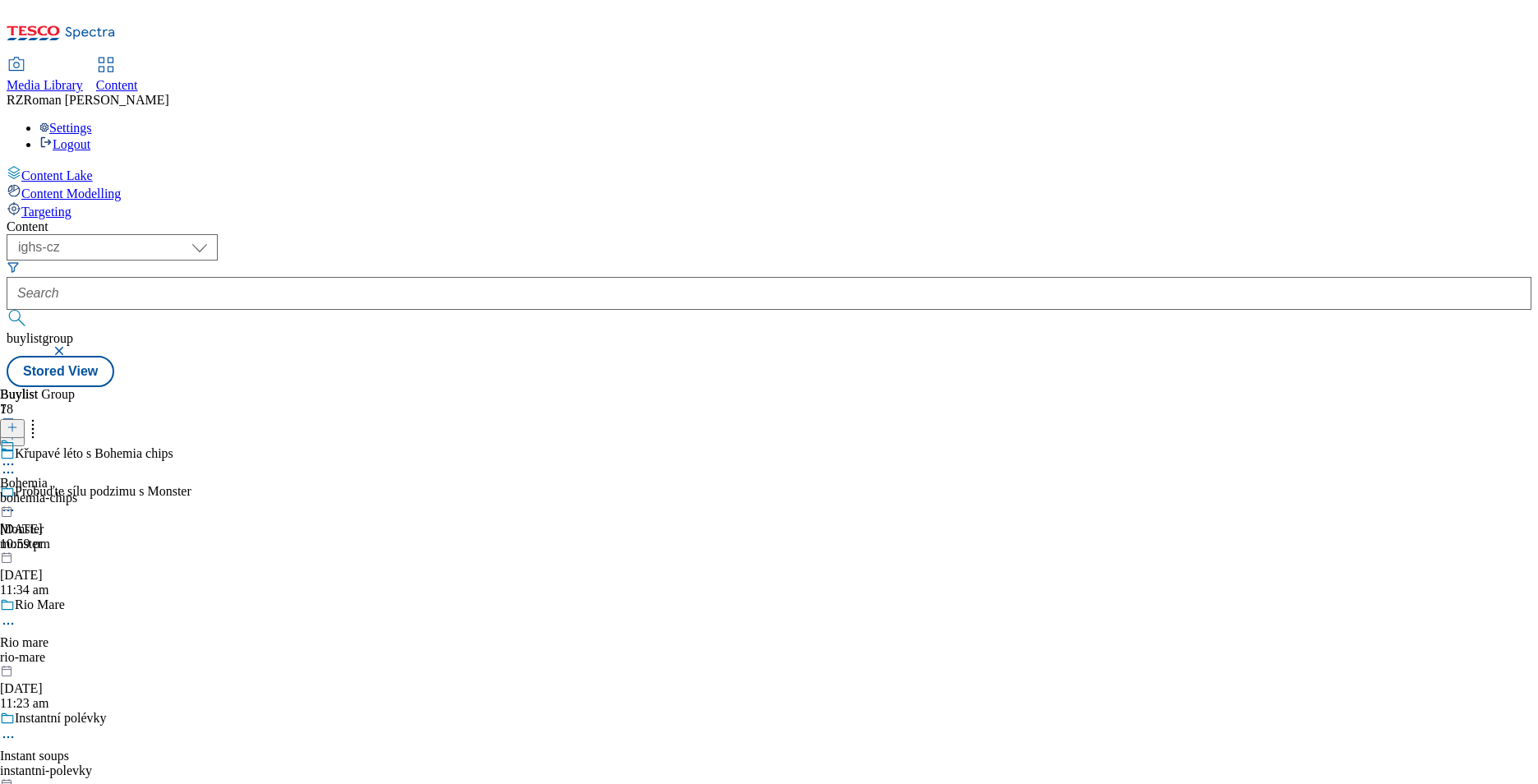
scroll to position [4073, 0]
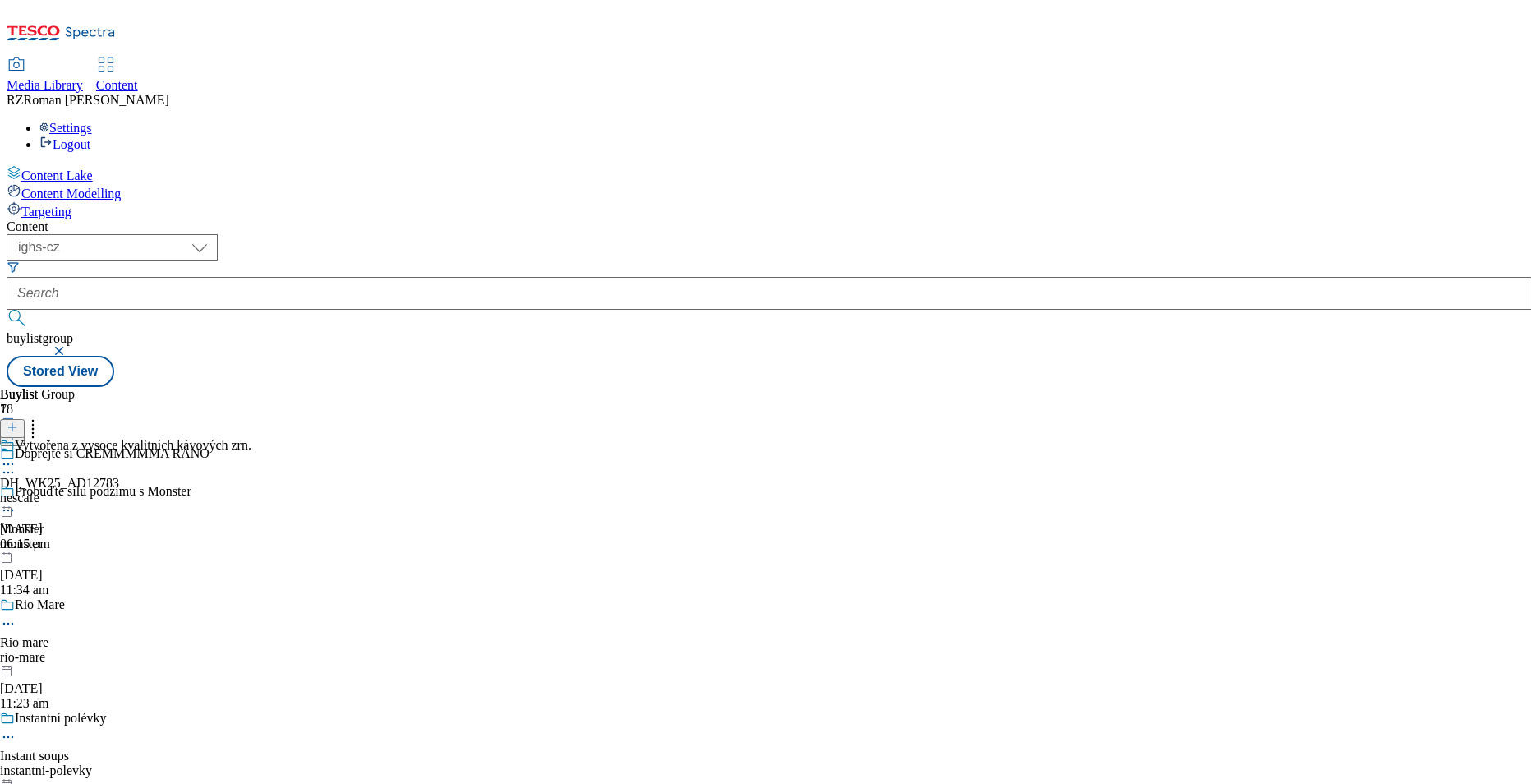
scroll to position [4971, 0]
click at [334, 536] on div "monster" at bounding box center [167, 543] width 334 height 15
click at [65, 597] on div "Rio Mare" at bounding box center [40, 604] width 51 height 15
click at [107, 710] on div "Instantní polévky" at bounding box center [60, 717] width 92 height 15
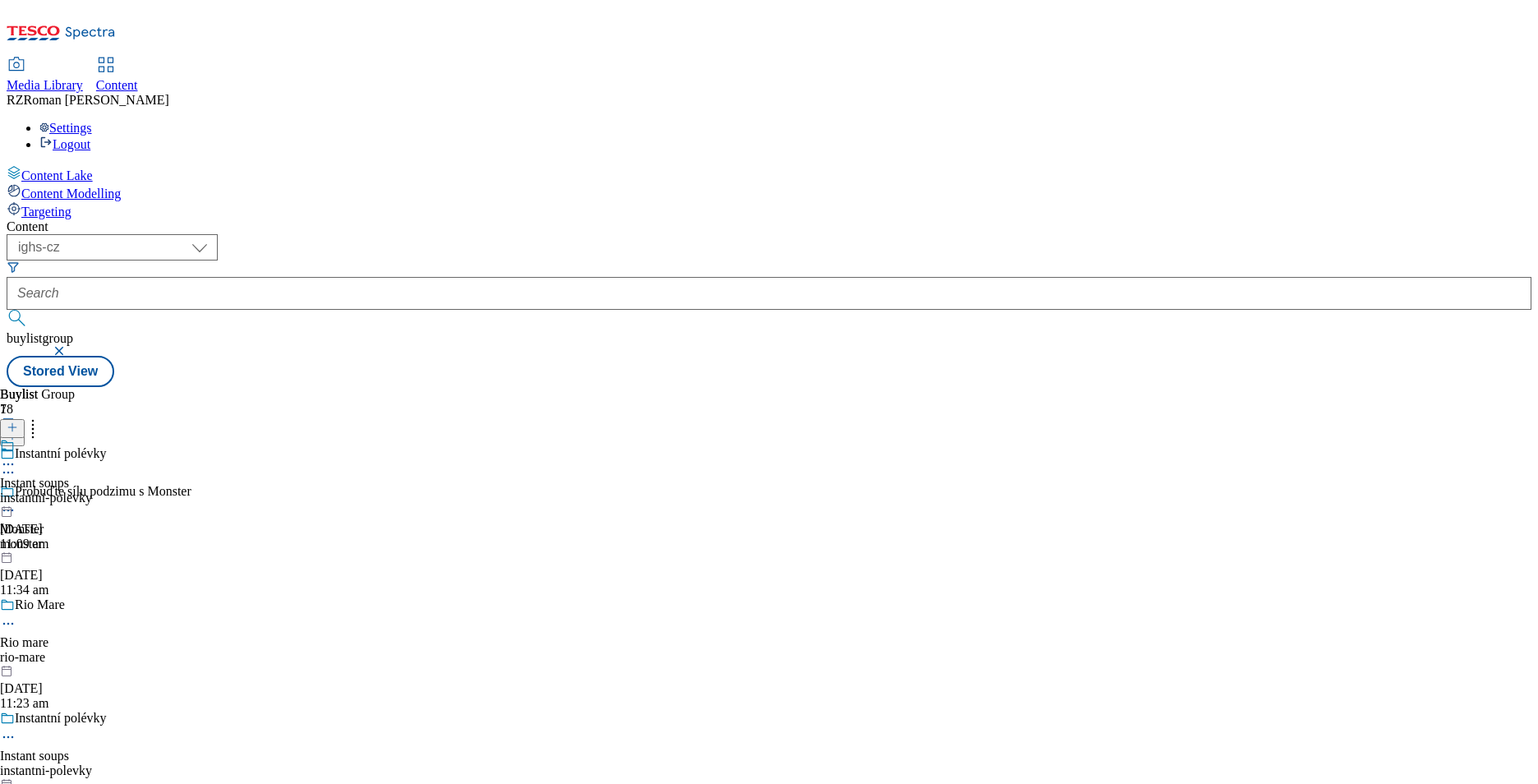
scroll to position [874, 0]
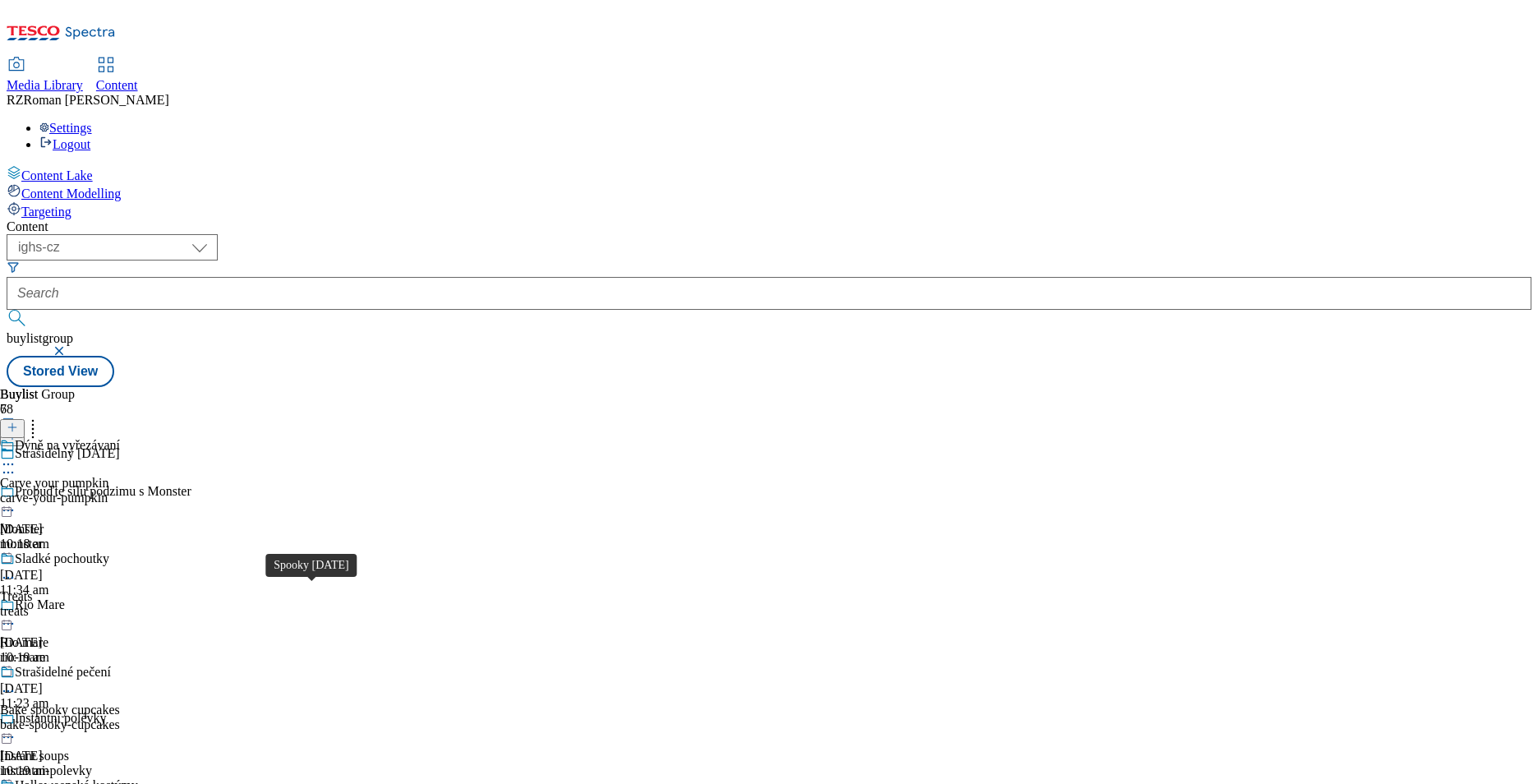
scroll to position [1060, 0]
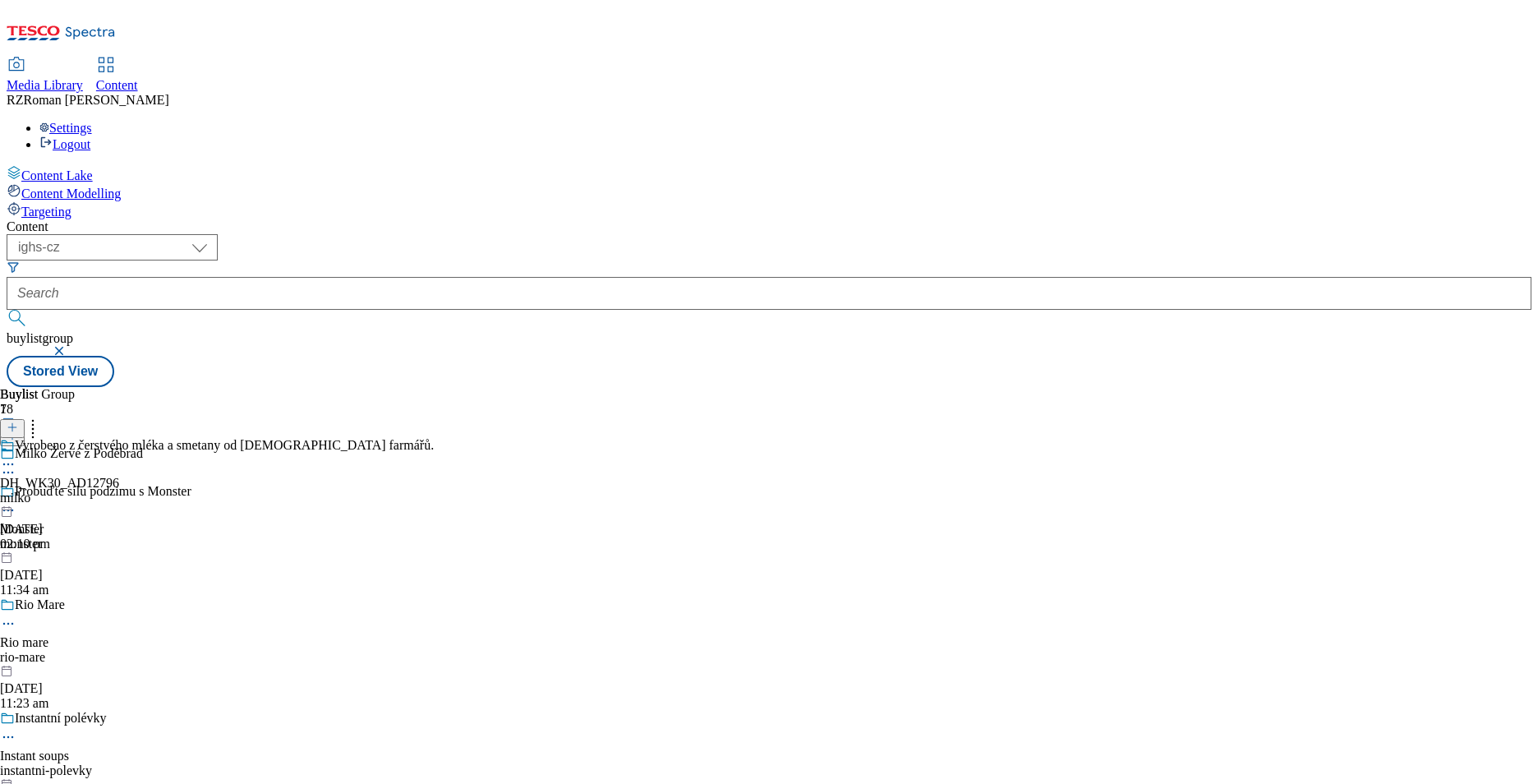
click at [334, 484] on div "Probuďte sílu podzimu s Monster Monster monster 29 Sept 2025 11:34 am" at bounding box center [167, 540] width 334 height 114
click at [15, 438] on span at bounding box center [15, 447] width 0 height 18
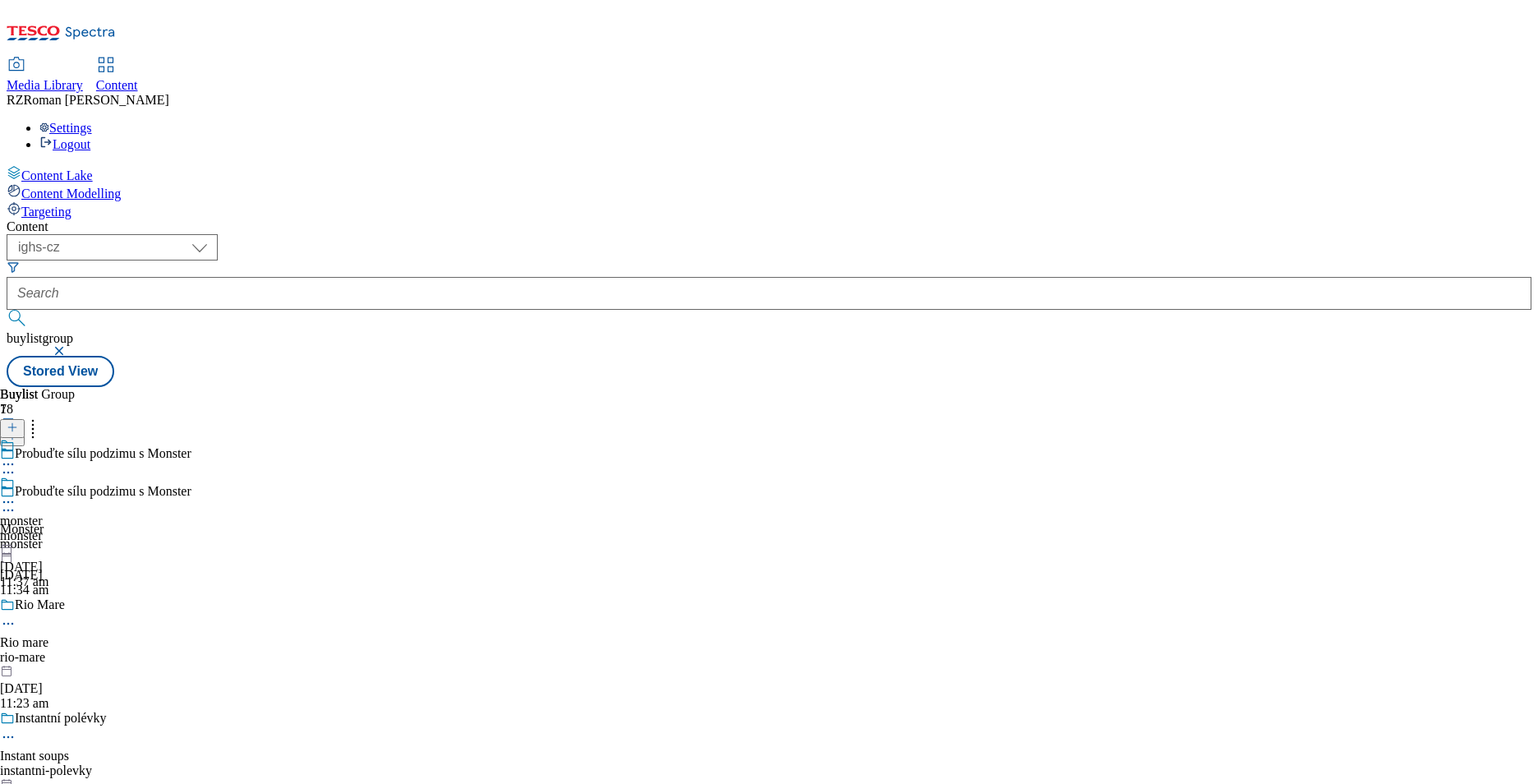
click at [17, 494] on icon at bounding box center [8, 501] width 17 height 17
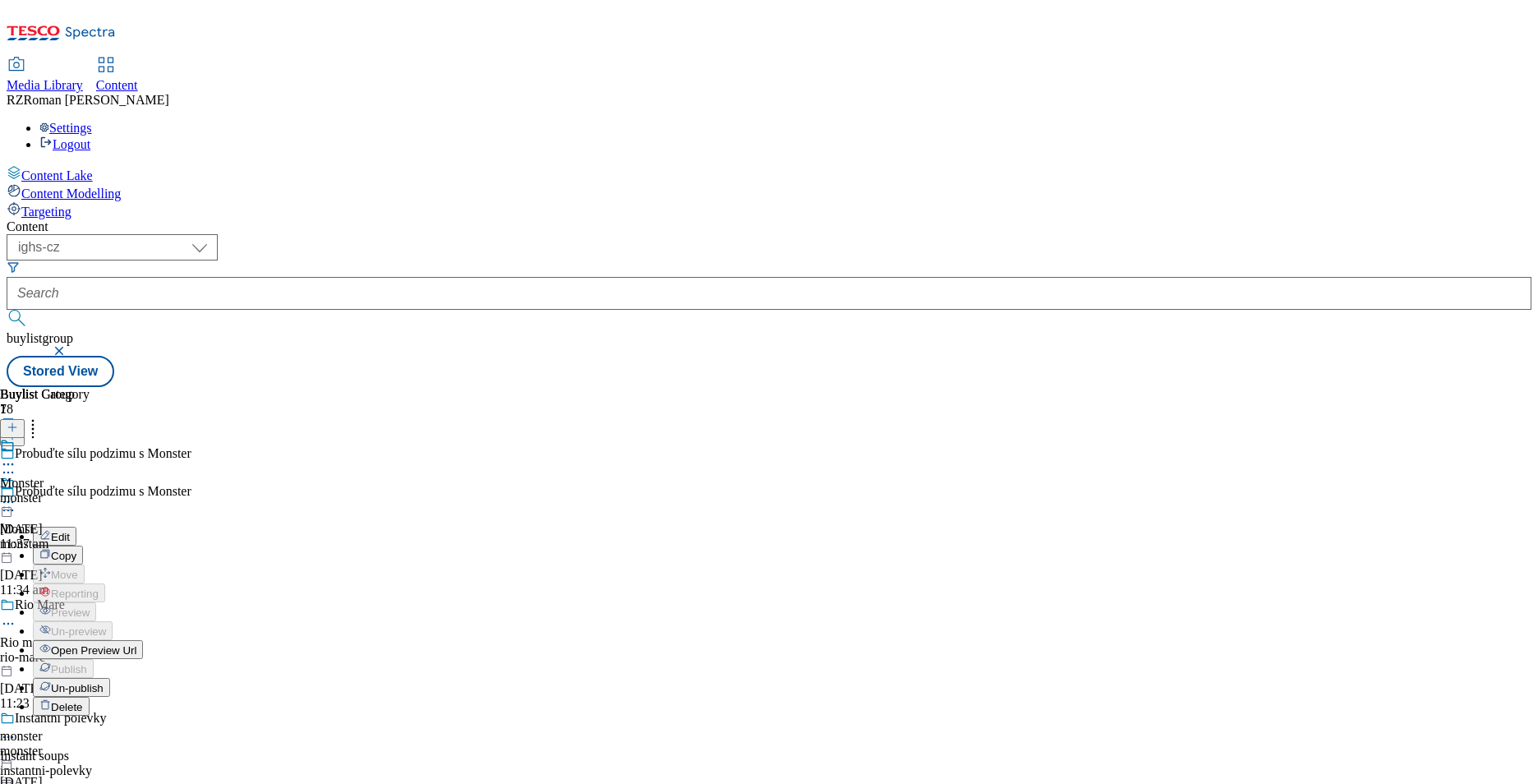
click at [136, 644] on span "Open Preview Url" at bounding box center [93, 650] width 85 height 13
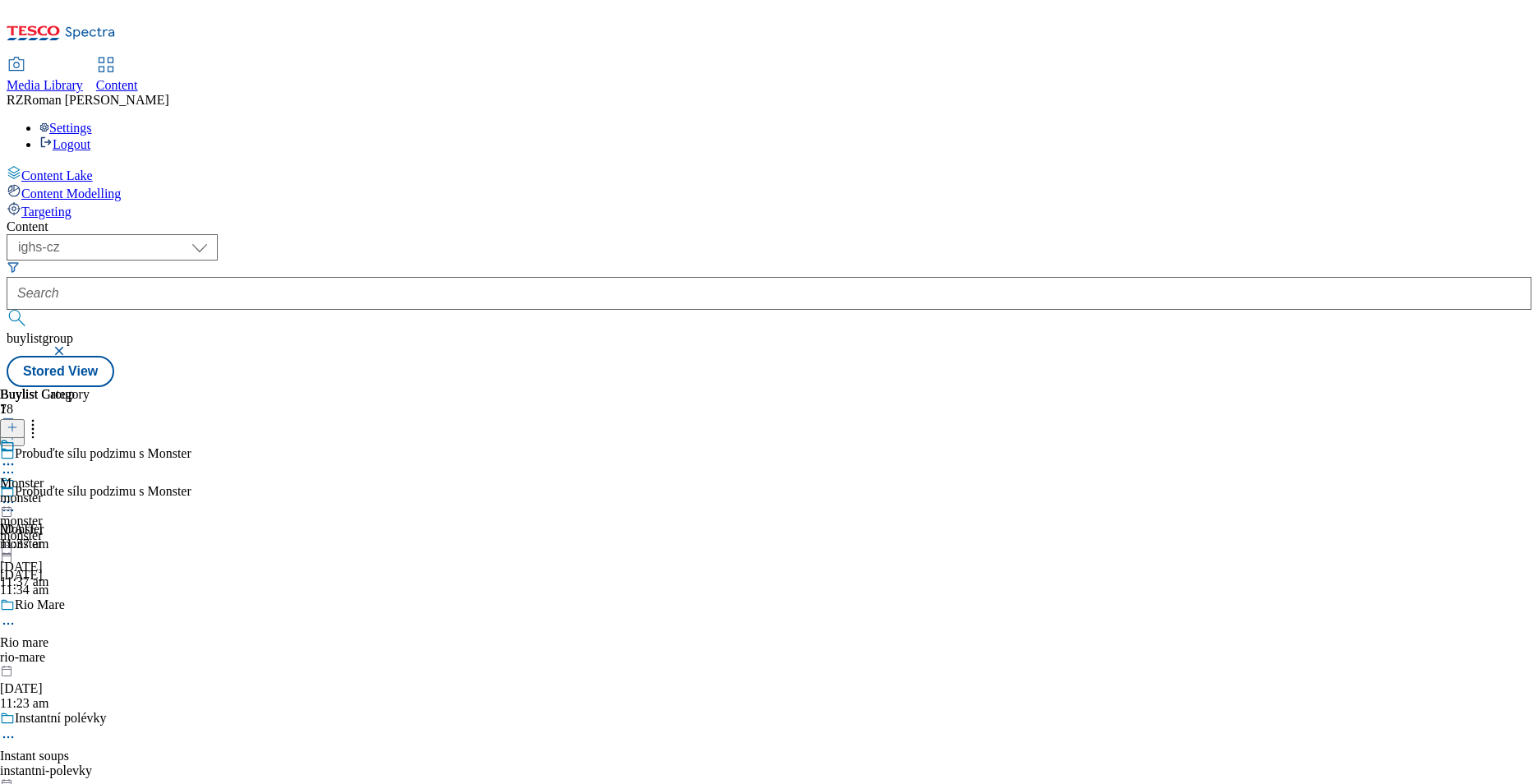
scroll to position [12819, 0]
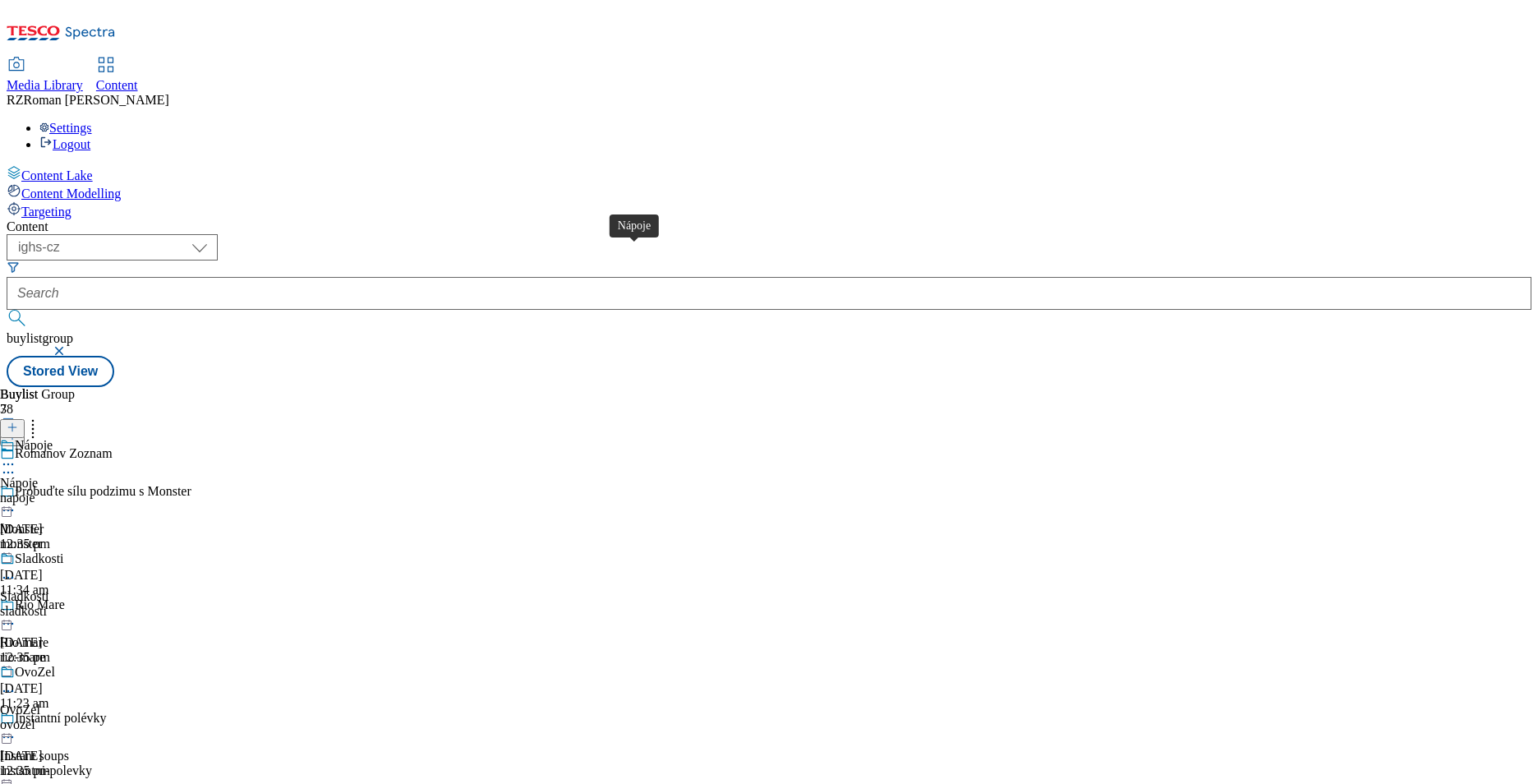
click at [52, 438] on div "Nápoje" at bounding box center [33, 445] width 38 height 15
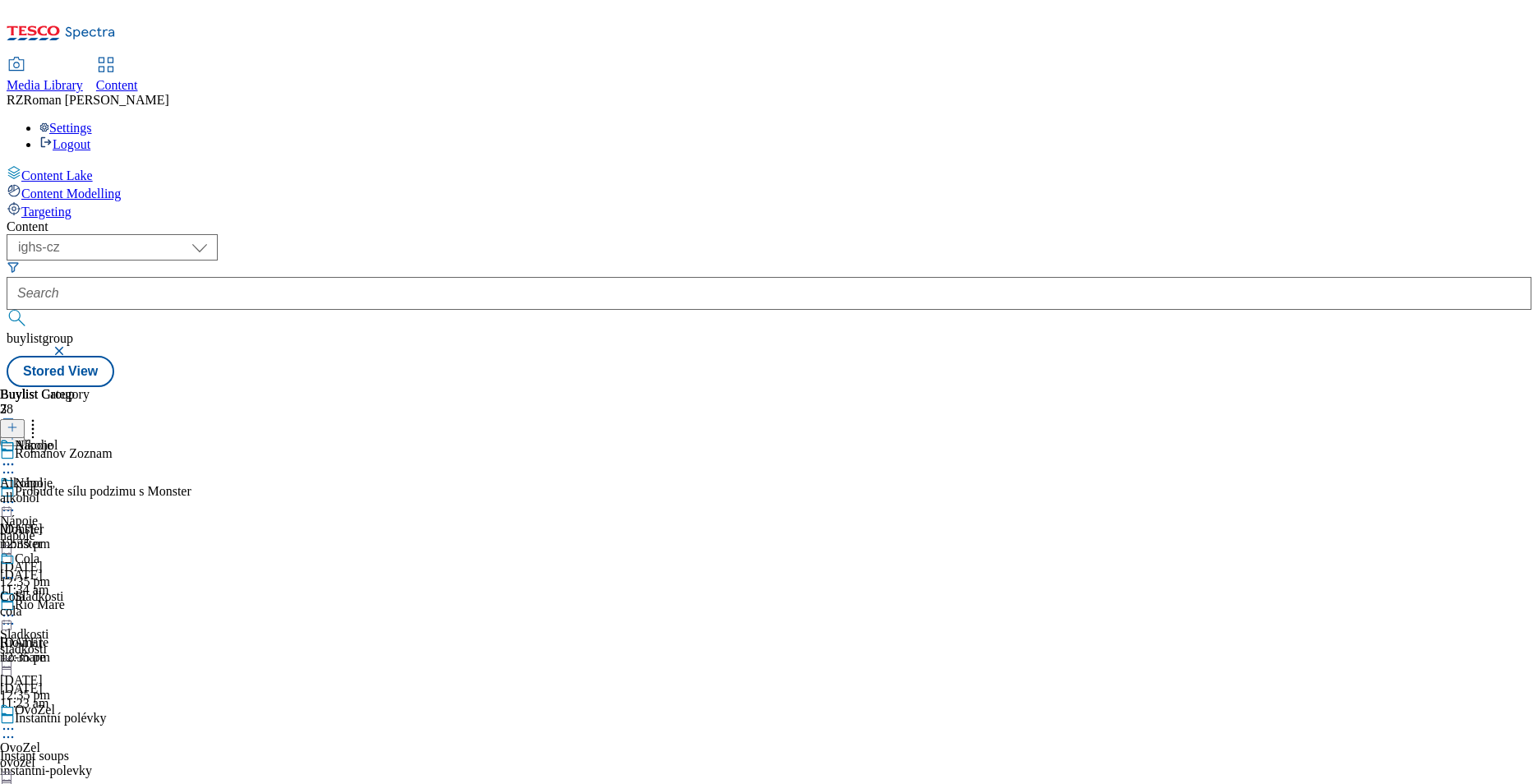
click at [17, 494] on icon at bounding box center [8, 501] width 17 height 17
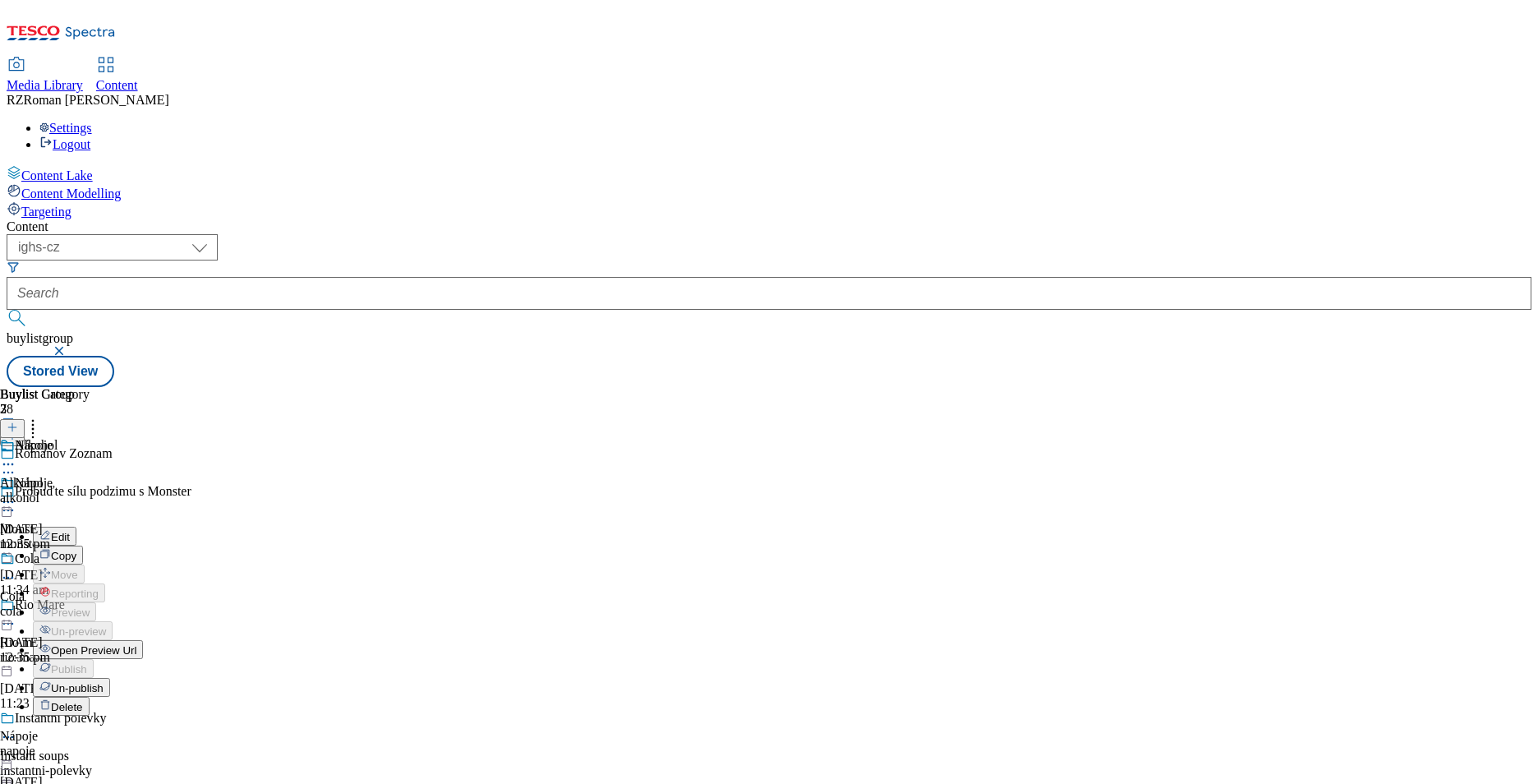
click at [143, 640] on button "Open Preview Url" at bounding box center [87, 649] width 110 height 18
